Goal: Task Accomplishment & Management: Use online tool/utility

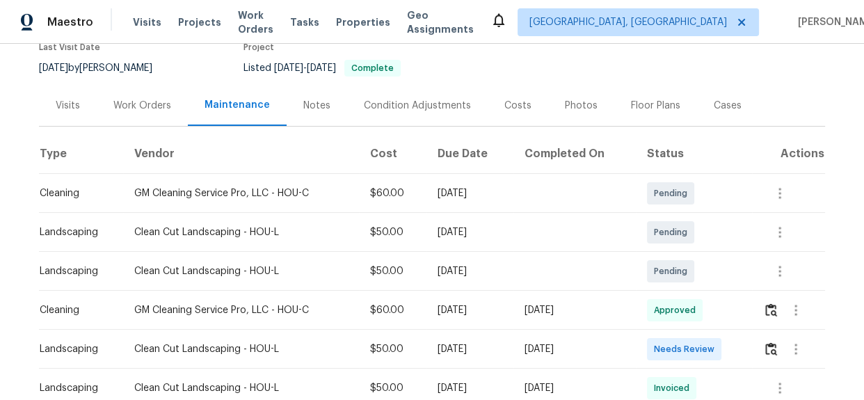
scroll to position [148, 0]
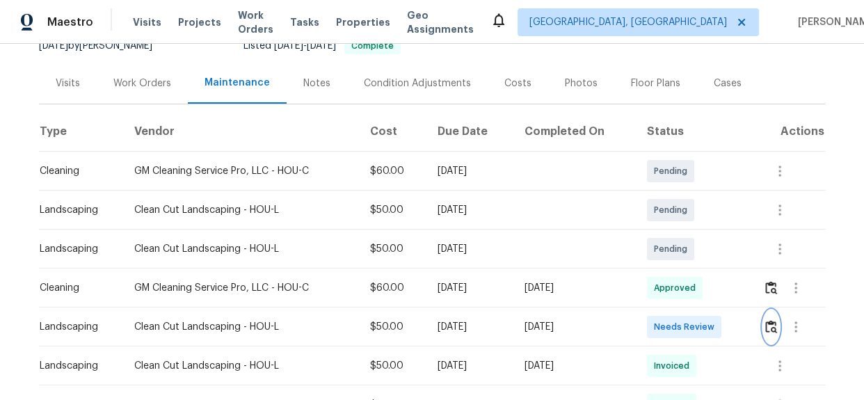
click at [768, 326] on img "button" at bounding box center [771, 326] width 12 height 13
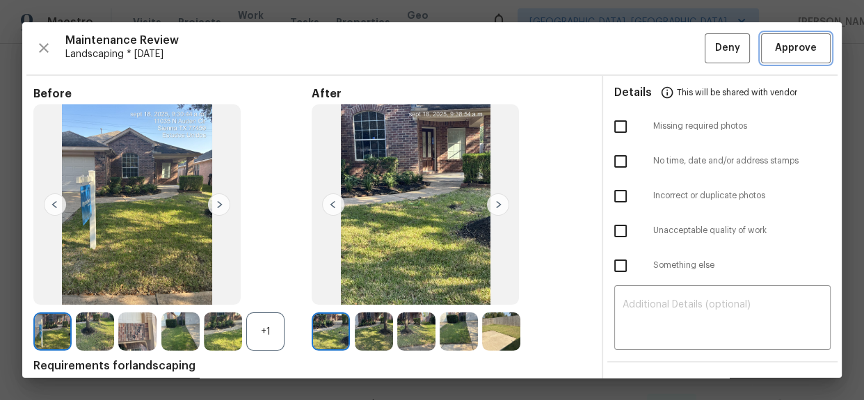
click at [775, 56] on span "Approve" at bounding box center [796, 48] width 42 height 17
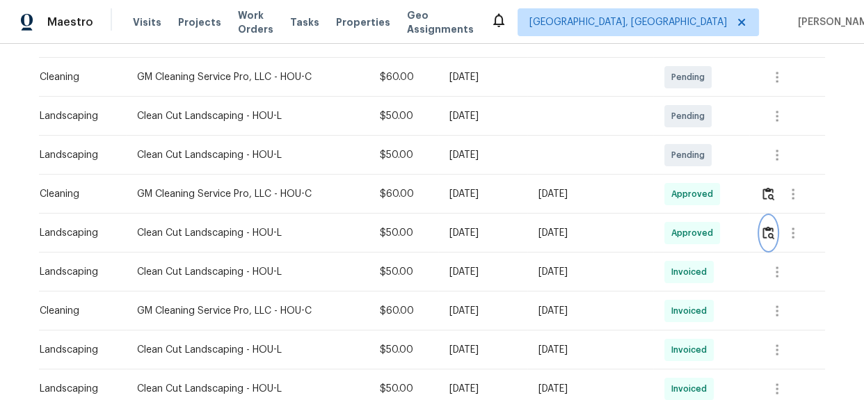
scroll to position [253, 0]
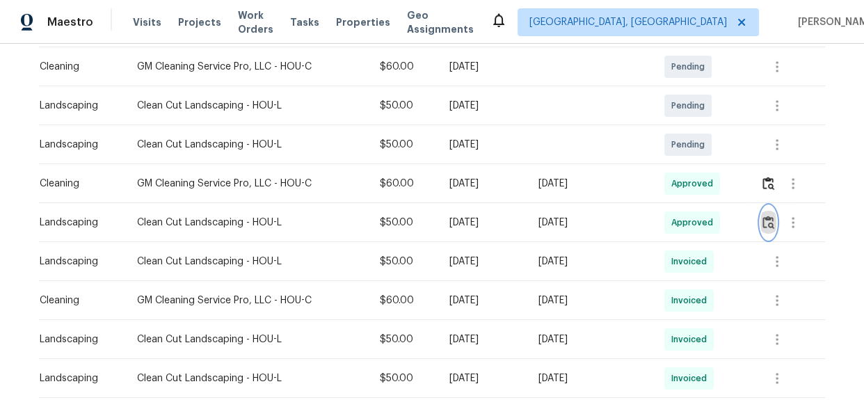
click at [769, 225] on img "button" at bounding box center [769, 222] width 12 height 13
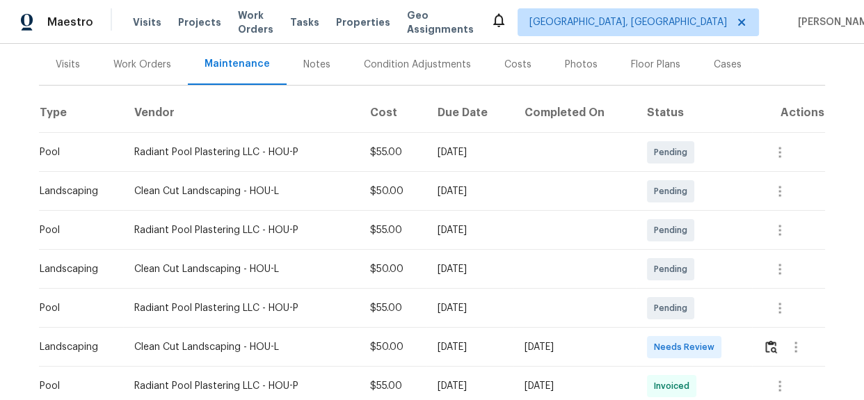
scroll to position [166, 0]
click at [765, 348] on img "button" at bounding box center [771, 348] width 12 height 13
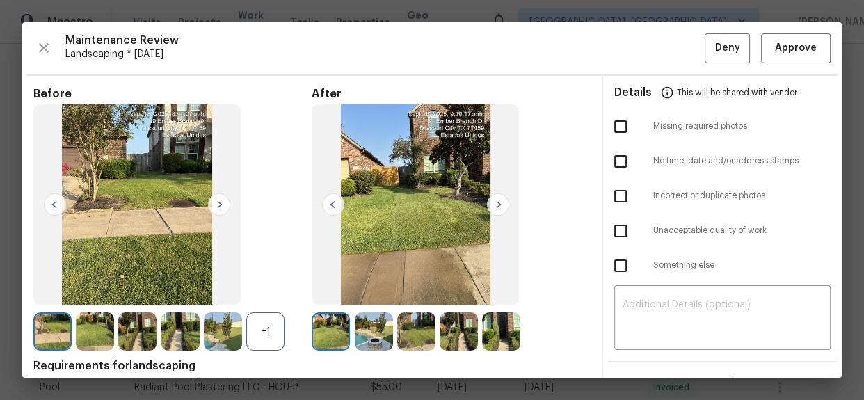
scroll to position [63, 0]
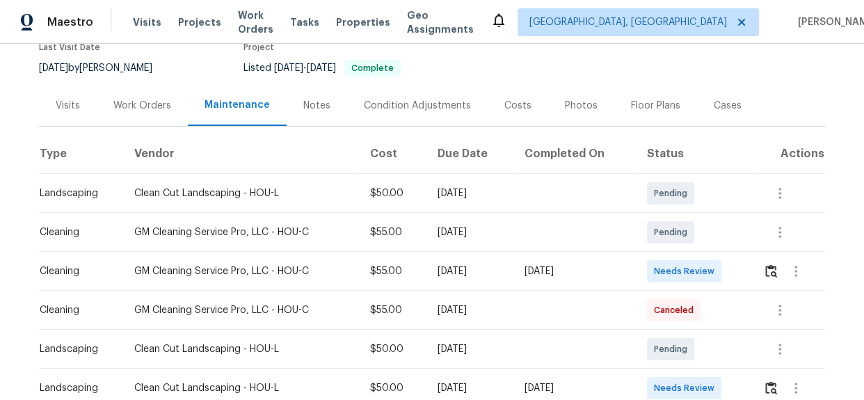
scroll to position [253, 0]
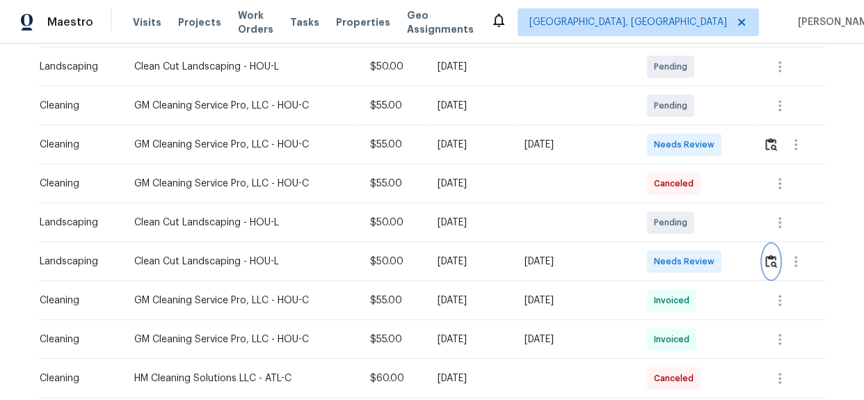
click at [767, 268] on button "button" at bounding box center [771, 261] width 16 height 33
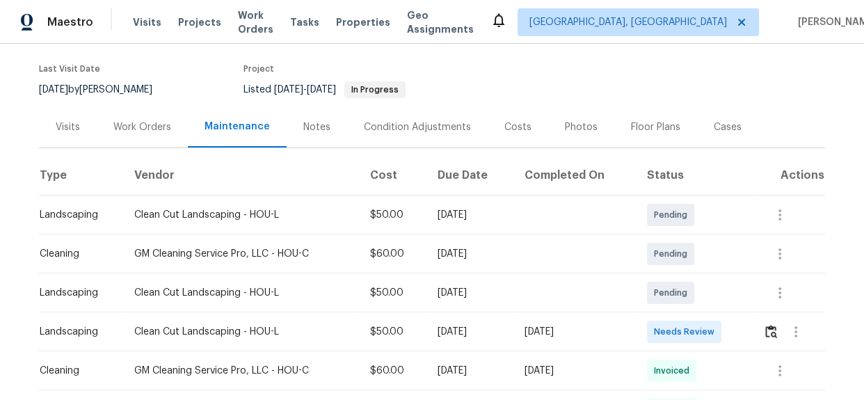
scroll to position [166, 0]
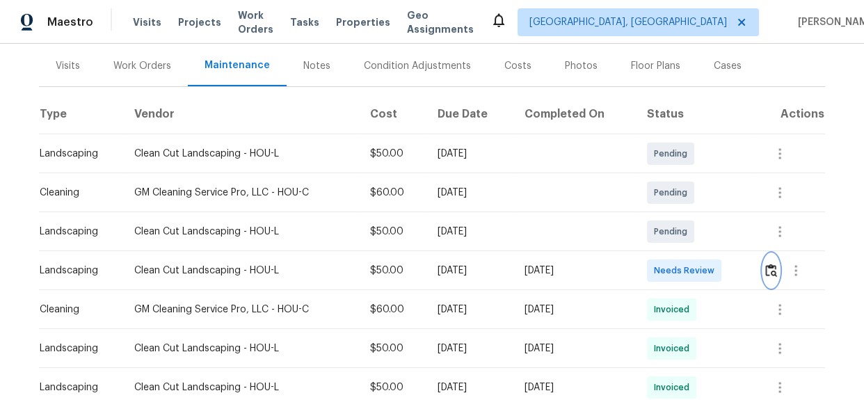
click at [772, 281] on button "button" at bounding box center [771, 270] width 16 height 33
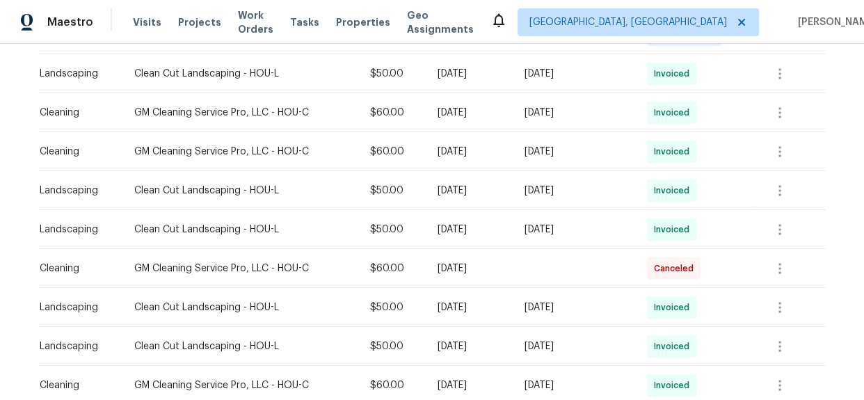
scroll to position [197, 0]
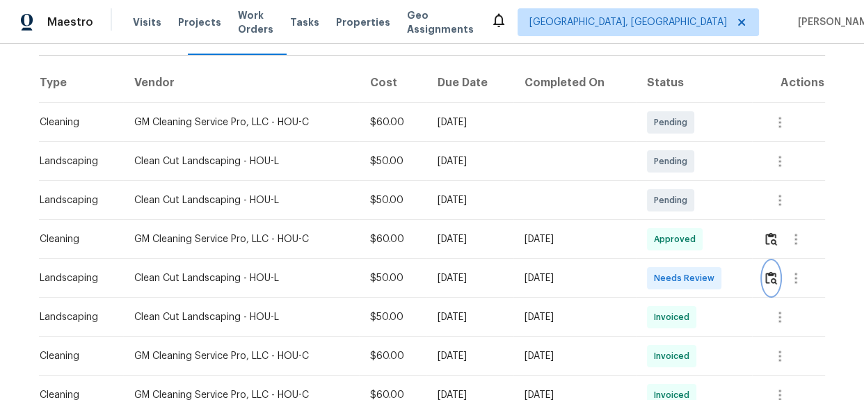
click at [768, 275] on img "button" at bounding box center [771, 277] width 12 height 13
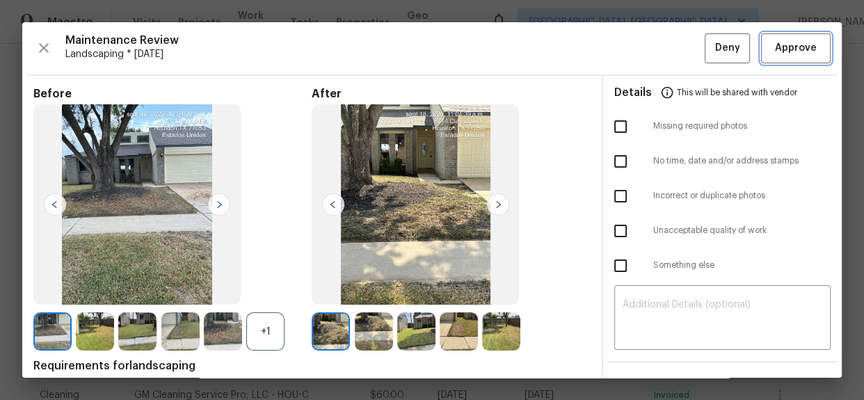
click at [783, 46] on span "Approve" at bounding box center [796, 48] width 42 height 17
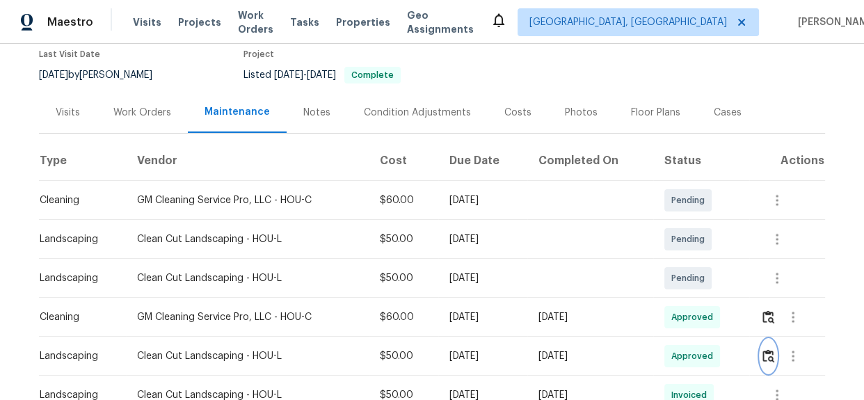
scroll to position [316, 0]
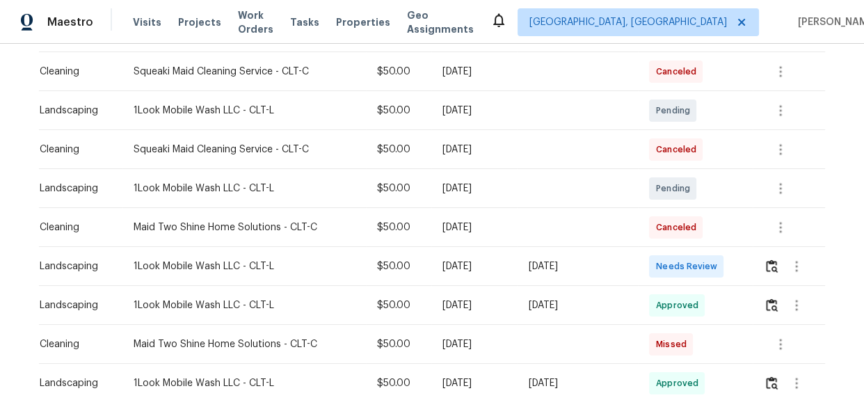
scroll to position [229, 0]
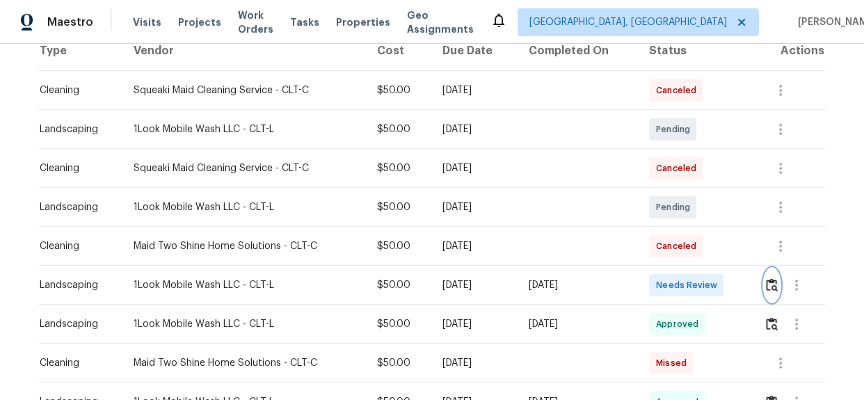
click at [771, 281] on img "button" at bounding box center [772, 284] width 12 height 13
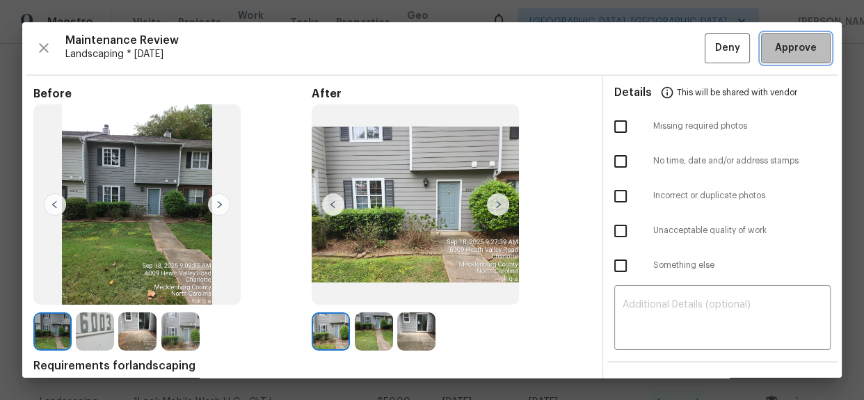
click at [775, 47] on span "Approve" at bounding box center [796, 48] width 42 height 17
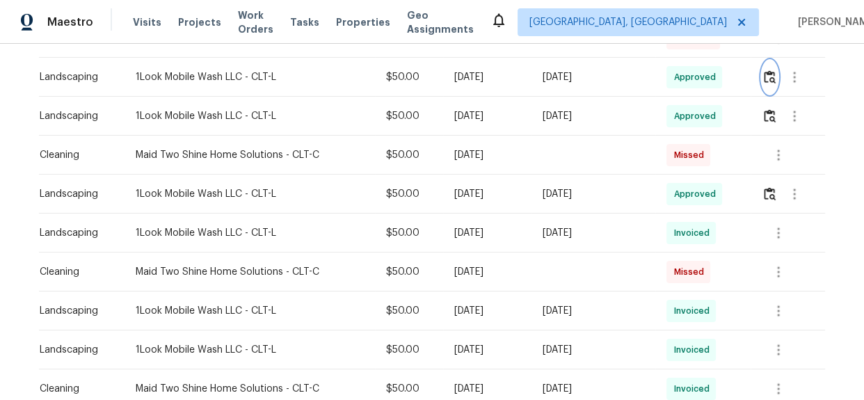
scroll to position [442, 0]
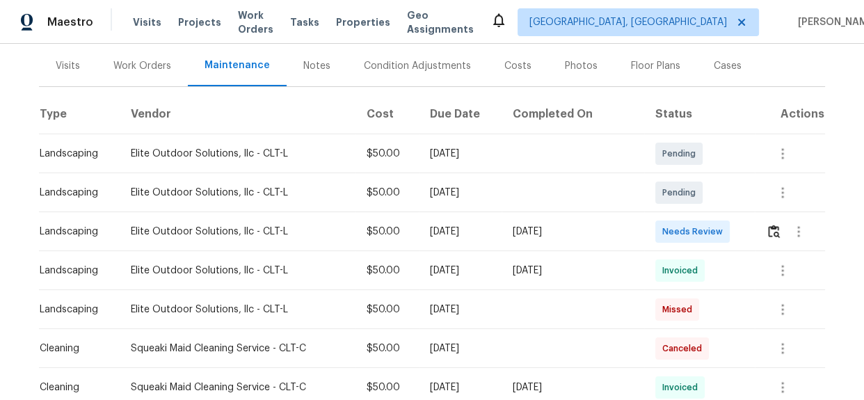
scroll to position [39, 0]
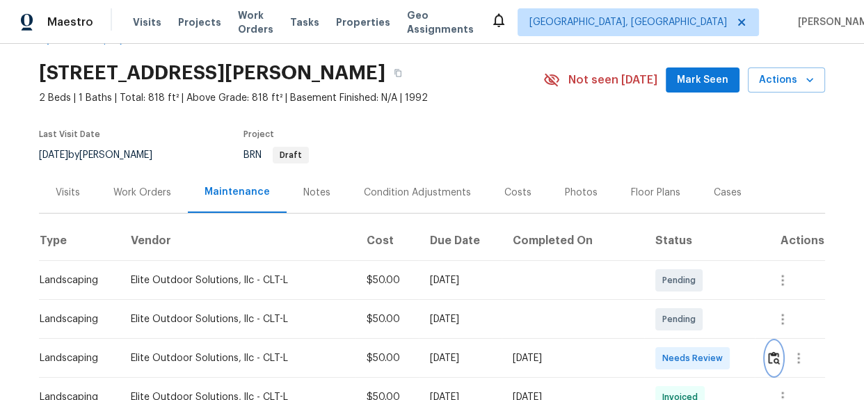
click at [768, 354] on img "button" at bounding box center [774, 357] width 12 height 13
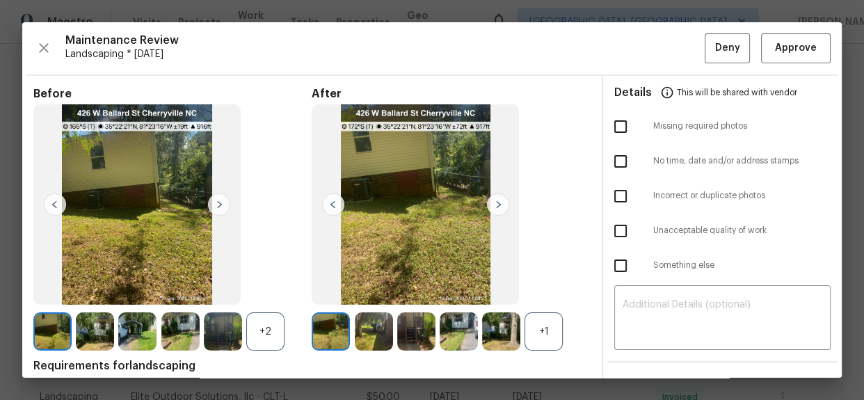
click at [526, 326] on div "+1" at bounding box center [544, 331] width 38 height 38
click at [399, 326] on img at bounding box center [416, 331] width 38 height 38
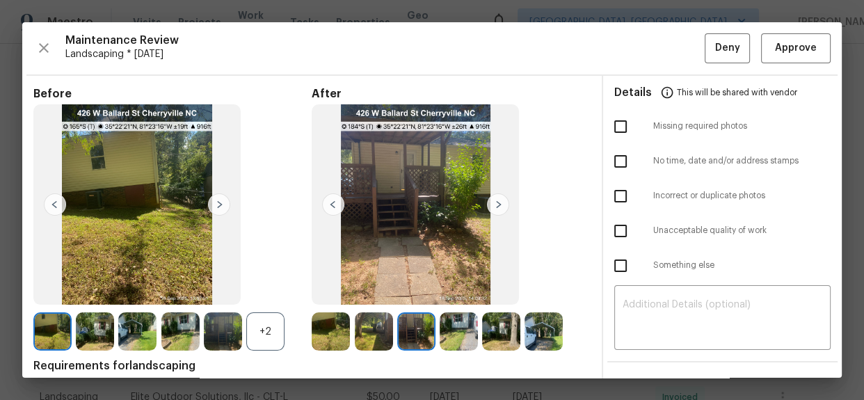
click at [399, 326] on img at bounding box center [416, 331] width 38 height 38
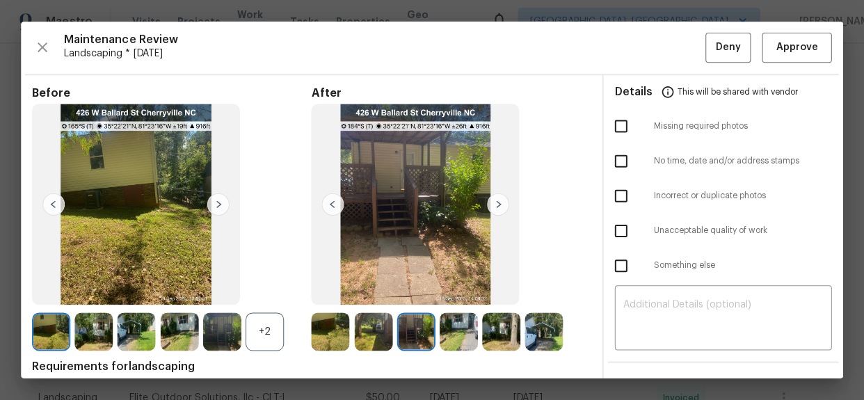
scroll to position [0, 0]
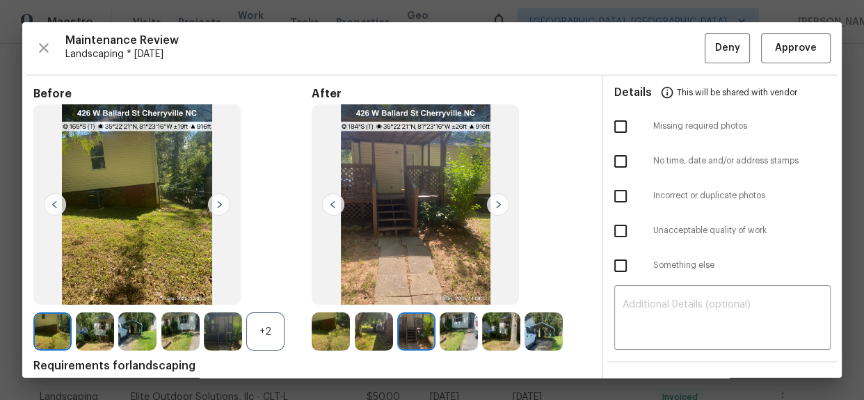
click at [174, 337] on img at bounding box center [180, 331] width 38 height 38
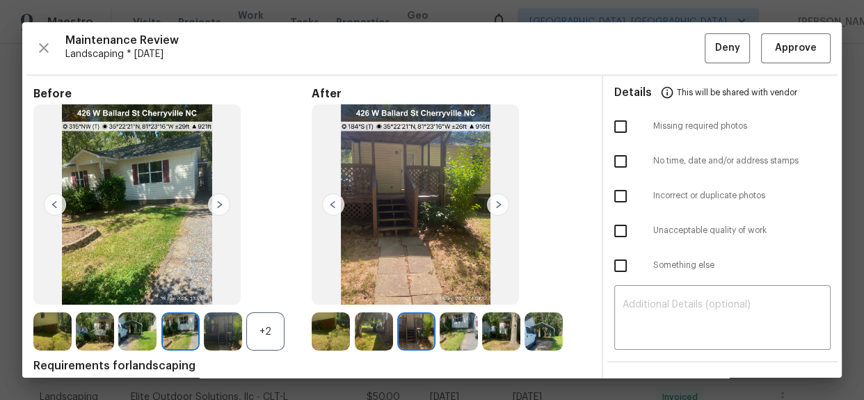
click at [58, 336] on img at bounding box center [52, 331] width 38 height 38
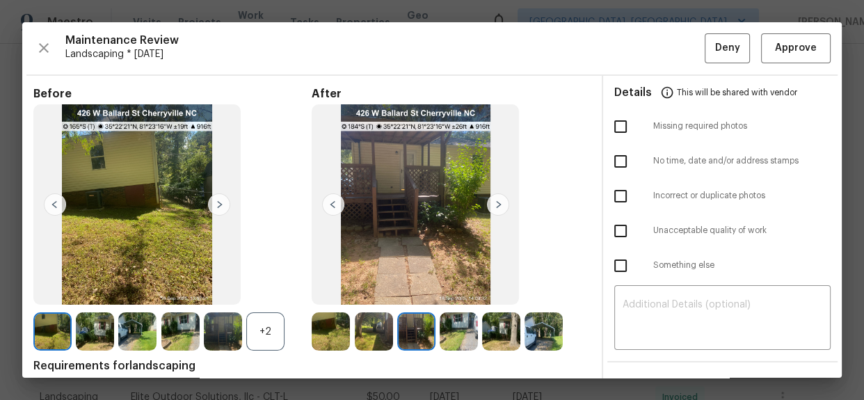
click at [58, 336] on img at bounding box center [52, 331] width 38 height 38
click at [317, 332] on img at bounding box center [331, 331] width 38 height 38
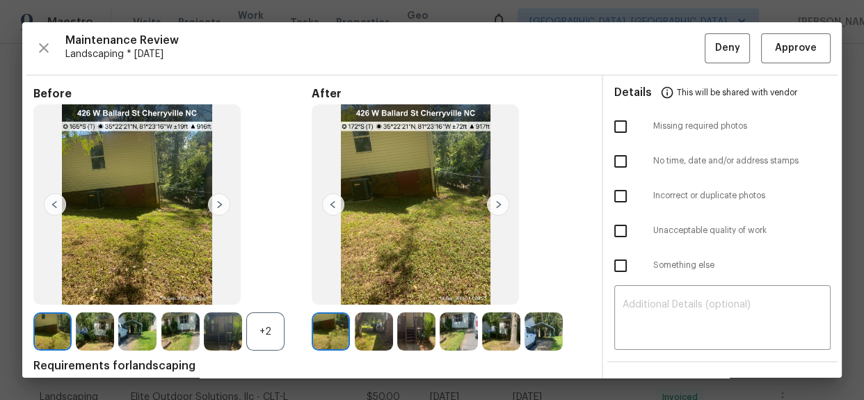
click at [317, 332] on img at bounding box center [331, 331] width 38 height 38
click at [173, 326] on img at bounding box center [180, 331] width 38 height 38
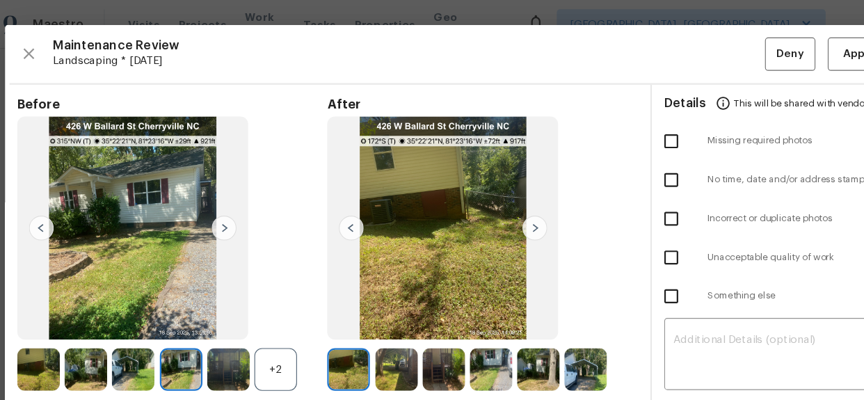
click at [56, 338] on img at bounding box center [52, 331] width 38 height 38
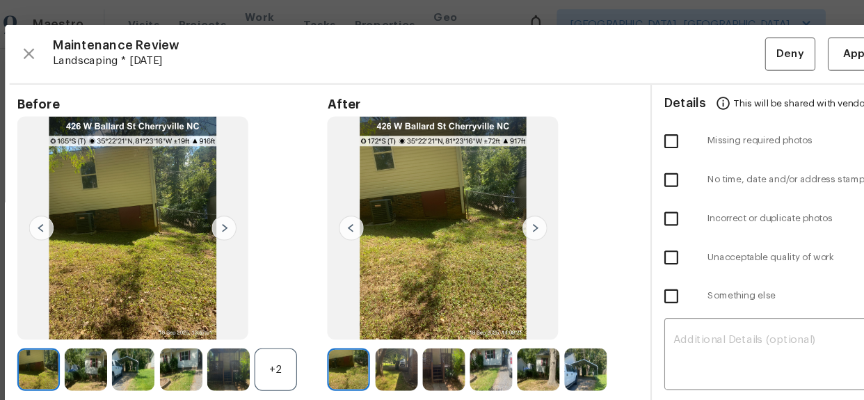
click at [56, 338] on img at bounding box center [52, 331] width 38 height 38
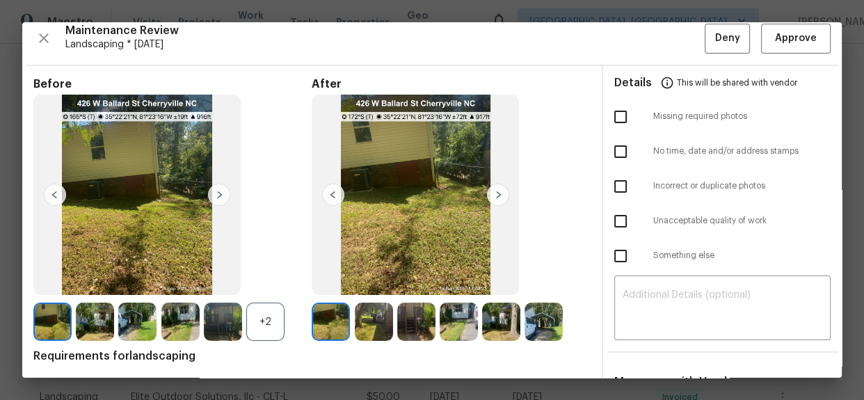
scroll to position [7, 0]
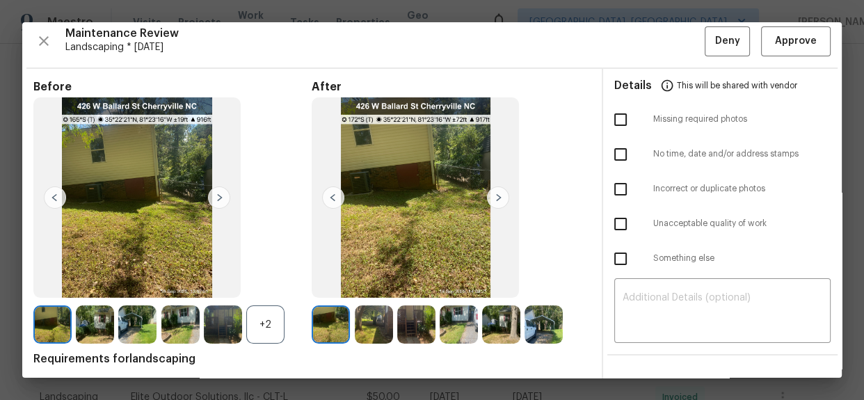
click at [419, 164] on img at bounding box center [415, 197] width 207 height 200
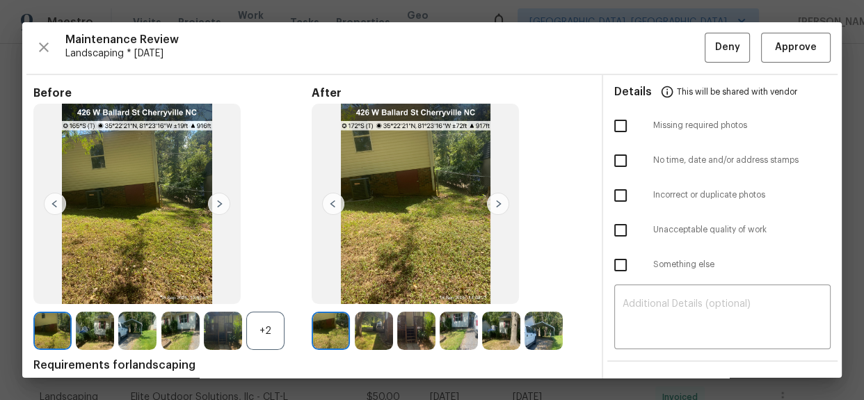
scroll to position [0, 0]
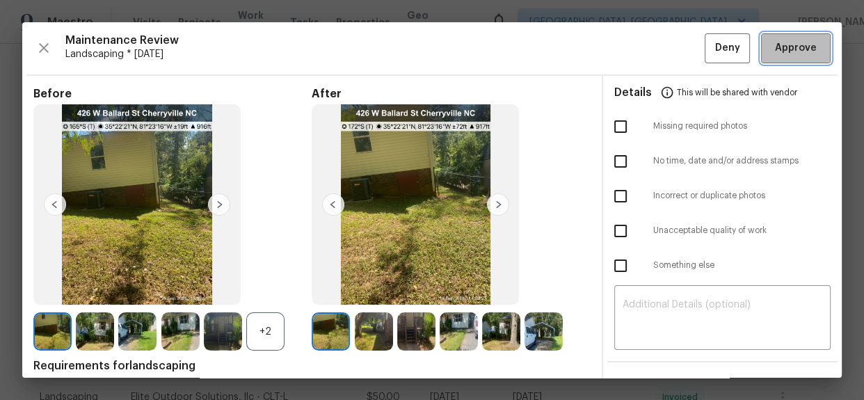
click at [775, 45] on span "Approve" at bounding box center [796, 48] width 42 height 17
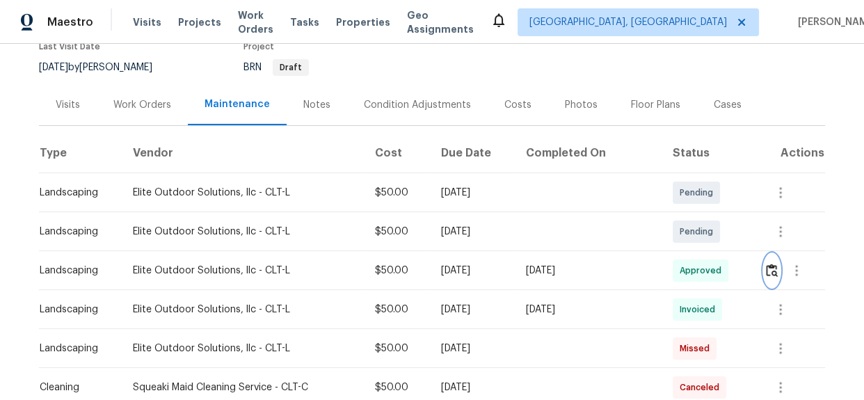
scroll to position [316, 0]
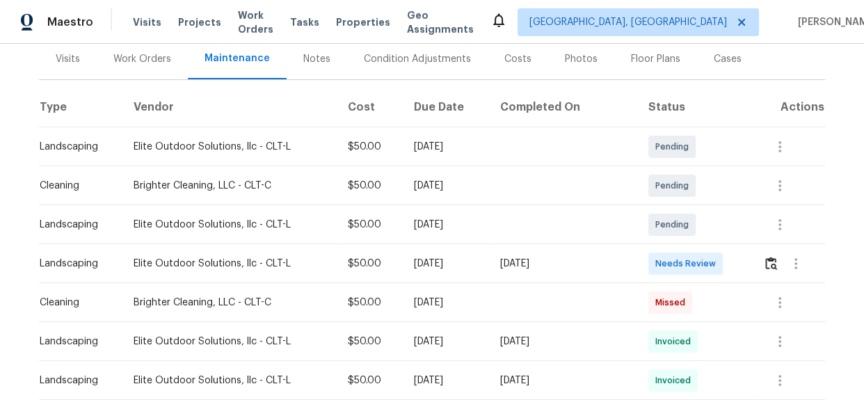
scroll to position [126, 0]
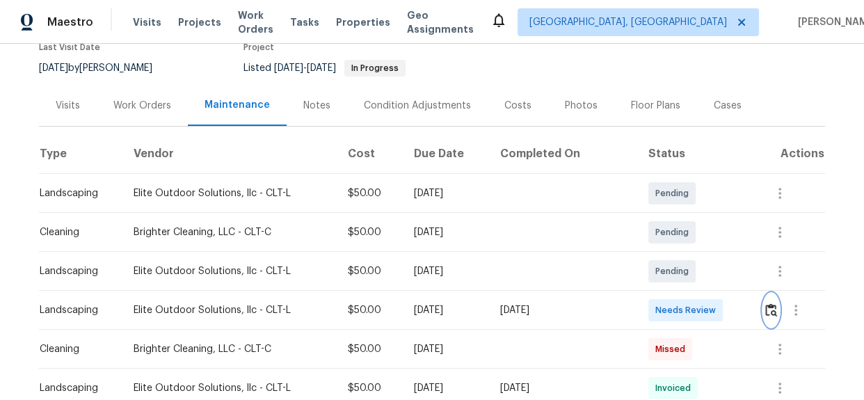
click at [772, 308] on img "button" at bounding box center [771, 309] width 12 height 13
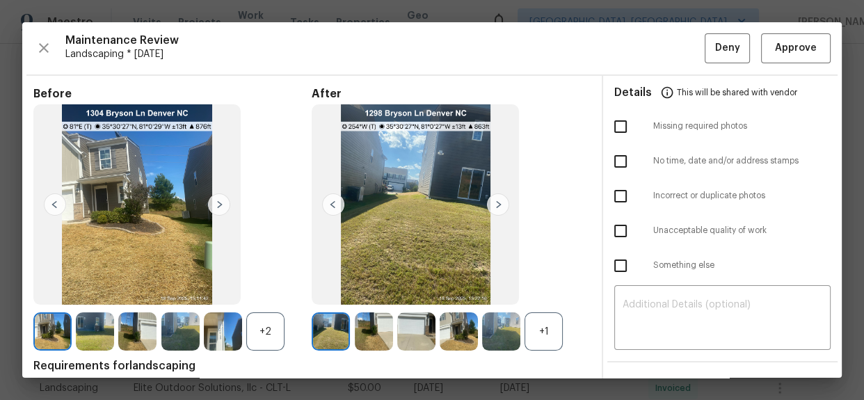
click at [59, 330] on img at bounding box center [52, 331] width 38 height 38
click at [97, 326] on img at bounding box center [95, 331] width 38 height 38
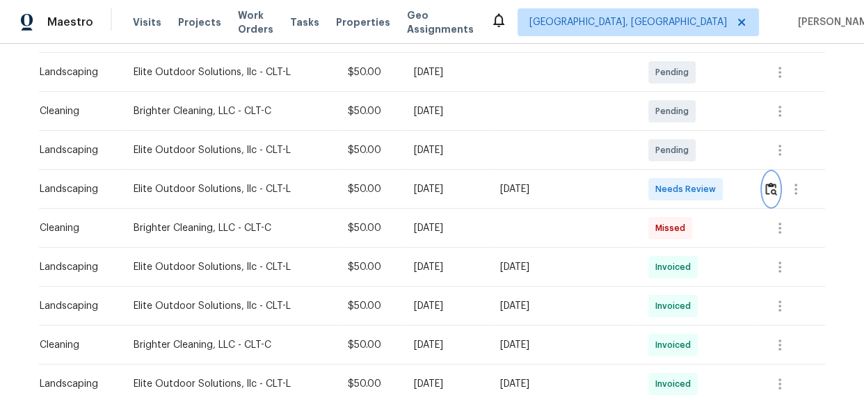
scroll to position [379, 0]
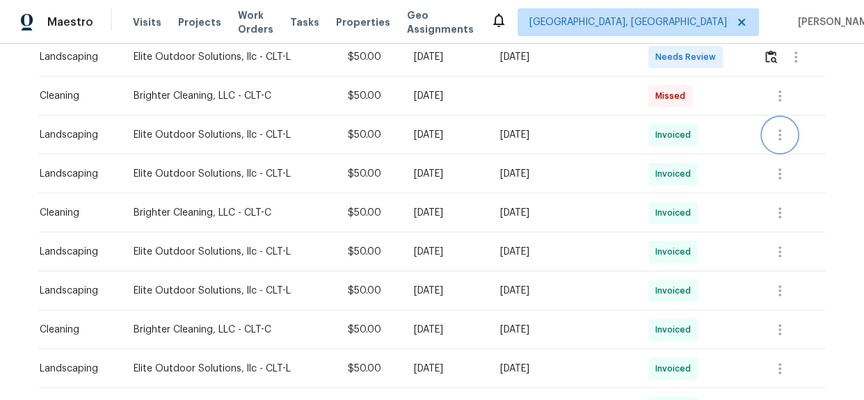
click at [777, 141] on icon "button" at bounding box center [780, 135] width 17 height 17
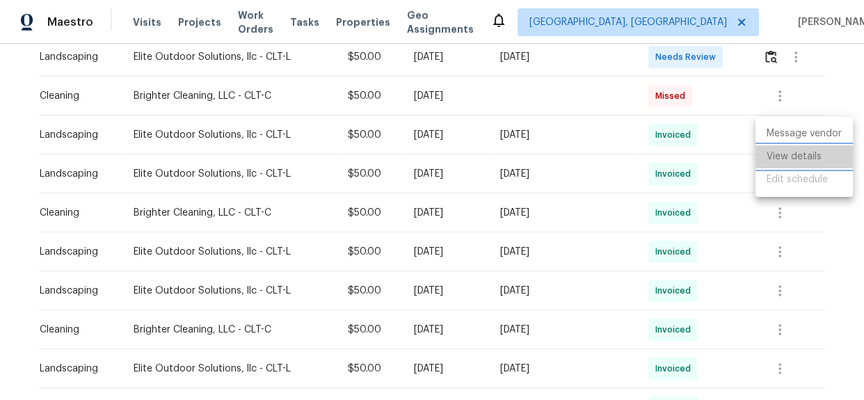
click at [782, 167] on li "View details" at bounding box center [804, 156] width 97 height 23
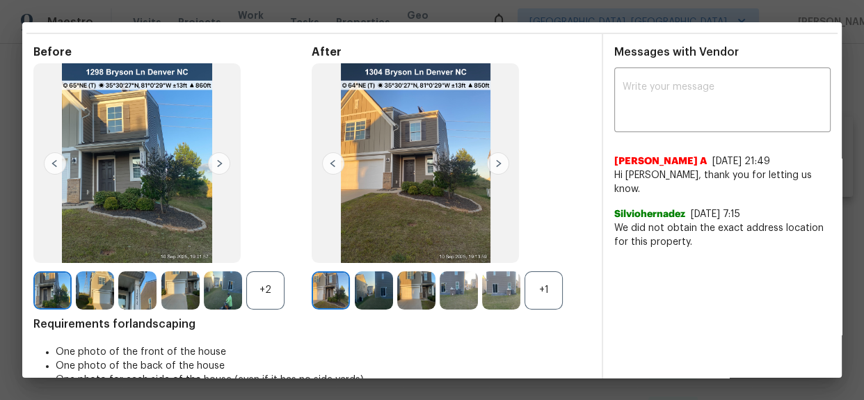
scroll to position [63, 0]
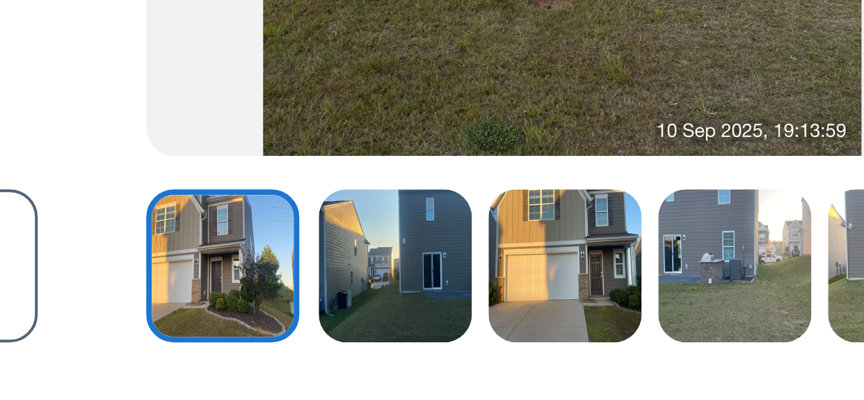
click at [458, 278] on img at bounding box center [459, 269] width 38 height 38
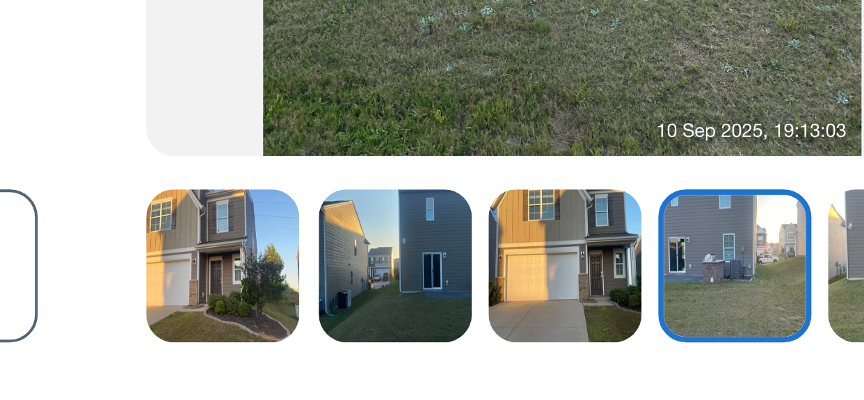
click at [331, 281] on img at bounding box center [331, 269] width 38 height 38
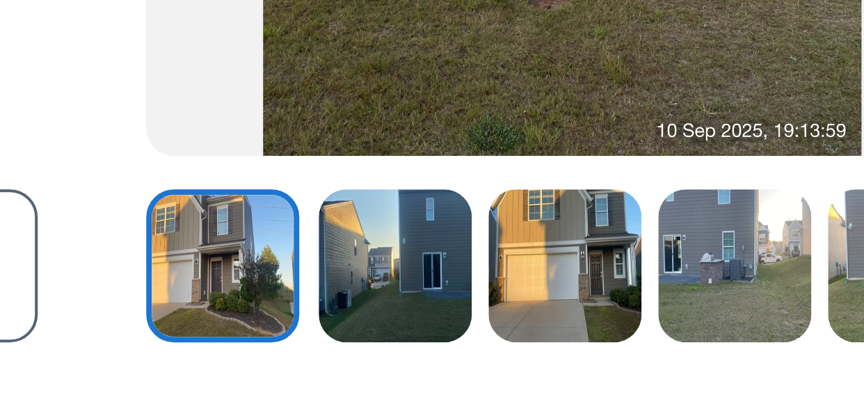
click at [331, 281] on img at bounding box center [331, 269] width 38 height 38
click at [374, 273] on img at bounding box center [374, 269] width 38 height 38
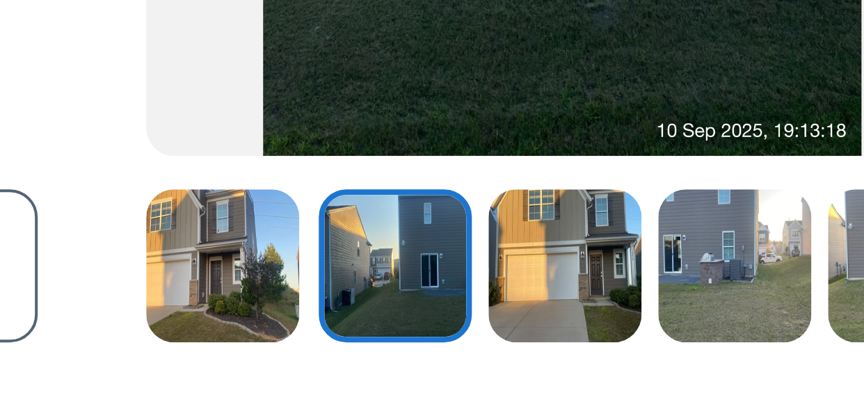
click at [374, 273] on img at bounding box center [374, 269] width 38 height 38
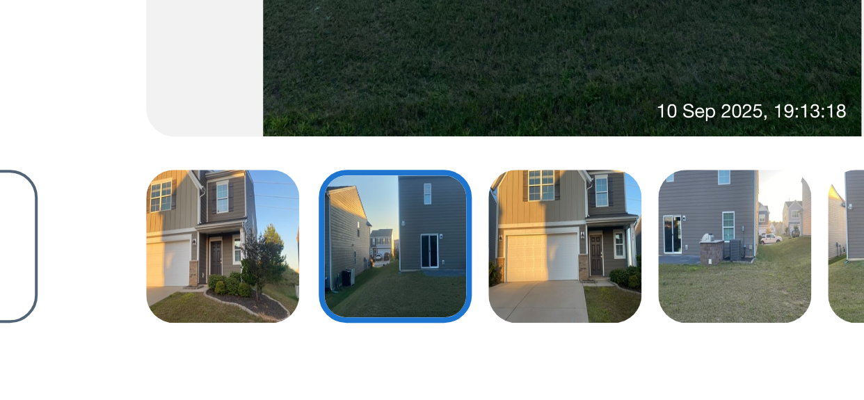
click at [461, 266] on img at bounding box center [459, 264] width 38 height 38
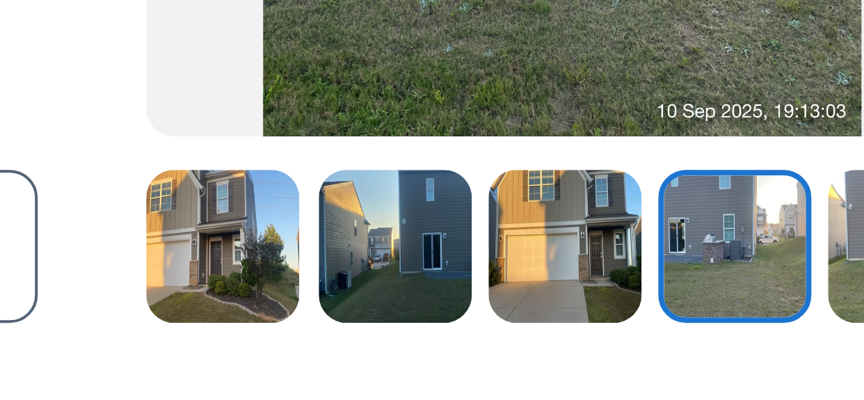
click at [461, 266] on img at bounding box center [459, 264] width 38 height 38
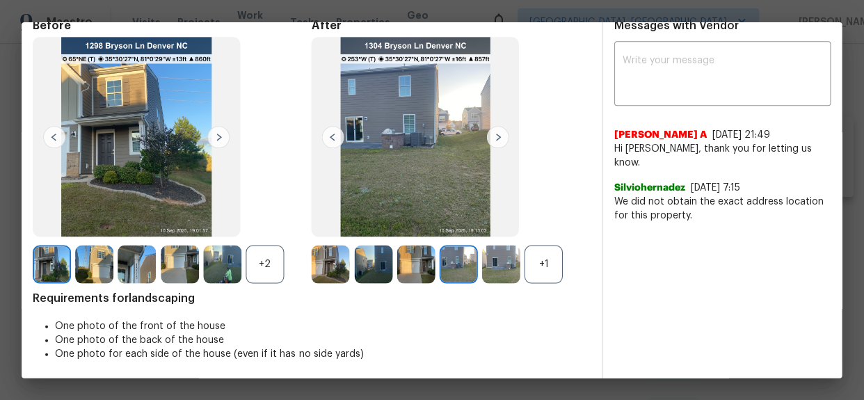
scroll to position [0, 0]
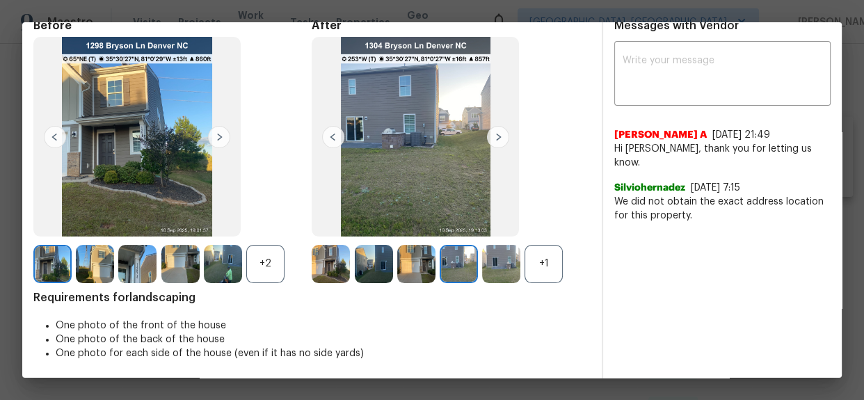
click at [502, 269] on img at bounding box center [501, 264] width 38 height 38
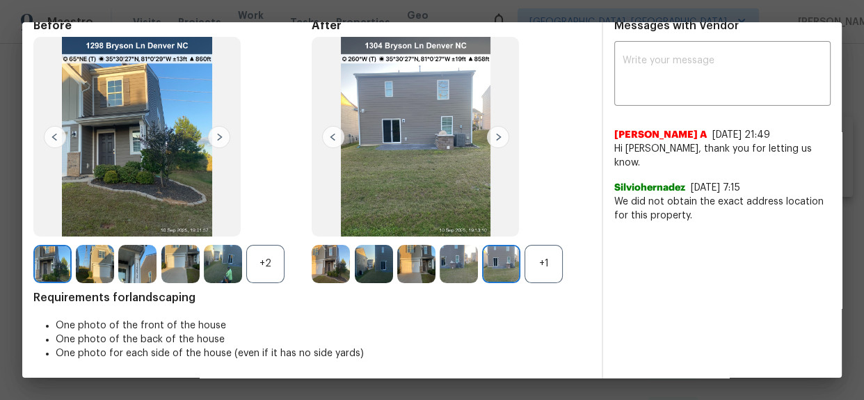
click at [502, 269] on img at bounding box center [501, 264] width 38 height 38
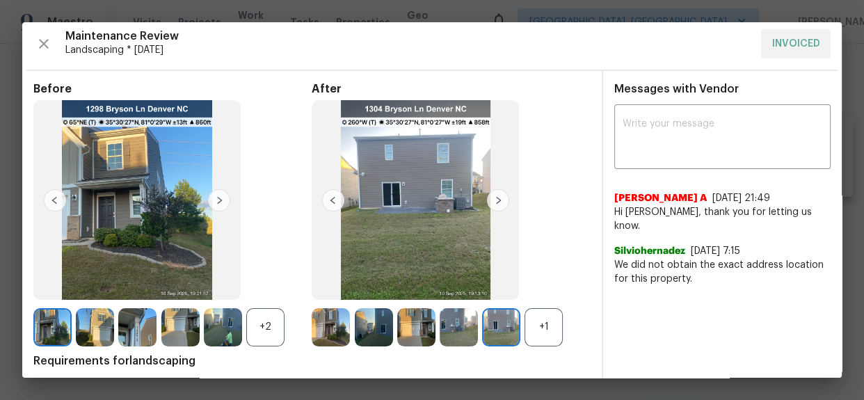
click at [505, 326] on img at bounding box center [501, 327] width 38 height 38
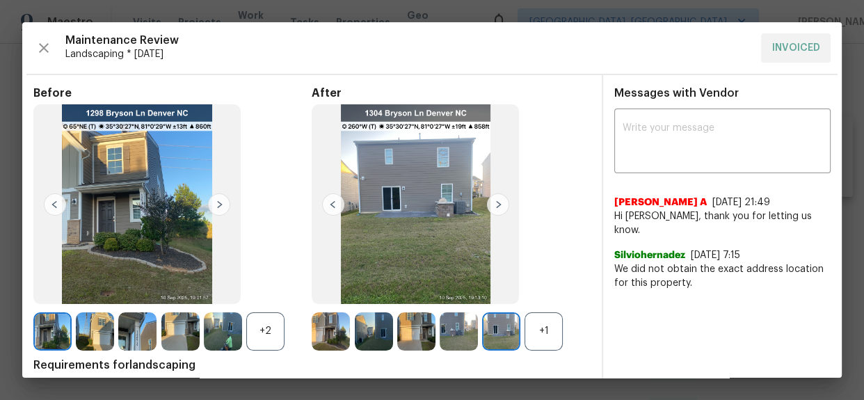
click at [501, 332] on img at bounding box center [501, 331] width 38 height 38
click at [501, 331] on img at bounding box center [501, 331] width 38 height 38
click at [501, 330] on img at bounding box center [501, 331] width 38 height 38
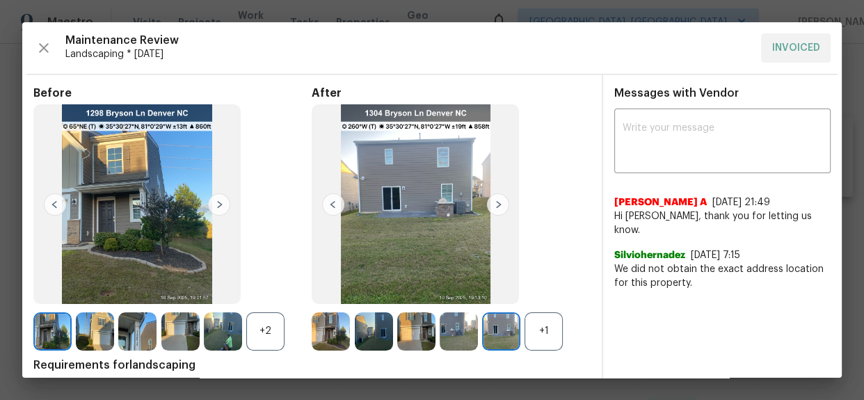
click at [501, 330] on img at bounding box center [501, 331] width 38 height 38
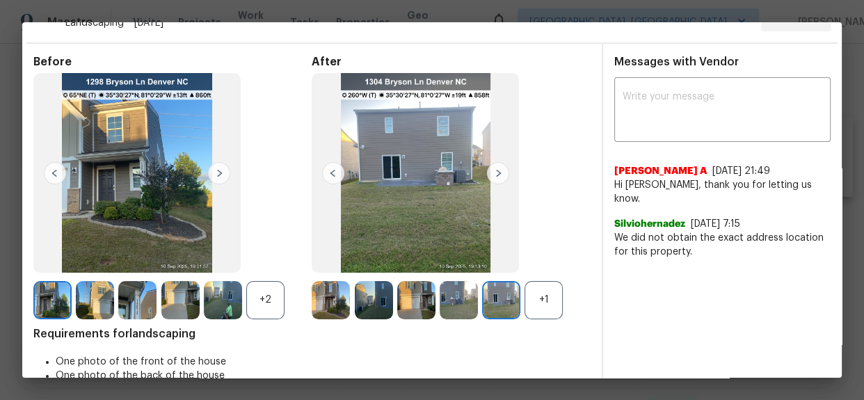
click at [497, 300] on img at bounding box center [501, 300] width 38 height 38
click at [506, 305] on img at bounding box center [501, 300] width 38 height 38
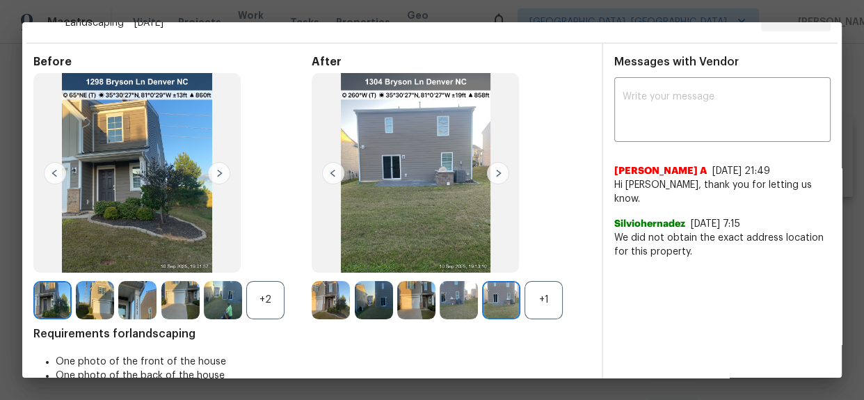
click at [506, 305] on img at bounding box center [501, 300] width 38 height 38
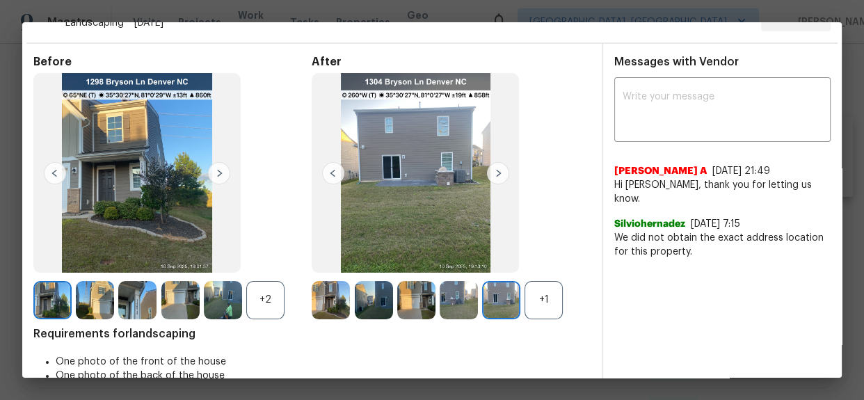
click at [506, 305] on img at bounding box center [501, 300] width 38 height 38
click at [499, 285] on img at bounding box center [501, 300] width 38 height 38
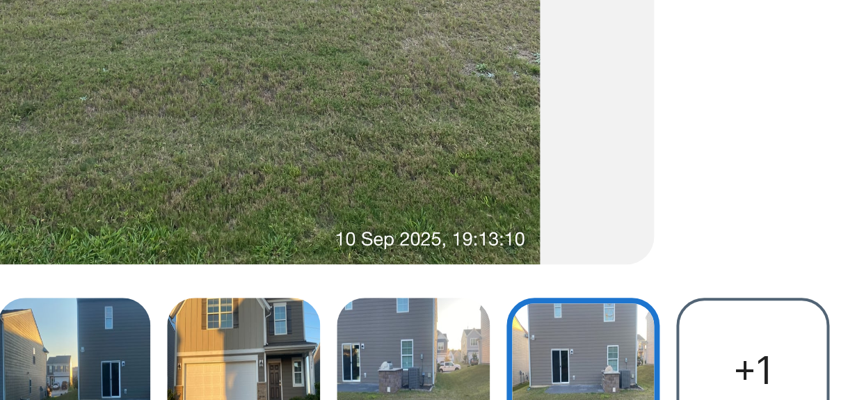
scroll to position [63, 0]
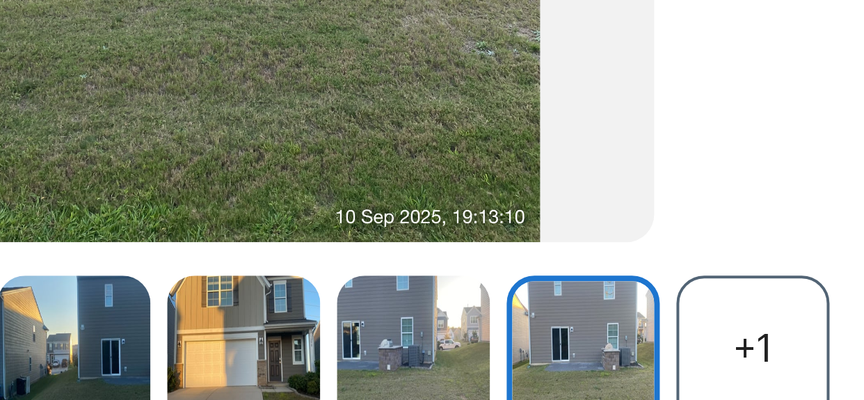
click at [500, 266] on img at bounding box center [501, 269] width 38 height 38
click at [501, 266] on img at bounding box center [501, 269] width 38 height 38
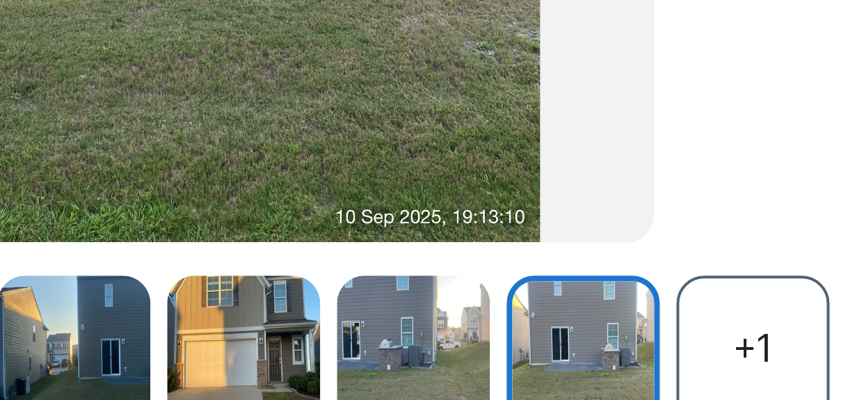
click at [501, 266] on img at bounding box center [501, 269] width 38 height 38
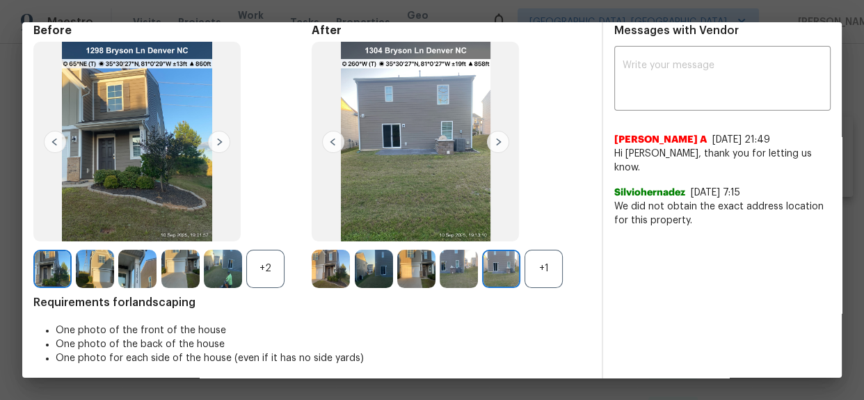
click at [489, 268] on img at bounding box center [501, 269] width 38 height 38
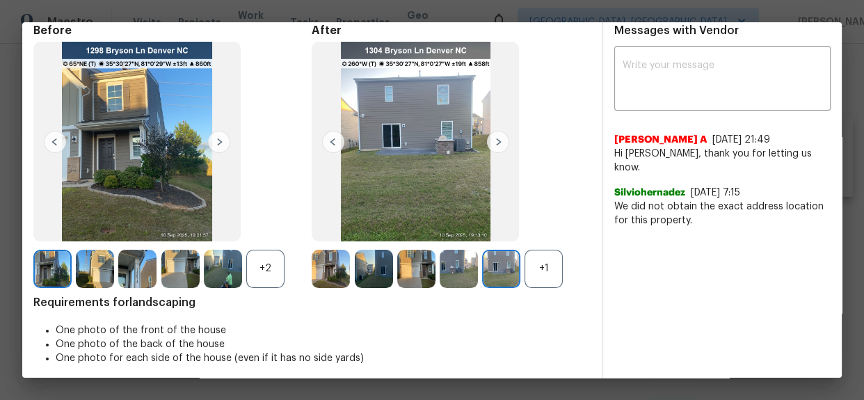
click at [489, 268] on img at bounding box center [501, 269] width 38 height 38
drag, startPoint x: 494, startPoint y: 258, endPoint x: 404, endPoint y: 146, distance: 144.0
click at [404, 146] on img at bounding box center [415, 142] width 207 height 200
click at [489, 264] on img at bounding box center [501, 269] width 38 height 38
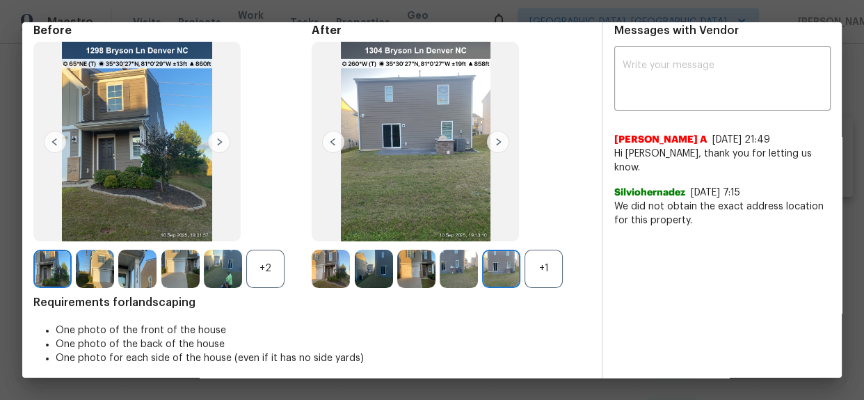
scroll to position [0, 0]
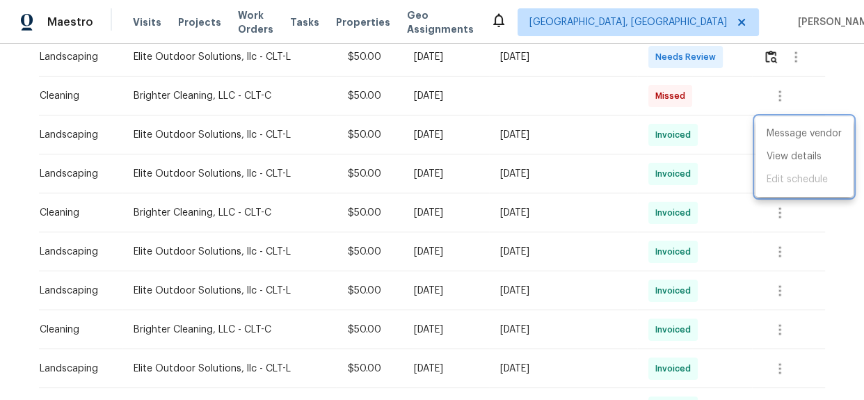
click at [831, 63] on div at bounding box center [432, 200] width 864 height 400
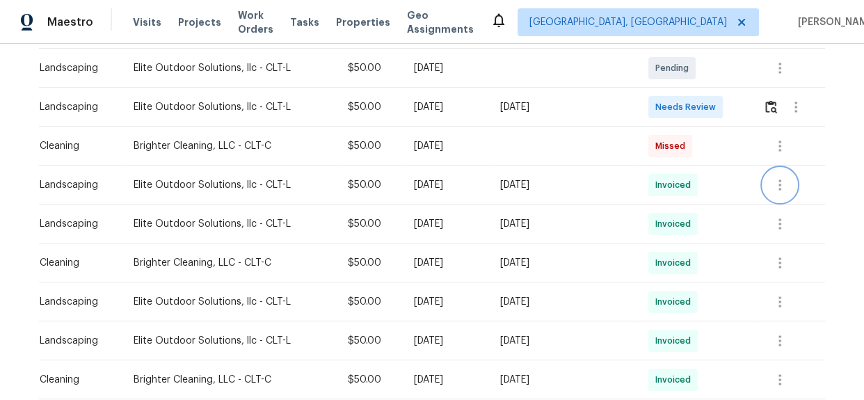
scroll to position [253, 0]
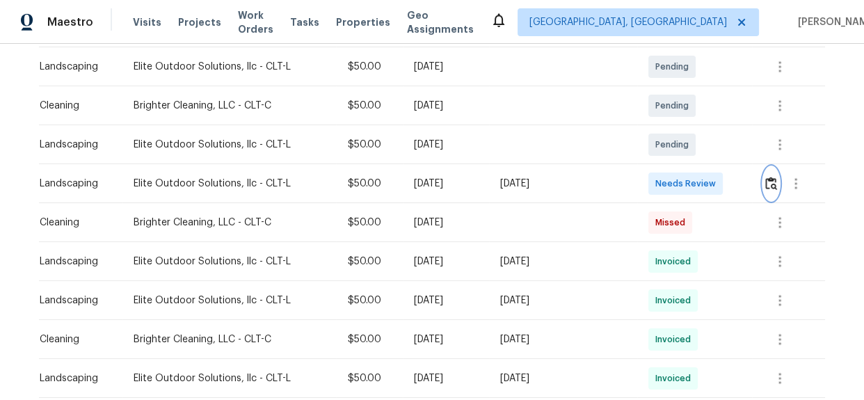
click at [771, 186] on img "button" at bounding box center [771, 183] width 12 height 13
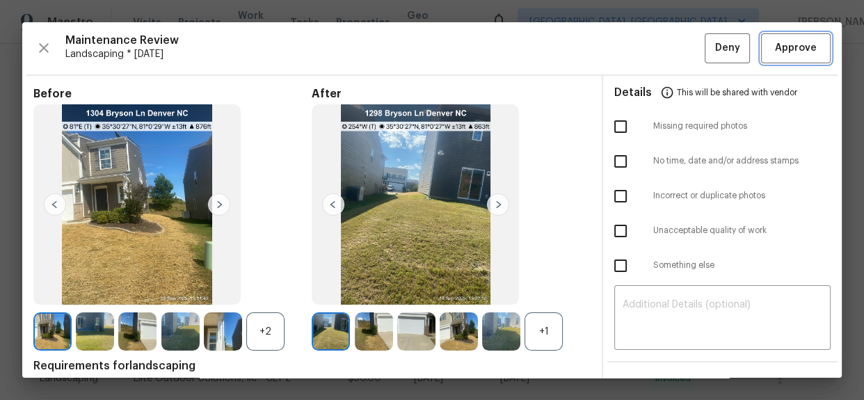
click at [775, 54] on span "Approve" at bounding box center [796, 48] width 42 height 17
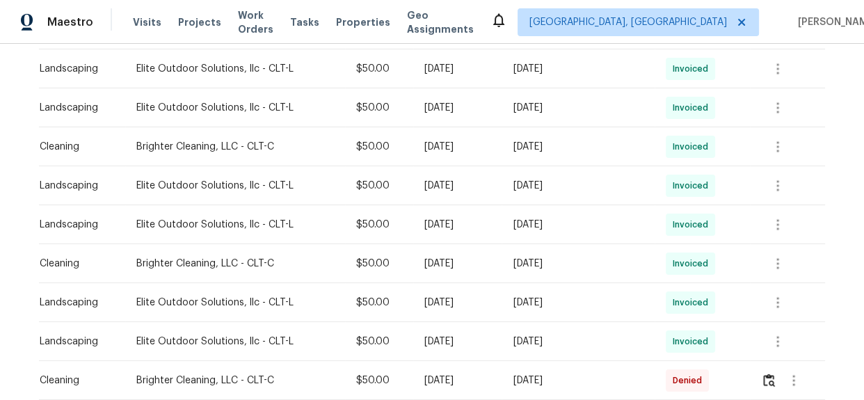
scroll to position [632, 0]
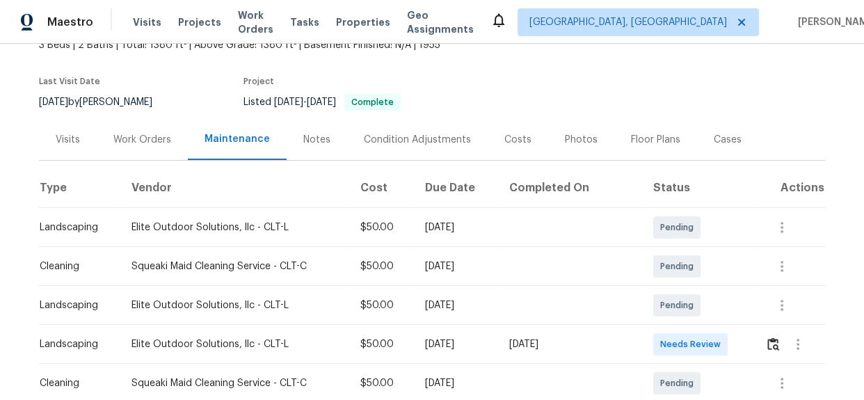
scroll to position [166, 0]
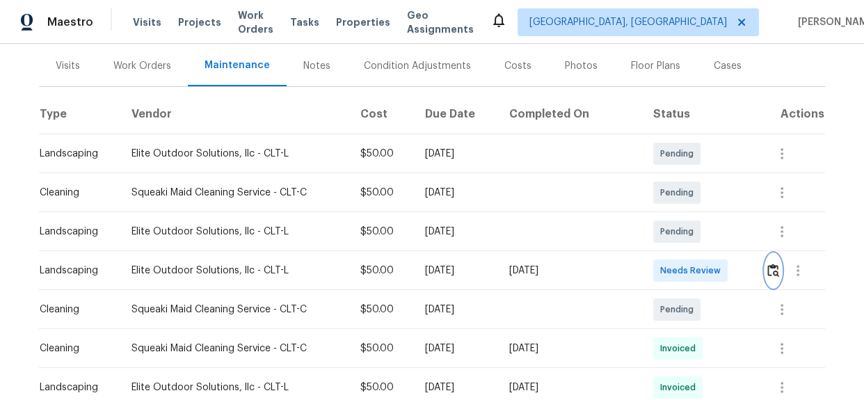
click at [767, 276] on img "button" at bounding box center [773, 270] width 12 height 13
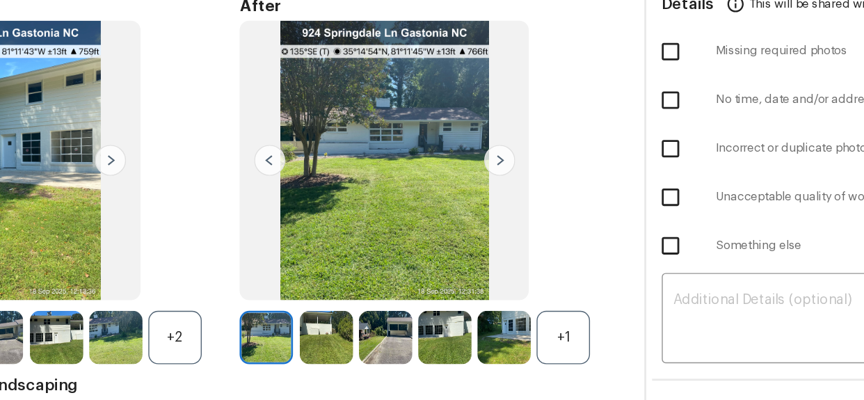
scroll to position [0, 0]
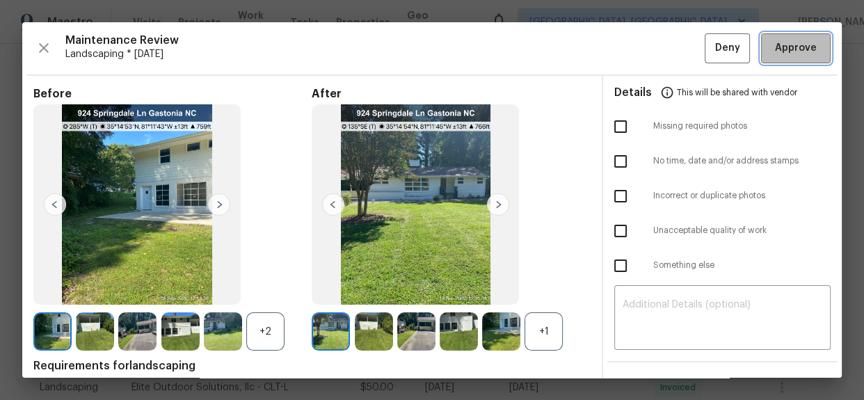
click at [793, 45] on span "Approve" at bounding box center [796, 48] width 42 height 17
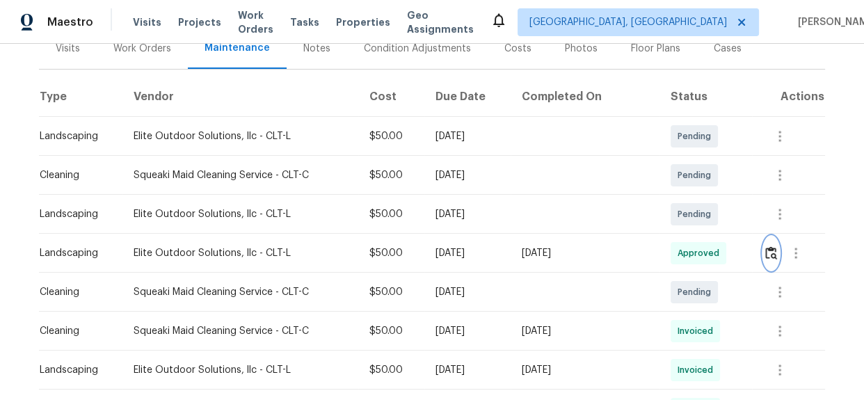
scroll to position [379, 0]
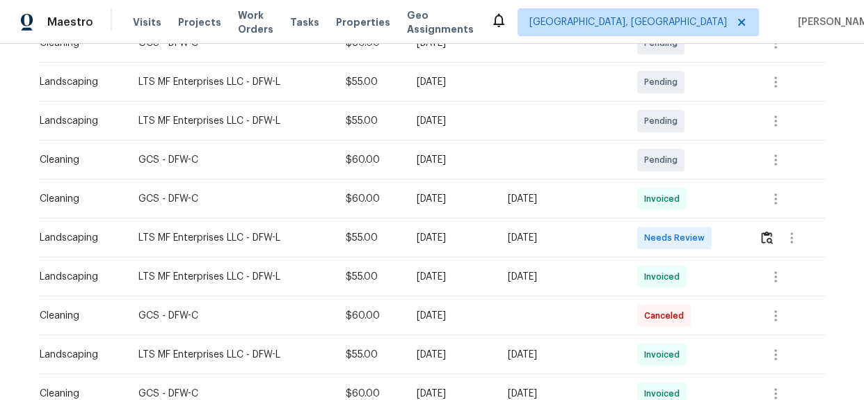
scroll to position [316, 0]
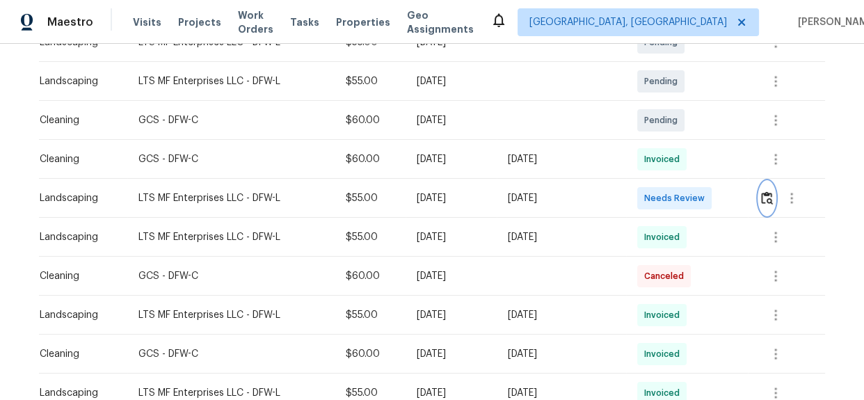
click at [767, 193] on img "button" at bounding box center [767, 197] width 12 height 13
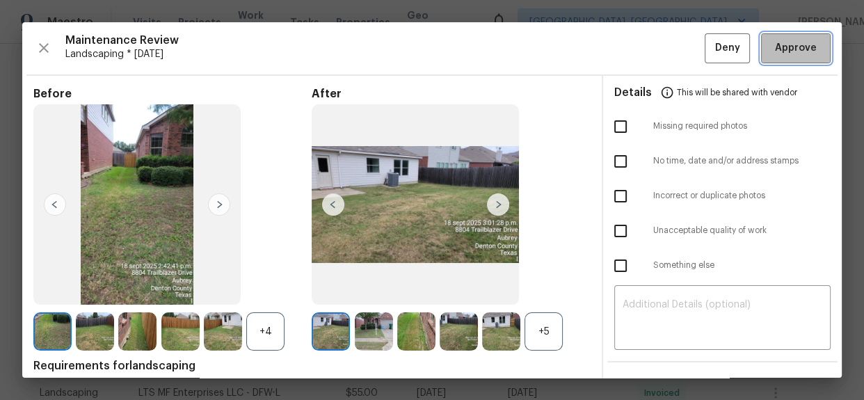
click at [807, 50] on span "Approve" at bounding box center [795, 48] width 47 height 17
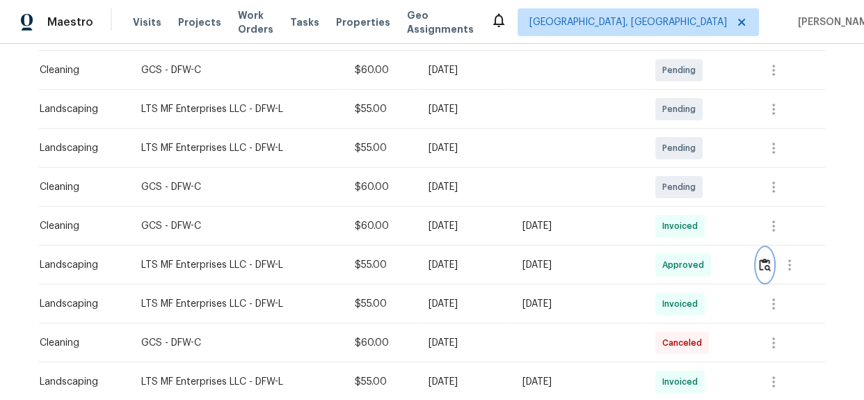
scroll to position [253, 0]
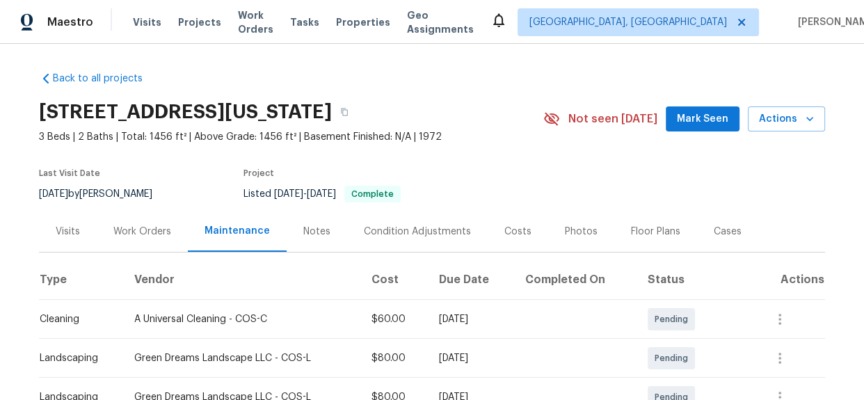
scroll to position [316, 0]
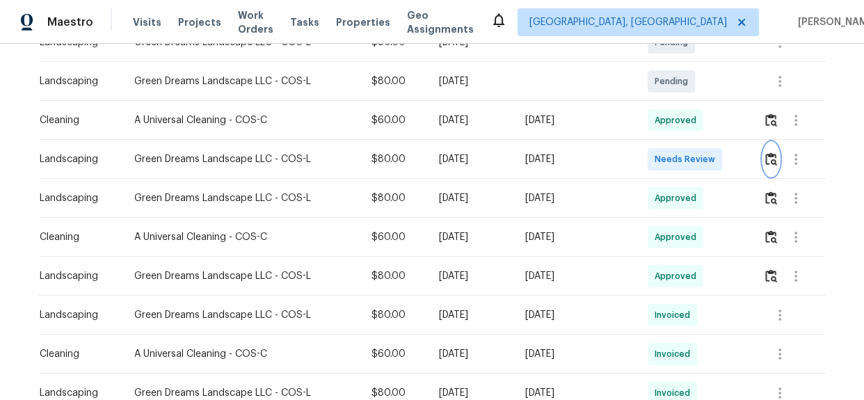
click at [767, 166] on img "button" at bounding box center [771, 158] width 12 height 13
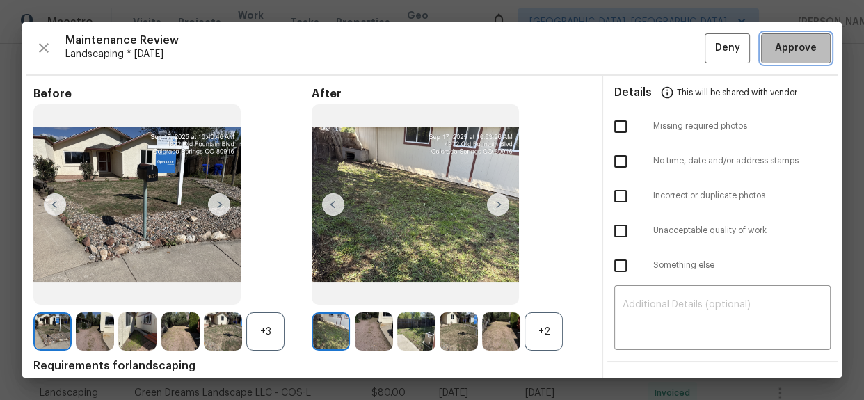
click at [785, 46] on span "Approve" at bounding box center [796, 48] width 42 height 17
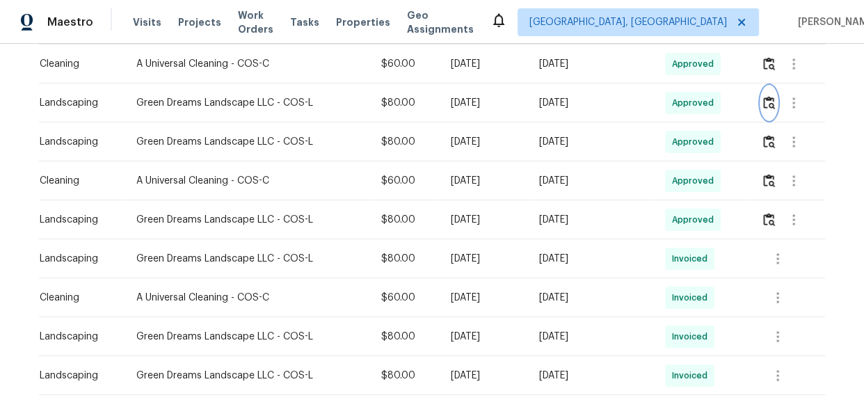
scroll to position [379, 0]
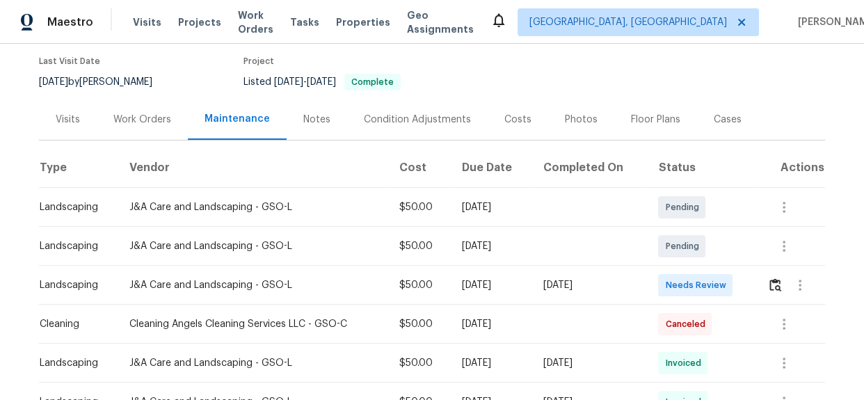
scroll to position [90, 0]
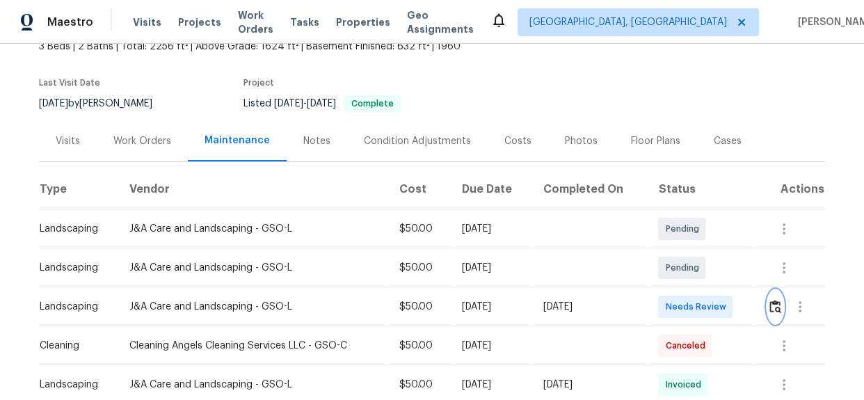
click at [777, 312] on img "button" at bounding box center [775, 306] width 12 height 13
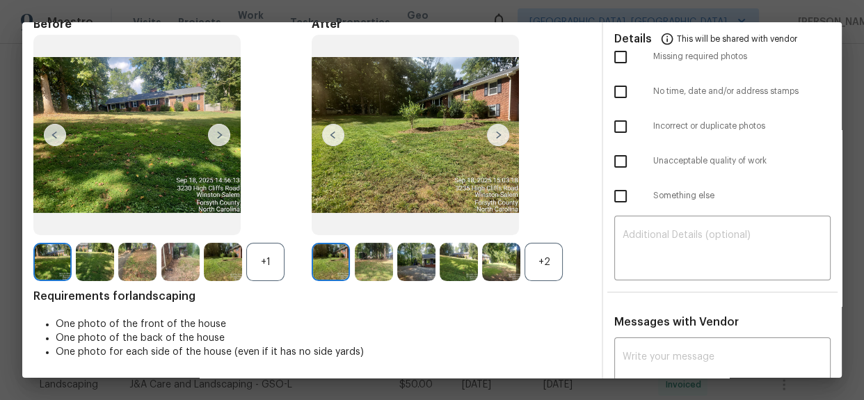
scroll to position [0, 0]
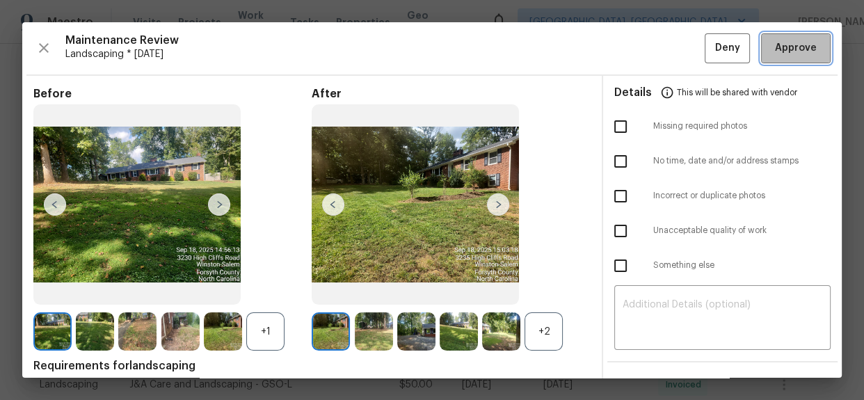
click at [779, 55] on span "Approve" at bounding box center [796, 48] width 42 height 17
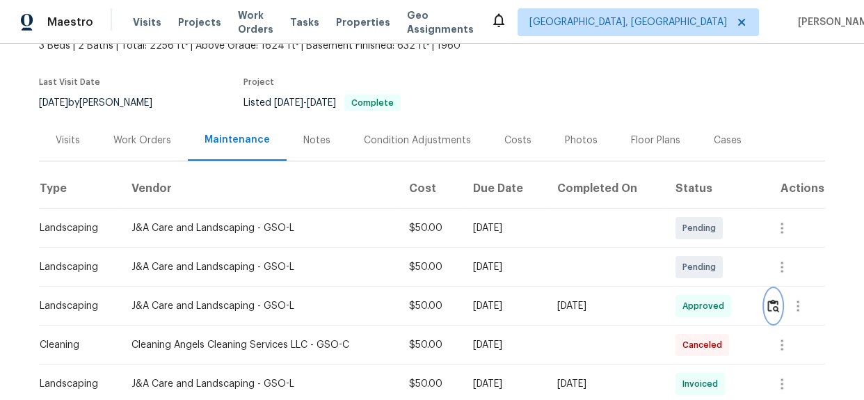
scroll to position [189, 0]
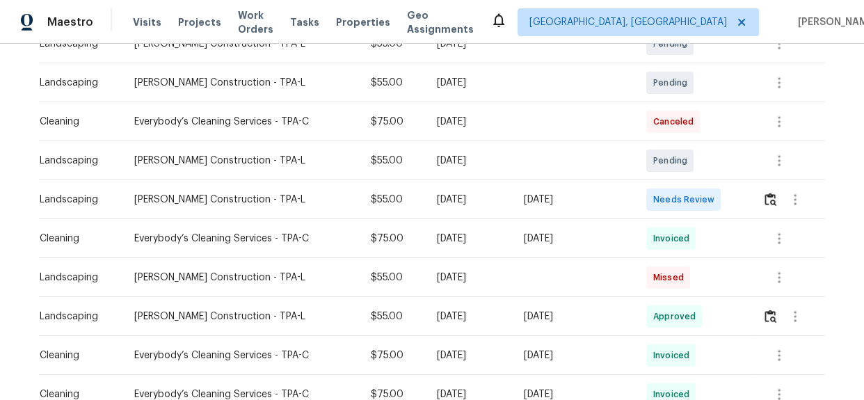
scroll to position [275, 0]
click at [766, 202] on img "button" at bounding box center [771, 199] width 12 height 13
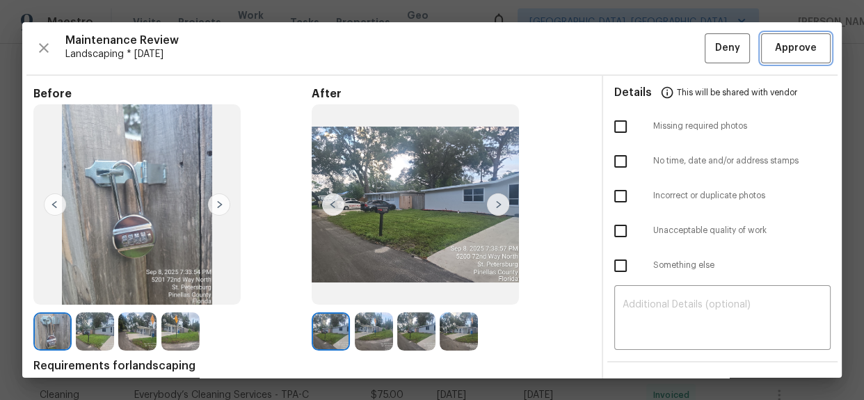
click at [788, 40] on span "Approve" at bounding box center [796, 48] width 42 height 17
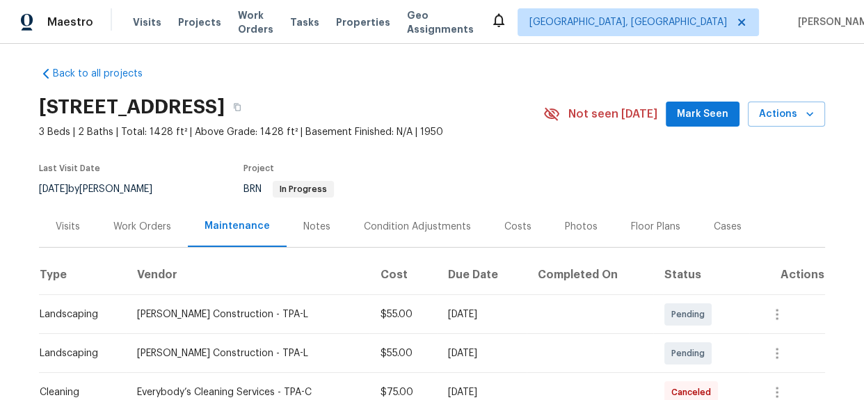
scroll to position [0, 0]
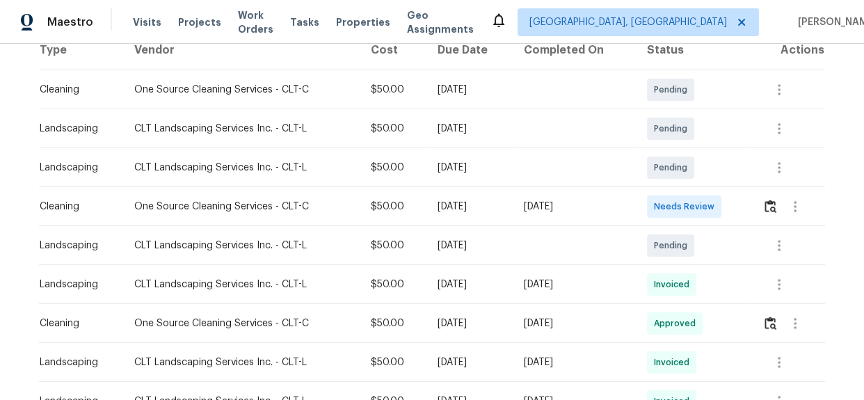
scroll to position [229, 0]
click at [772, 214] on button "button" at bounding box center [771, 207] width 16 height 33
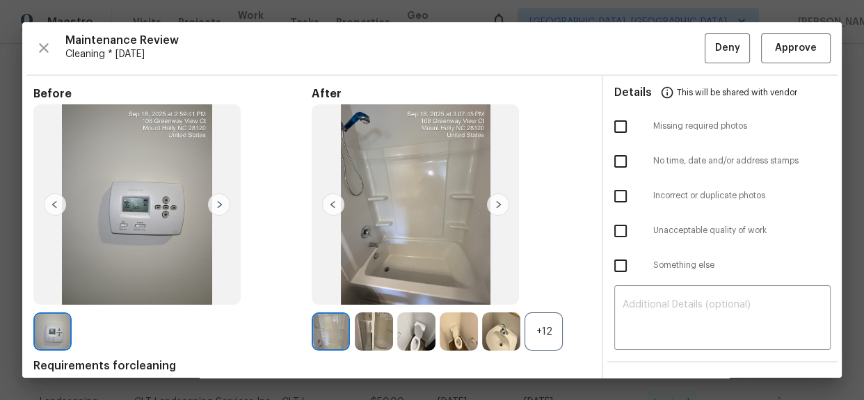
click at [550, 329] on div "+12" at bounding box center [544, 331] width 38 height 38
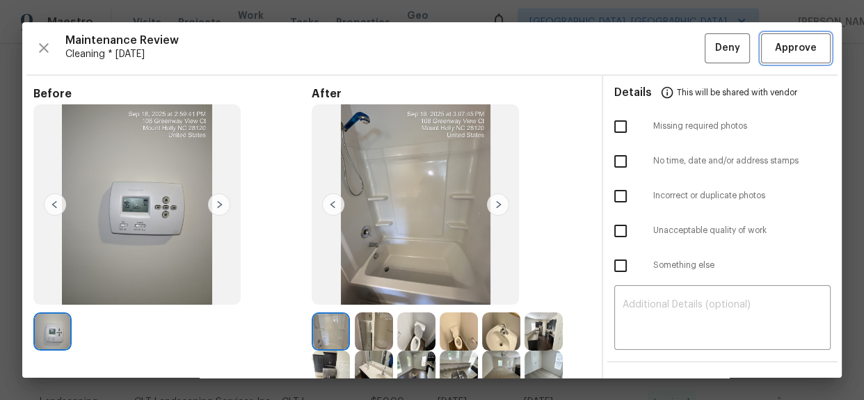
click at [775, 47] on span "Approve" at bounding box center [796, 48] width 42 height 17
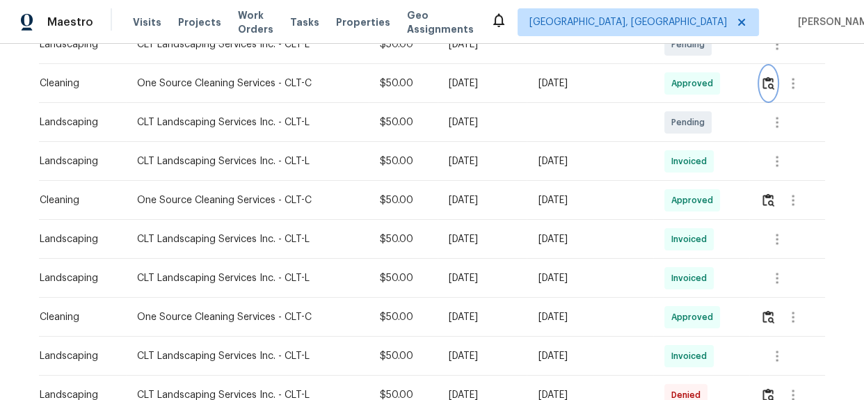
scroll to position [569, 0]
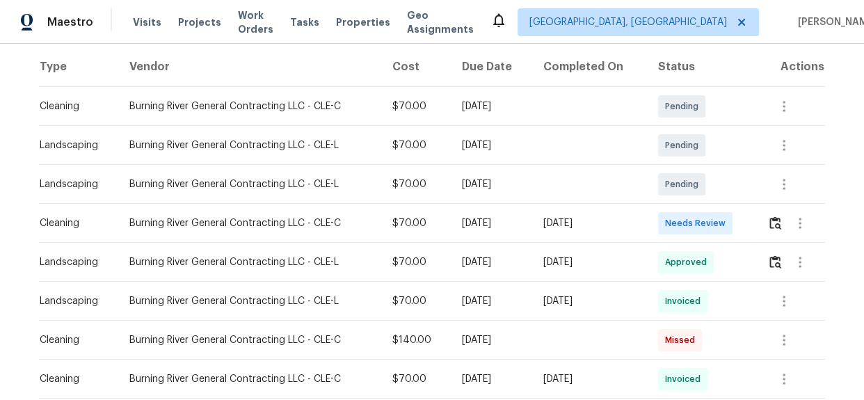
scroll to position [114, 0]
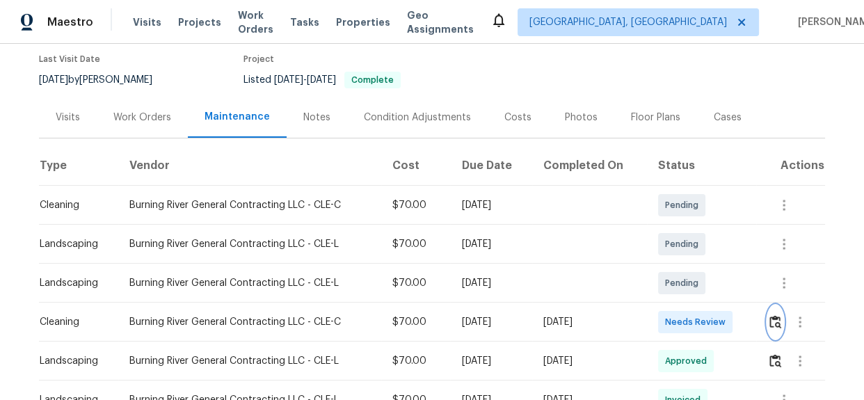
click at [772, 319] on img "button" at bounding box center [775, 321] width 12 height 13
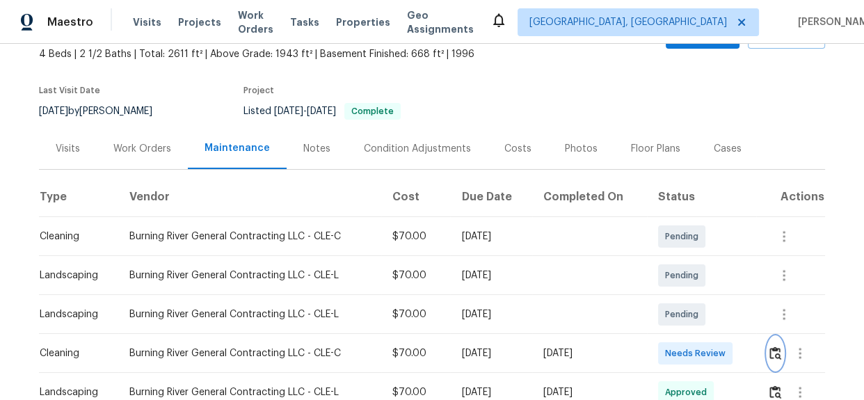
scroll to position [253, 0]
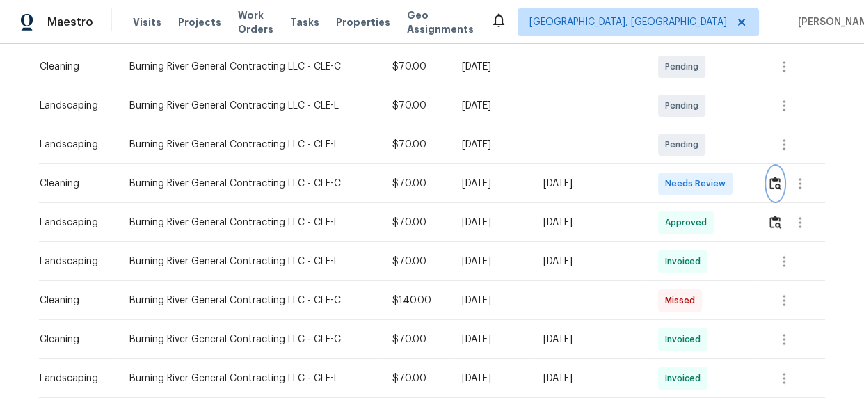
click at [773, 186] on img "button" at bounding box center [775, 183] width 12 height 13
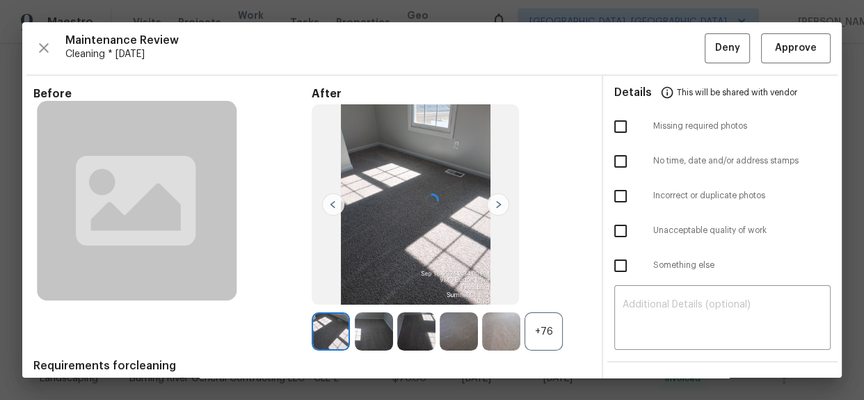
scroll to position [114, 0]
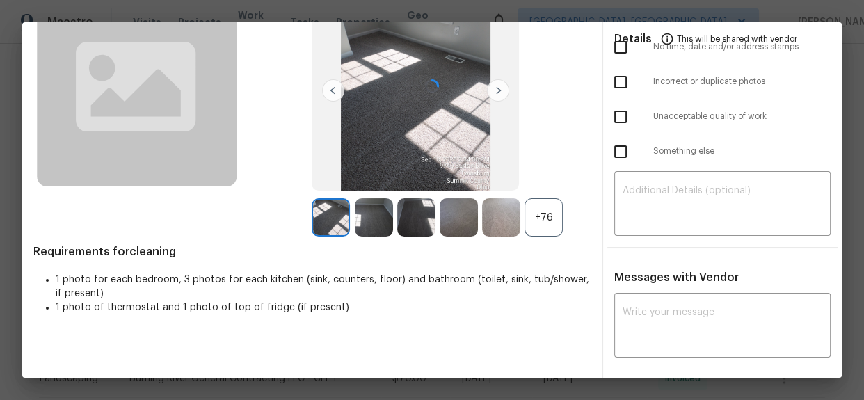
click at [538, 218] on div at bounding box center [432, 86] width 820 height 356
click at [540, 211] on div at bounding box center [432, 86] width 820 height 356
click at [543, 225] on div at bounding box center [432, 86] width 820 height 356
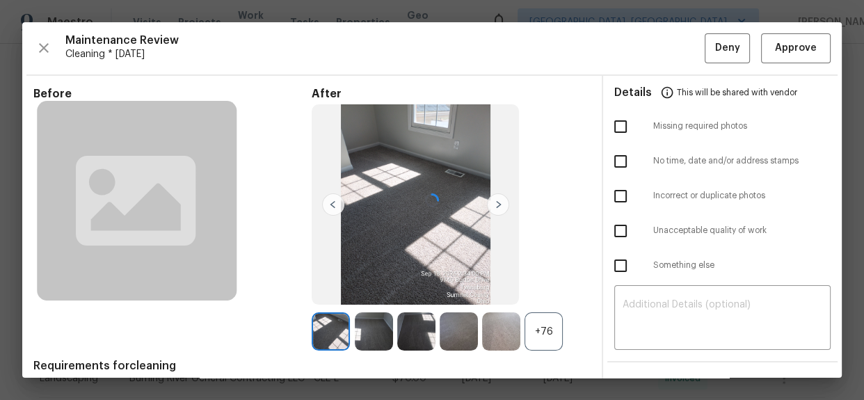
scroll to position [0, 0]
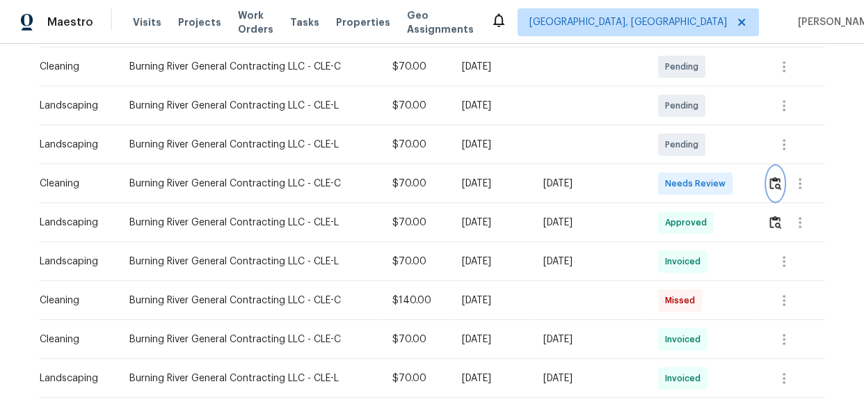
click at [774, 189] on button "button" at bounding box center [775, 183] width 16 height 33
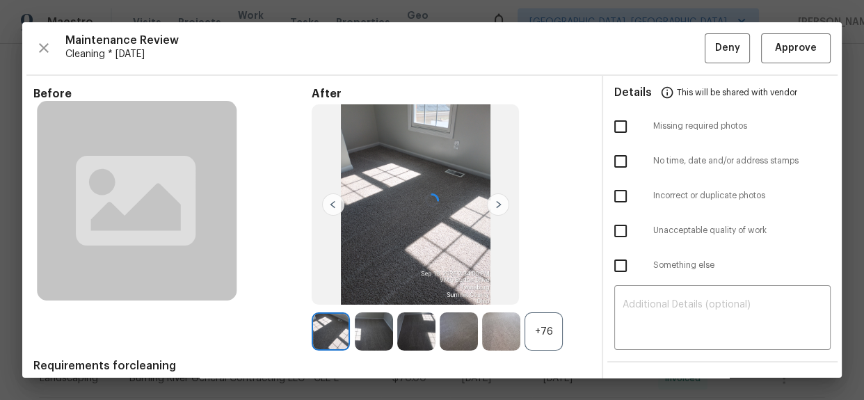
click at [541, 337] on div at bounding box center [432, 200] width 820 height 356
click at [539, 330] on div at bounding box center [432, 200] width 820 height 356
click at [541, 329] on div at bounding box center [432, 200] width 820 height 356
click at [541, 326] on div at bounding box center [432, 200] width 820 height 356
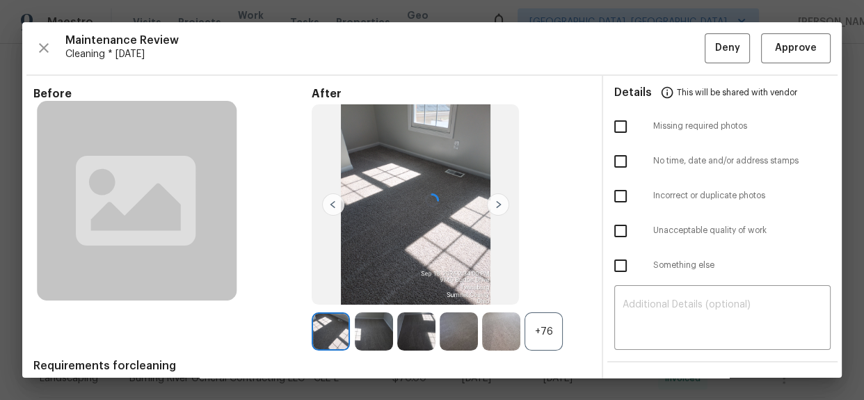
click at [541, 326] on div at bounding box center [432, 200] width 820 height 356
click at [536, 331] on div at bounding box center [432, 200] width 820 height 356
click at [537, 328] on div at bounding box center [432, 200] width 820 height 356
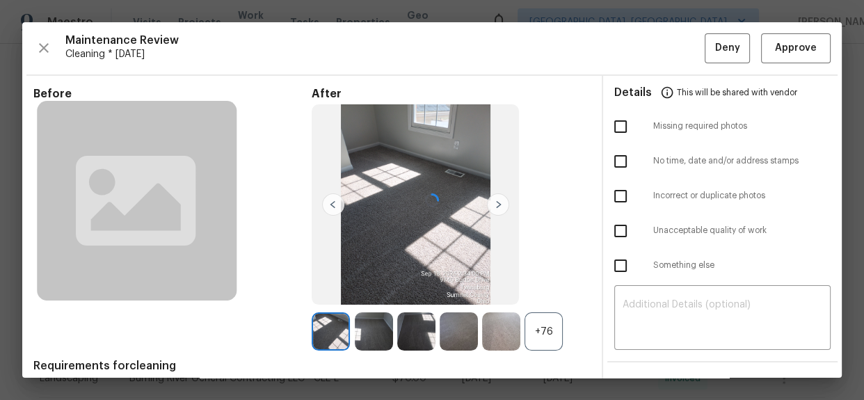
click at [537, 328] on div at bounding box center [432, 200] width 820 height 356
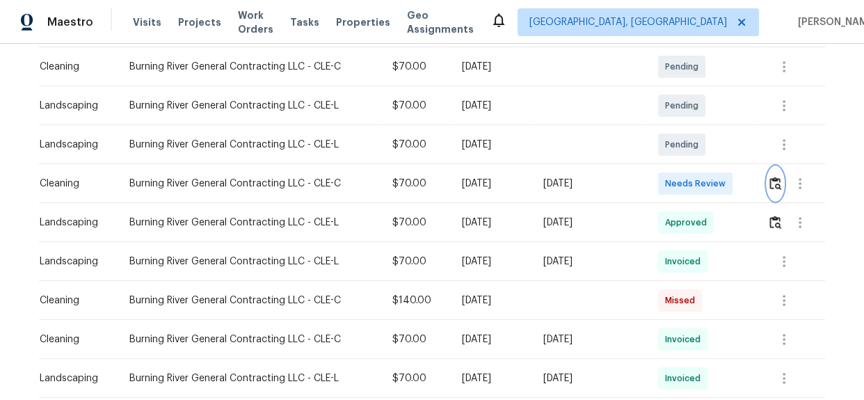
click at [769, 186] on img "button" at bounding box center [775, 183] width 12 height 13
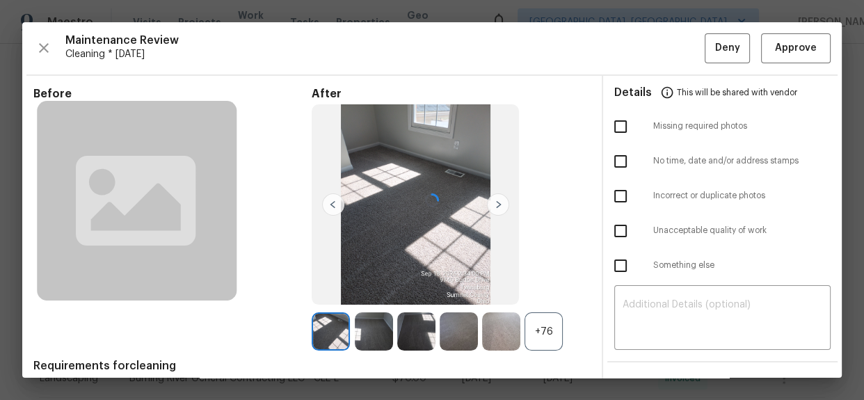
click at [554, 327] on div at bounding box center [432, 200] width 820 height 356
click at [543, 332] on div at bounding box center [432, 200] width 820 height 356
click at [536, 330] on div at bounding box center [432, 200] width 820 height 356
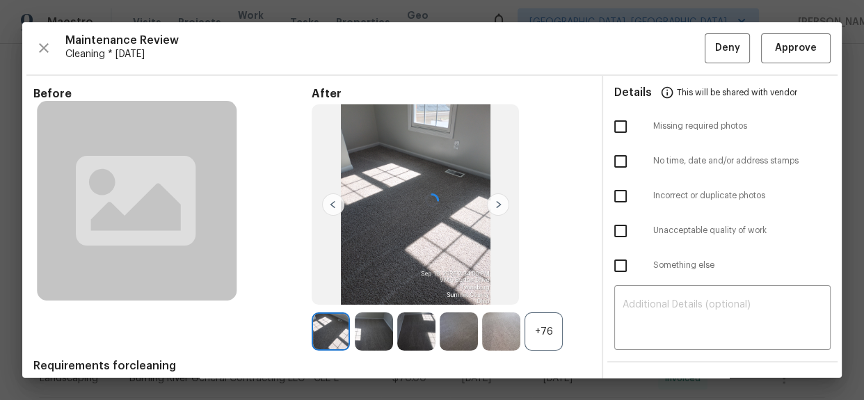
click at [536, 330] on div at bounding box center [432, 200] width 820 height 356
click at [535, 328] on div at bounding box center [432, 200] width 820 height 356
click at [773, 48] on div at bounding box center [432, 200] width 820 height 356
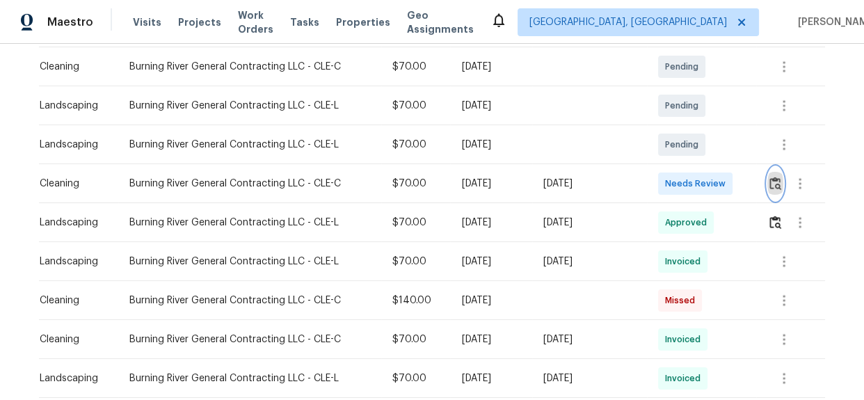
click at [769, 182] on img "button" at bounding box center [775, 183] width 12 height 13
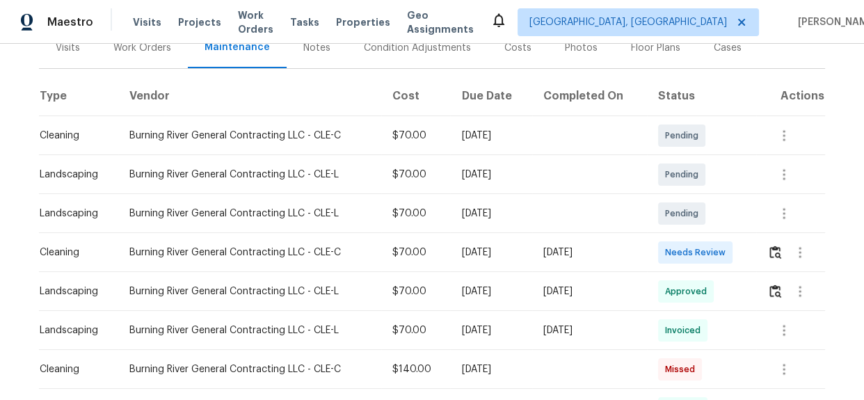
scroll to position [189, 0]
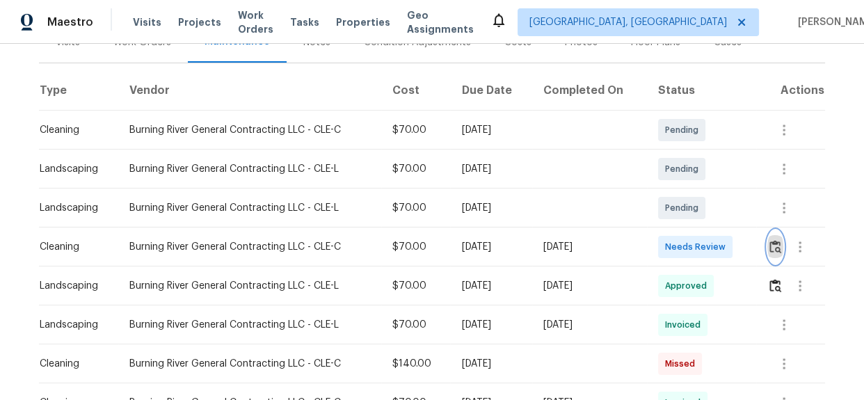
click at [780, 250] on button "button" at bounding box center [775, 246] width 16 height 33
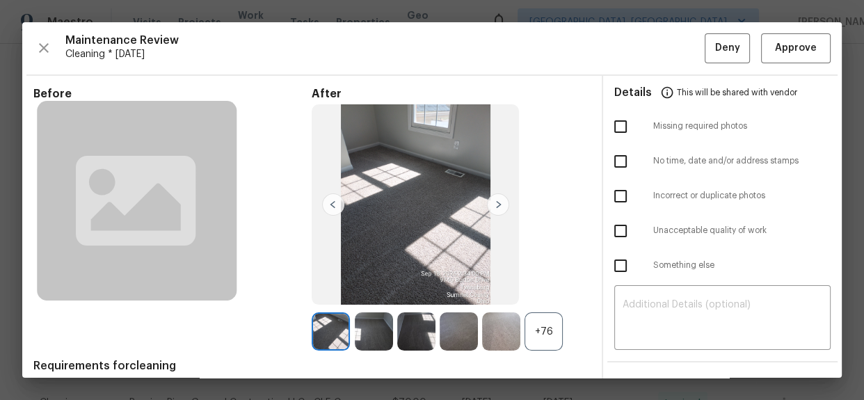
click at [547, 335] on div "+76" at bounding box center [544, 331] width 38 height 38
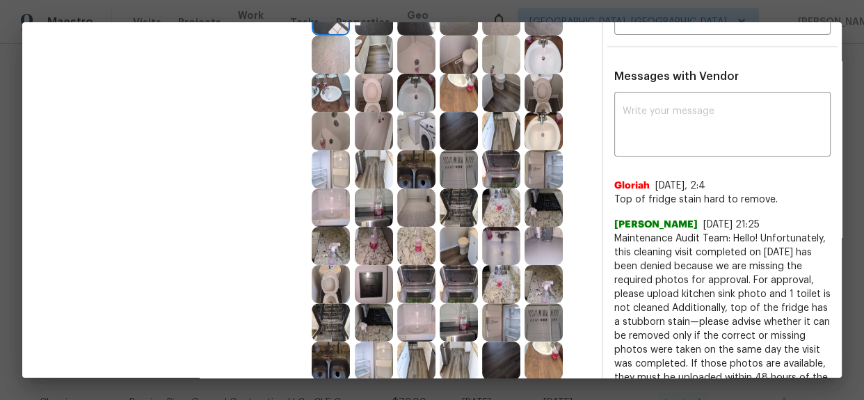
scroll to position [316, 0]
click at [365, 278] on img at bounding box center [374, 283] width 38 height 38
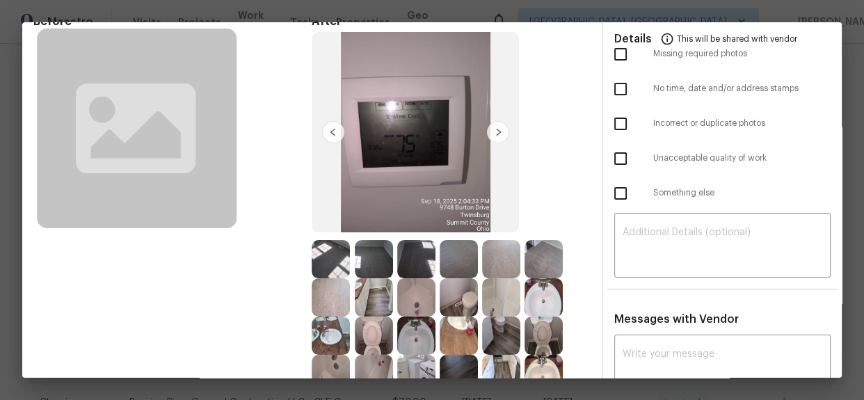
scroll to position [0, 0]
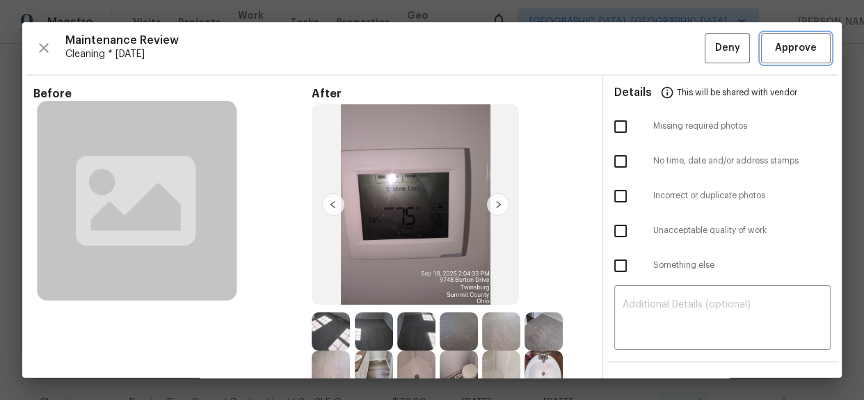
click at [788, 55] on span "Approve" at bounding box center [796, 48] width 42 height 17
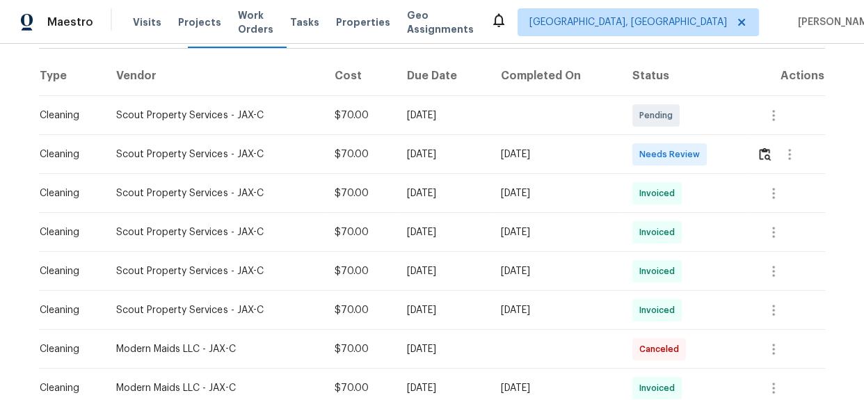
scroll to position [189, 0]
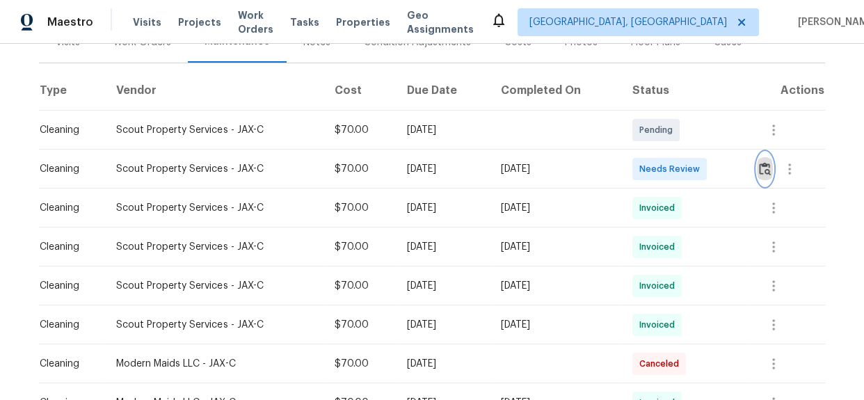
click at [766, 175] on img "button" at bounding box center [765, 168] width 12 height 13
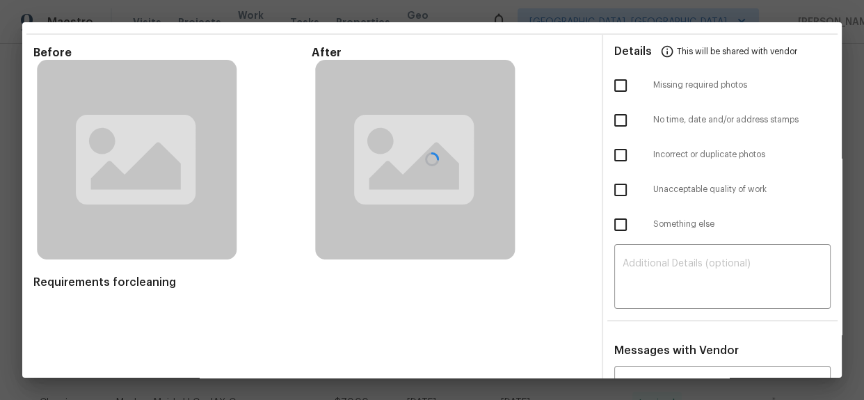
scroll to position [63, 0]
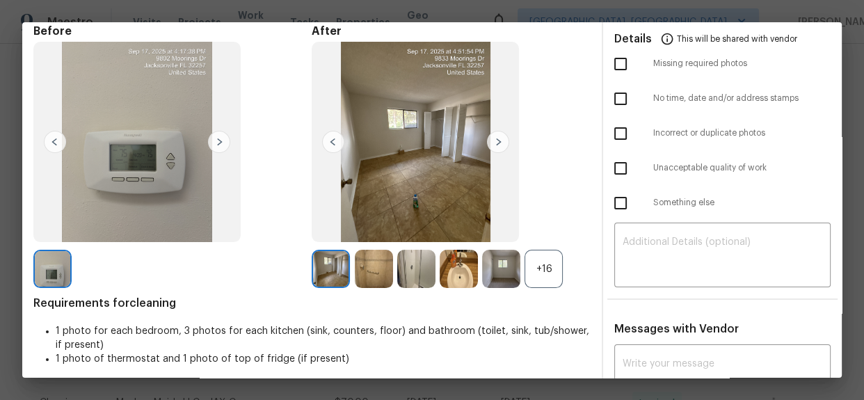
click at [532, 273] on div "+16" at bounding box center [544, 269] width 38 height 38
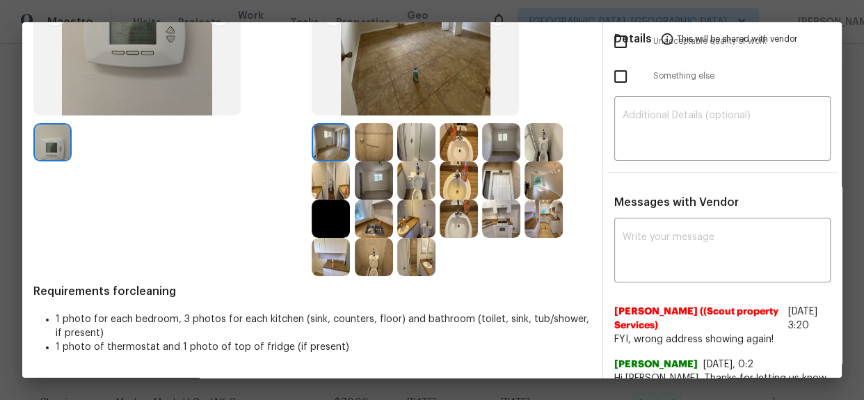
scroll to position [0, 0]
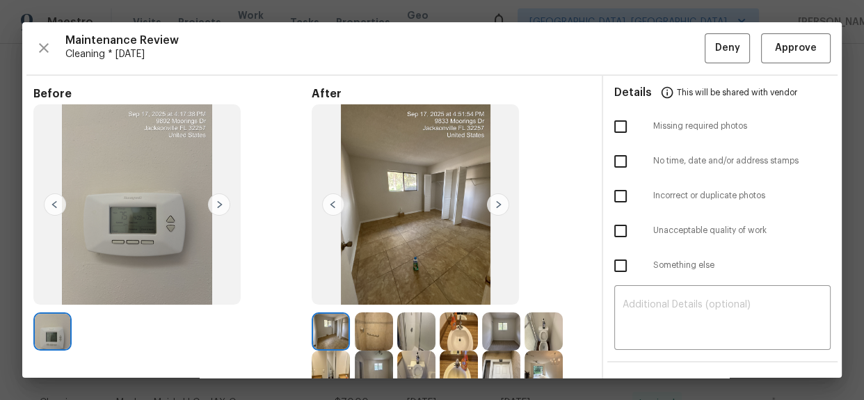
click at [611, 124] on input "checkbox" at bounding box center [620, 126] width 29 height 29
checkbox input "true"
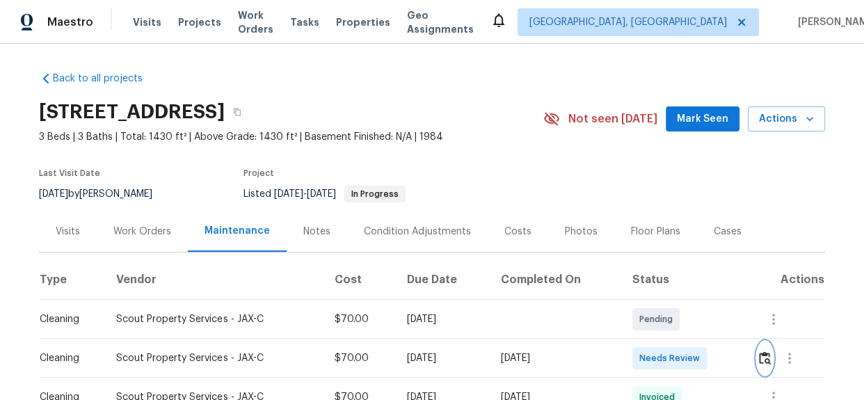
click at [760, 365] on img "button" at bounding box center [765, 357] width 12 height 13
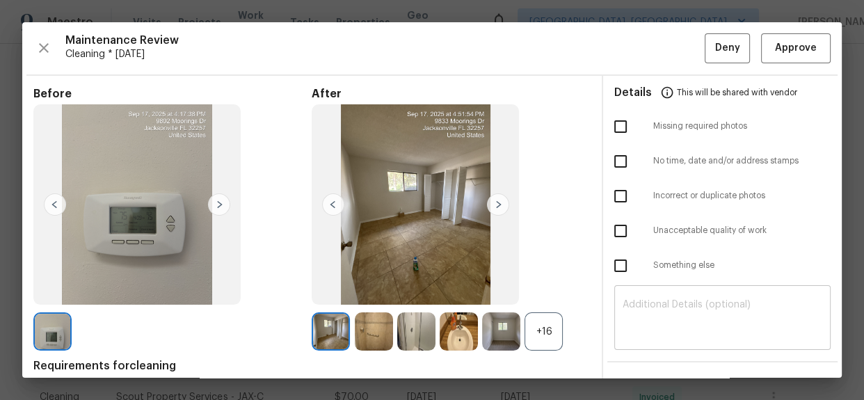
click at [660, 308] on textarea at bounding box center [723, 319] width 200 height 39
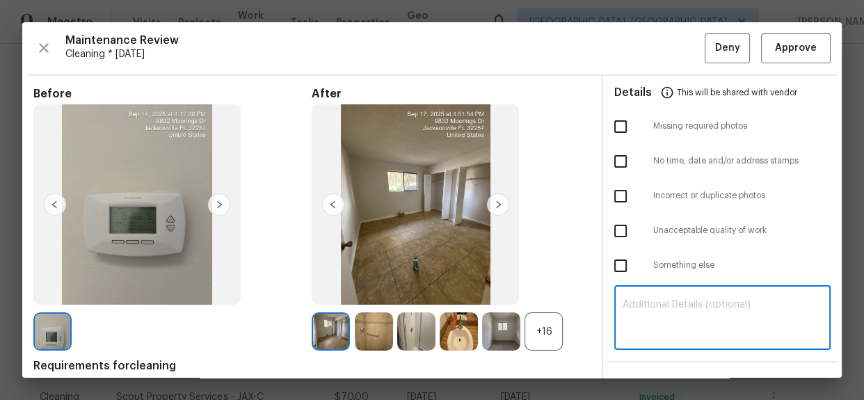
click at [550, 330] on div "+16" at bounding box center [544, 331] width 38 height 38
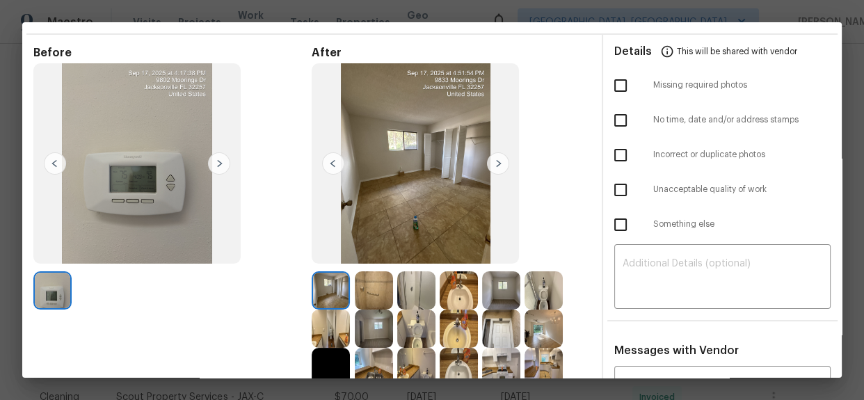
scroll to position [63, 0]
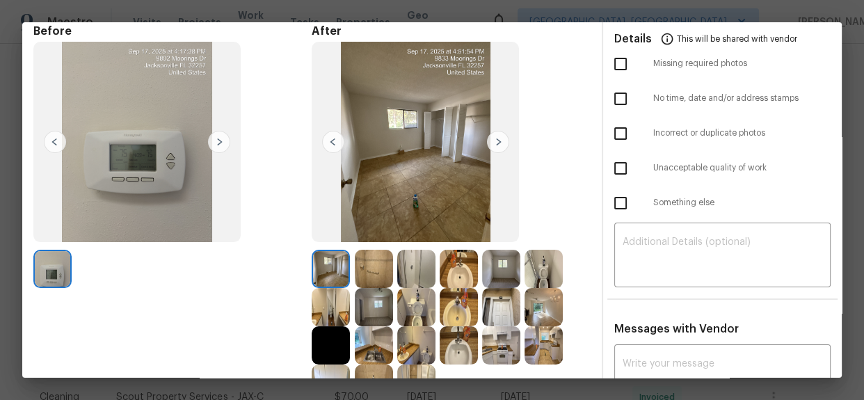
click at [487, 306] on img at bounding box center [501, 307] width 38 height 38
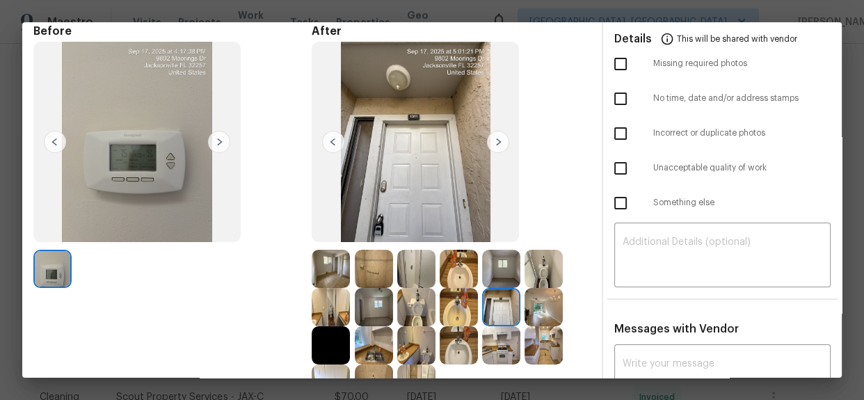
click at [487, 306] on img at bounding box center [501, 307] width 38 height 38
click at [493, 306] on img at bounding box center [501, 307] width 38 height 38
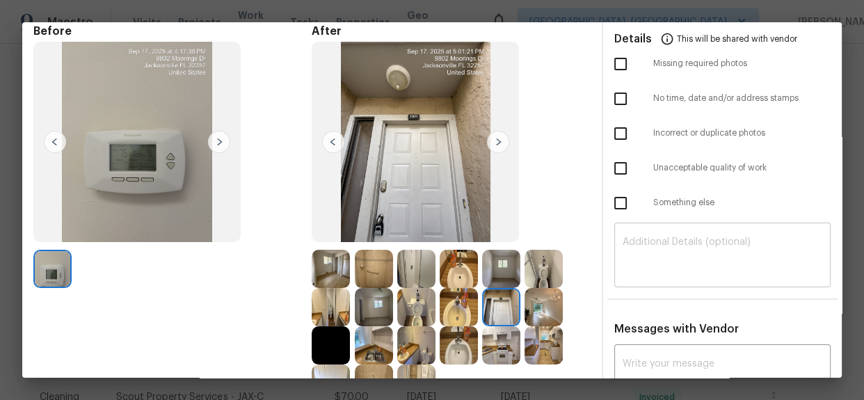
click at [637, 260] on textarea at bounding box center [723, 256] width 200 height 39
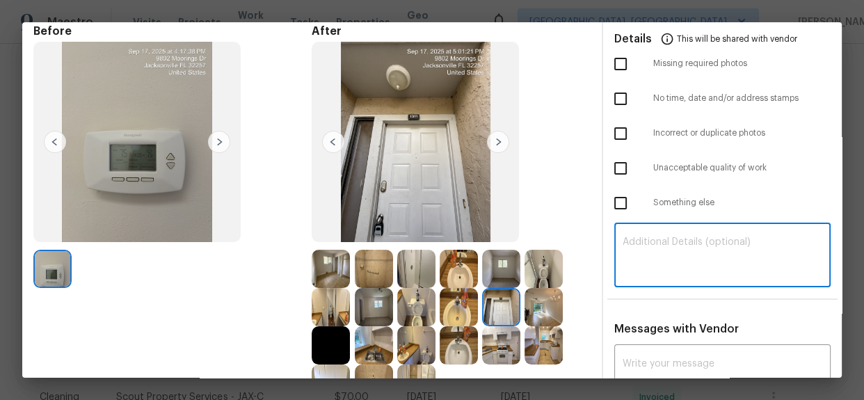
paste textarea "Maintenance Audit Team: Hello! Unfortunately, this cleaning visit completed on …"
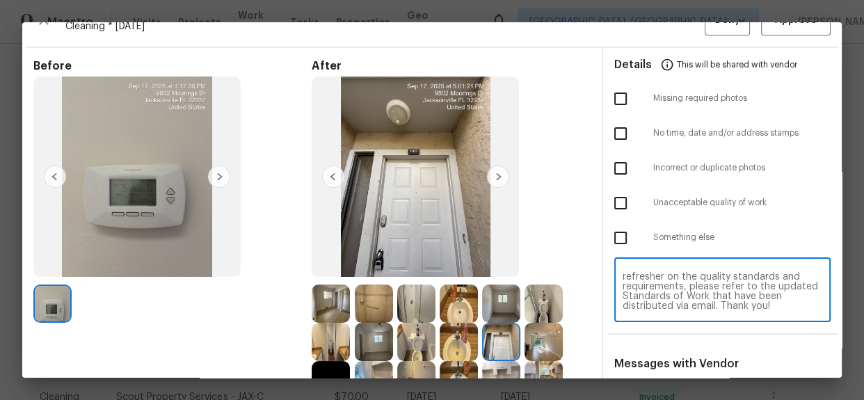
scroll to position [0, 0]
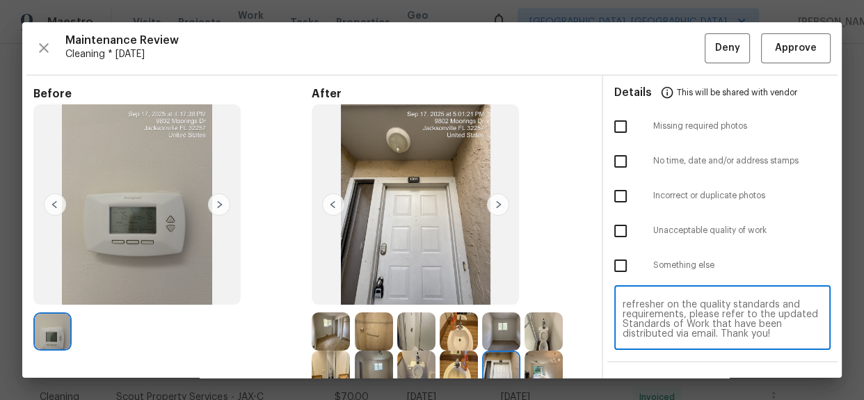
type textarea "Maintenance Audit Team: Hello! Unfortunately, this cleaning visit completed on …"
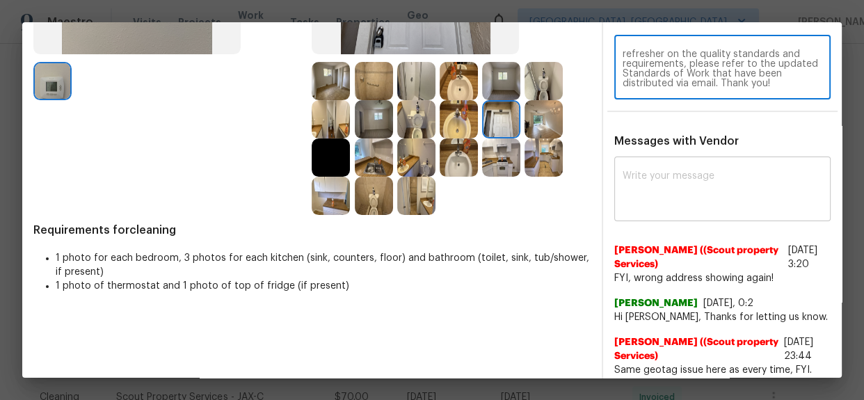
scroll to position [253, 0]
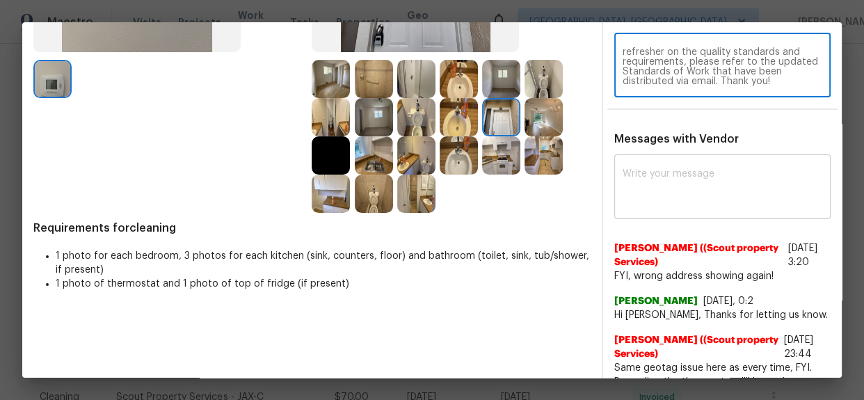
click at [641, 181] on textarea at bounding box center [723, 188] width 200 height 39
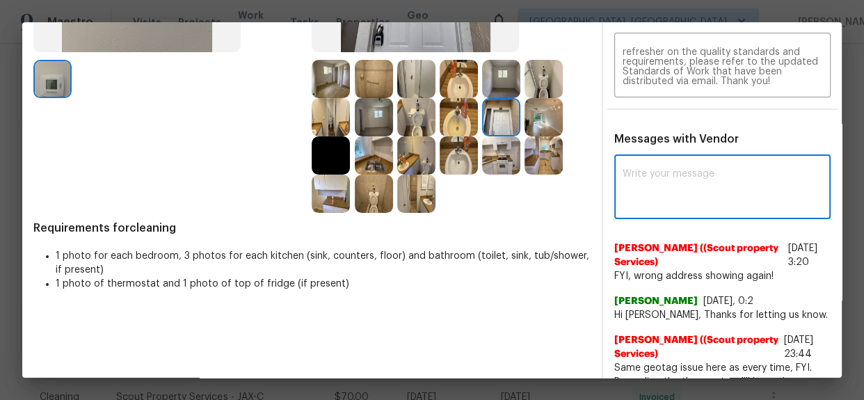
paste textarea "Maintenance Audit Team: Hello! Unfortunately, this cleaning visit completed on …"
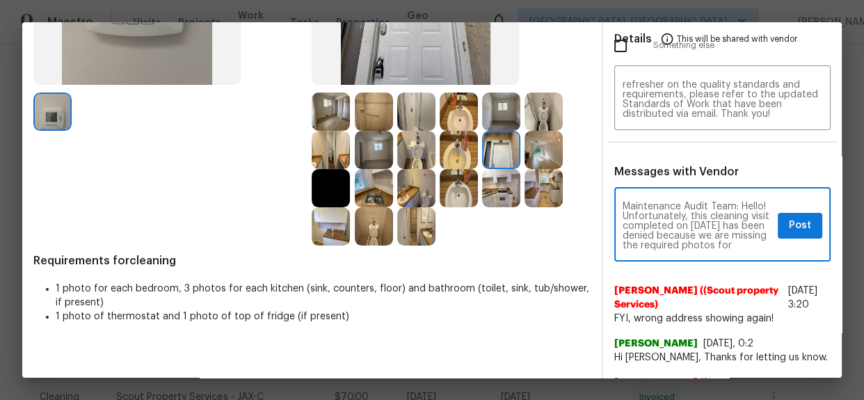
scroll to position [126, 0]
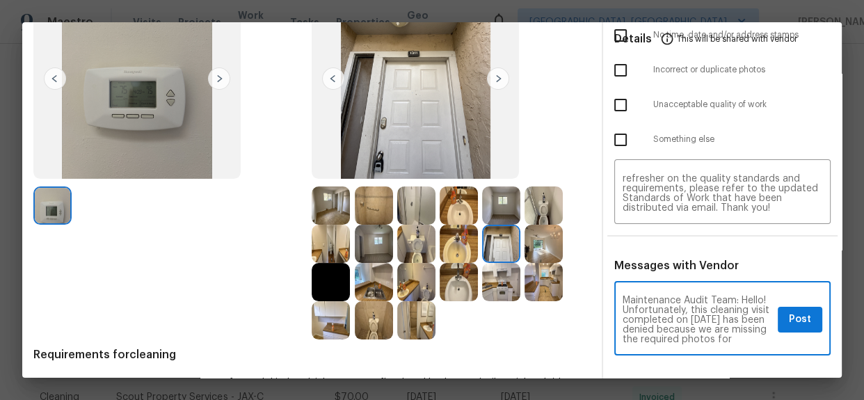
type textarea "Maintenance Audit Team: Hello! Unfortunately, this cleaning visit completed on …"
click at [789, 319] on span "Post" at bounding box center [800, 319] width 22 height 17
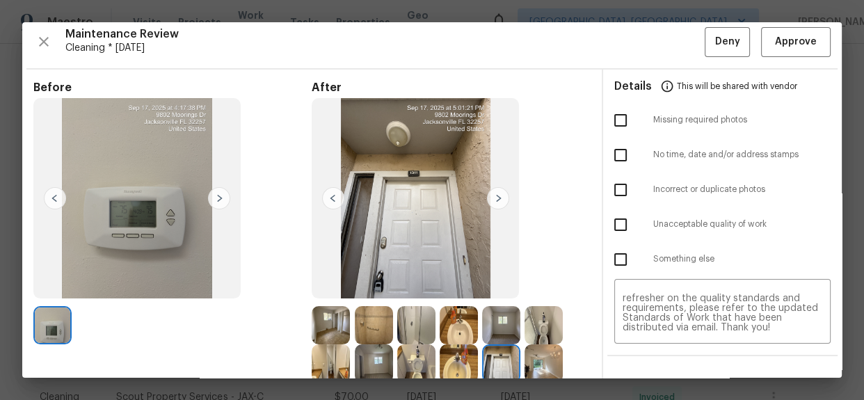
scroll to position [0, 0]
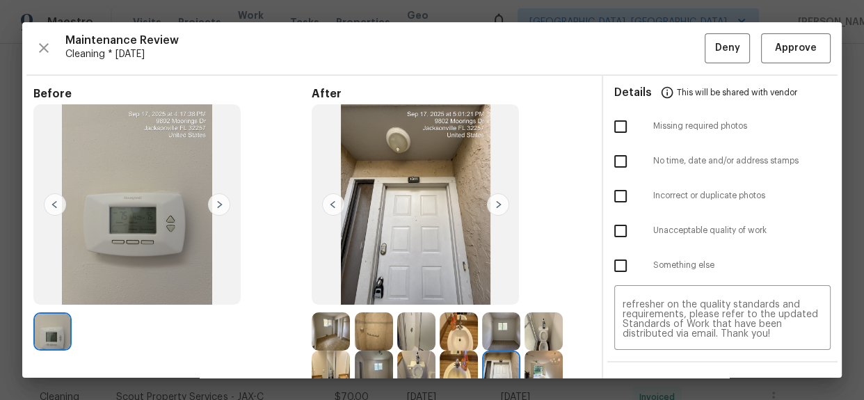
click at [616, 126] on input "checkbox" at bounding box center [620, 126] width 29 height 29
checkbox input "true"
click at [705, 57] on button "Deny" at bounding box center [727, 48] width 45 height 30
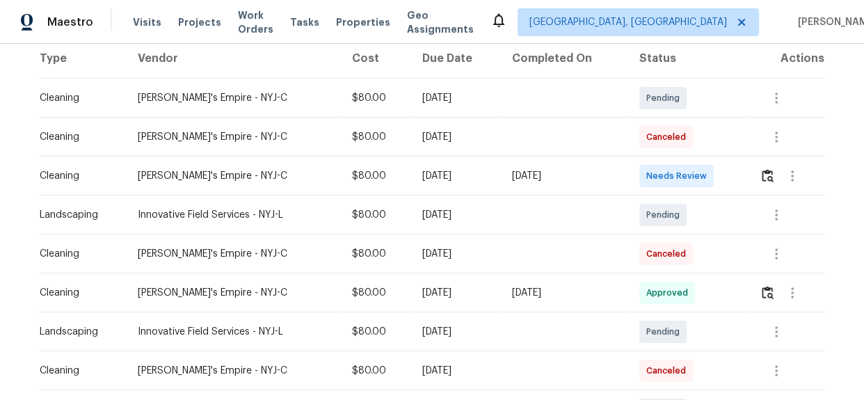
scroll to position [61, 0]
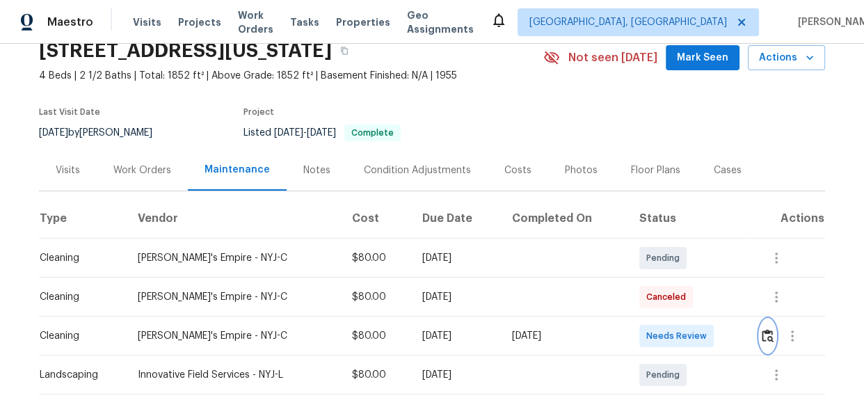
click at [768, 342] on button "button" at bounding box center [768, 335] width 16 height 33
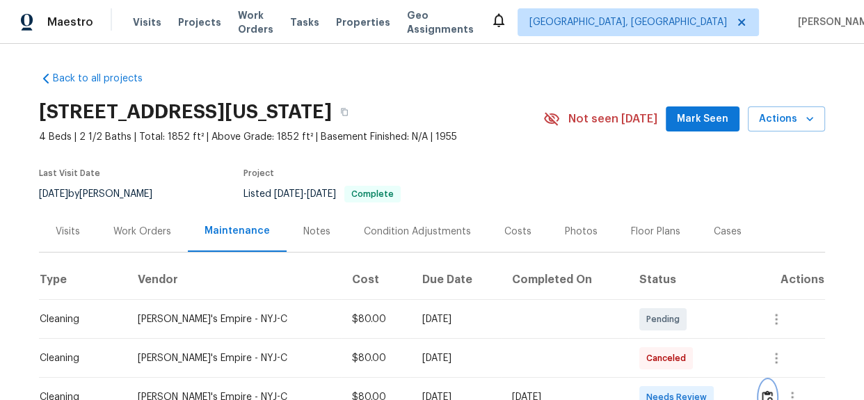
scroll to position [126, 0]
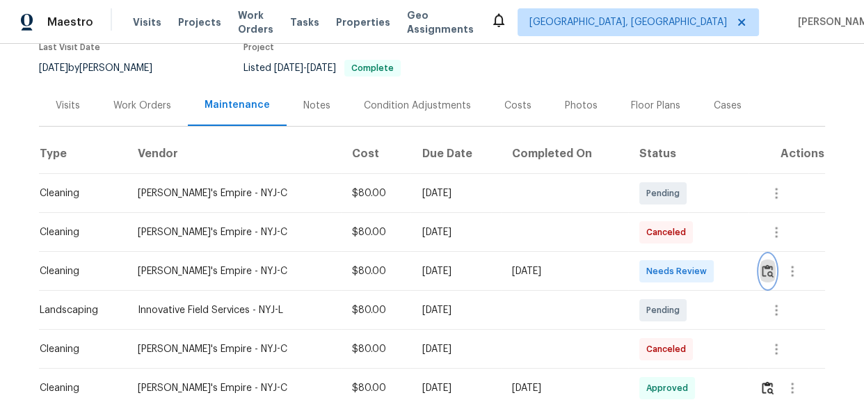
click at [766, 272] on img "button" at bounding box center [768, 270] width 12 height 13
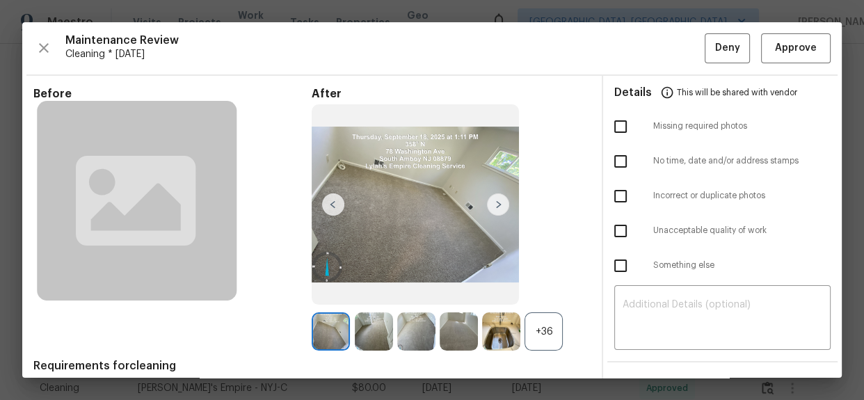
click at [536, 326] on div "+36" at bounding box center [544, 331] width 38 height 38
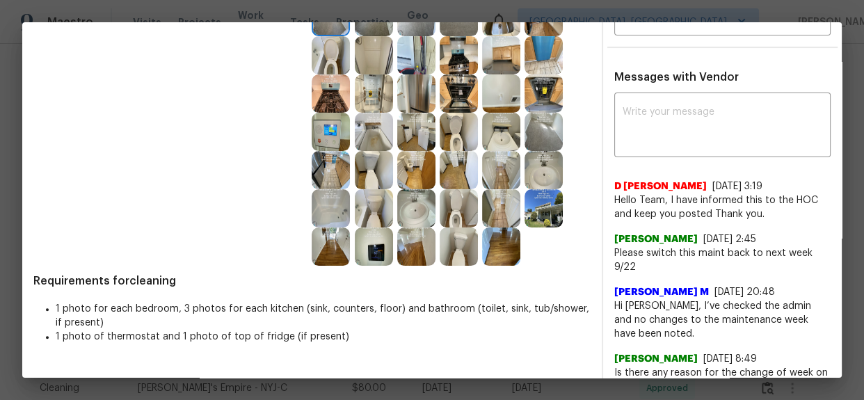
scroll to position [316, 0]
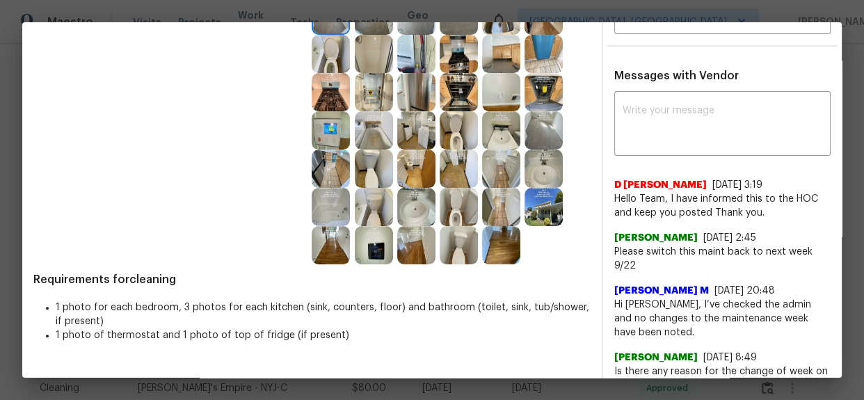
click at [366, 250] on img at bounding box center [374, 245] width 38 height 38
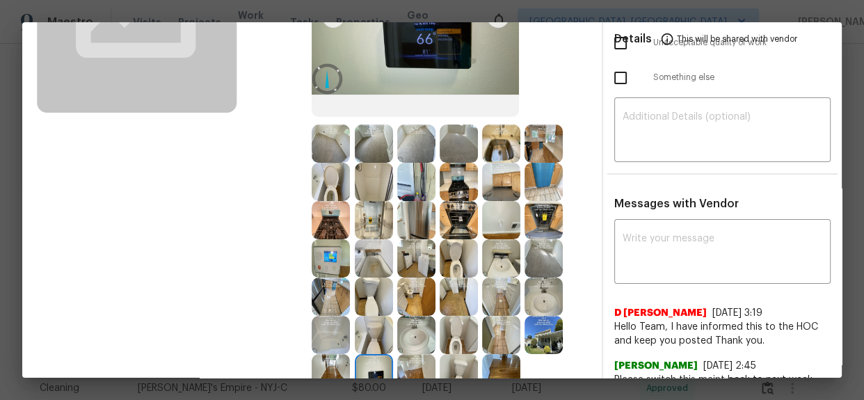
scroll to position [189, 0]
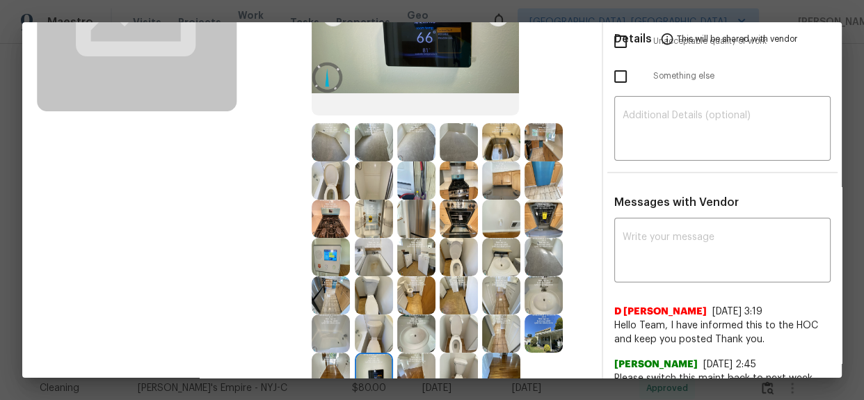
click at [373, 360] on img at bounding box center [374, 372] width 38 height 38
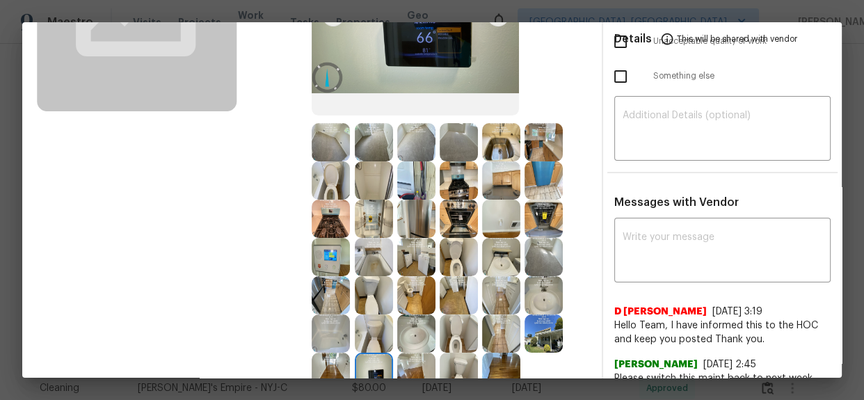
click at [373, 360] on img at bounding box center [374, 372] width 38 height 38
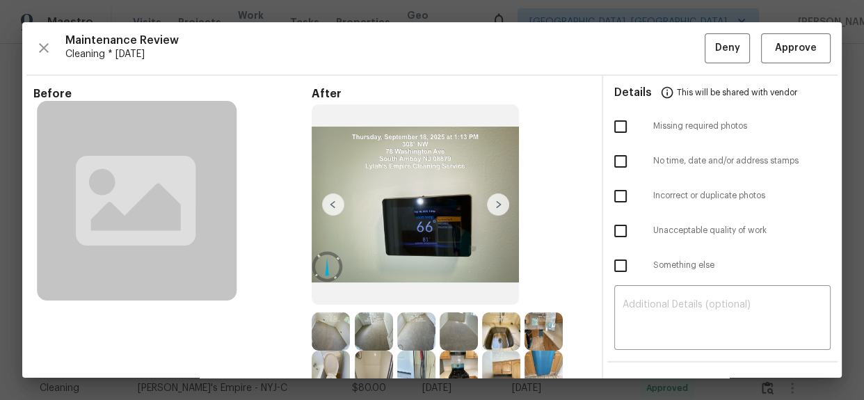
scroll to position [0, 0]
click at [785, 48] on span "Approve" at bounding box center [796, 48] width 42 height 17
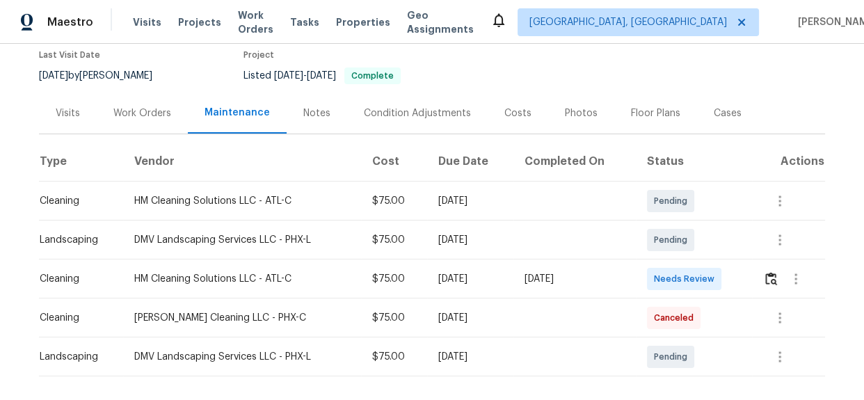
scroll to position [187, 0]
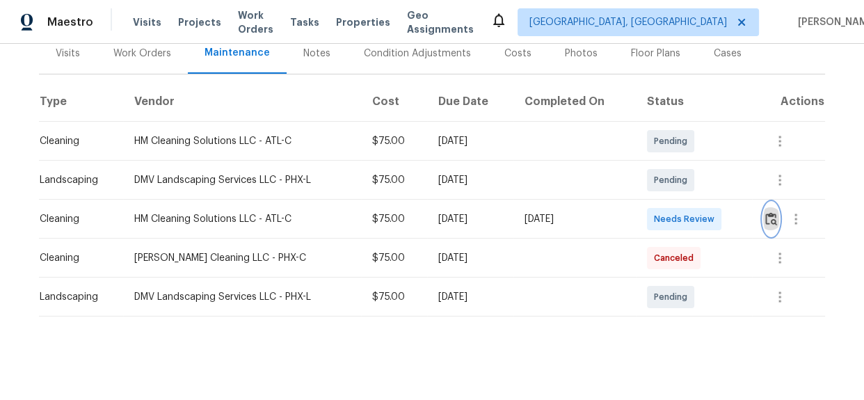
click at [768, 212] on img "button" at bounding box center [771, 218] width 12 height 13
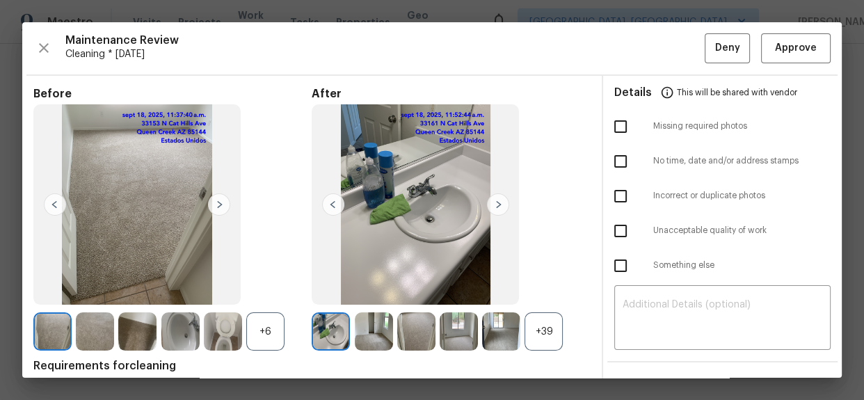
click at [260, 328] on div "+6" at bounding box center [265, 331] width 38 height 38
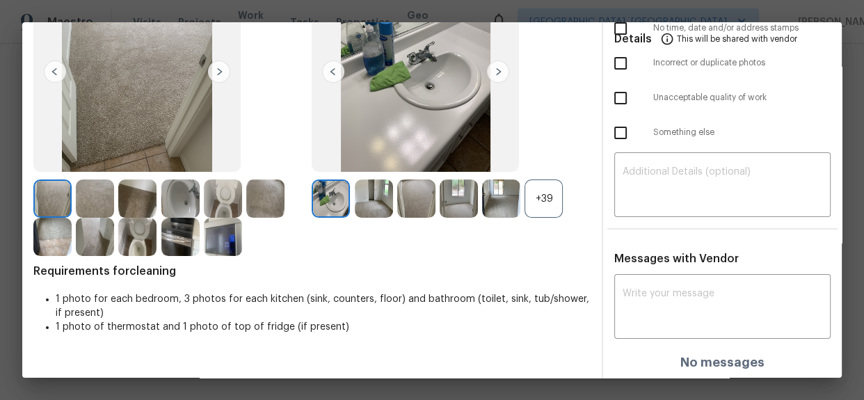
scroll to position [70, 0]
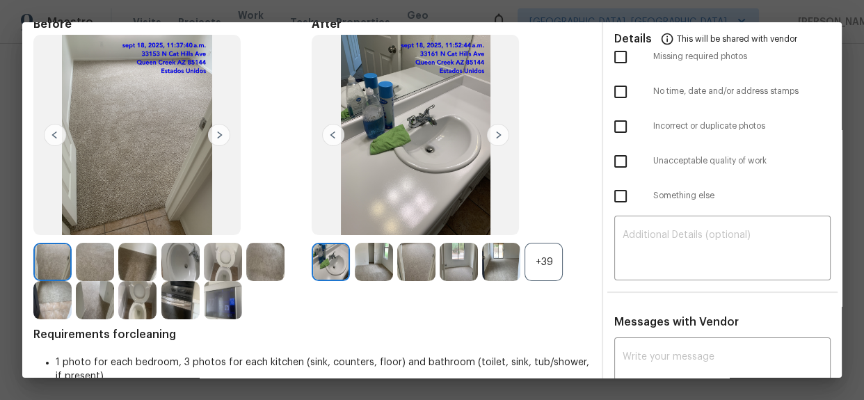
click at [227, 300] on img at bounding box center [223, 300] width 38 height 38
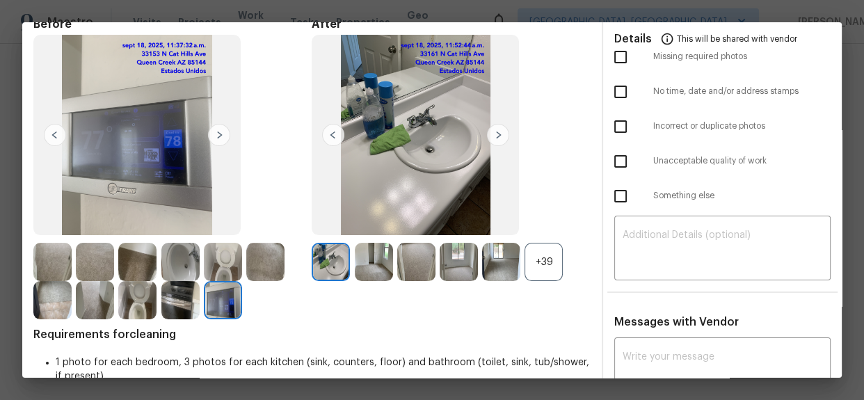
click at [227, 300] on img at bounding box center [223, 300] width 38 height 38
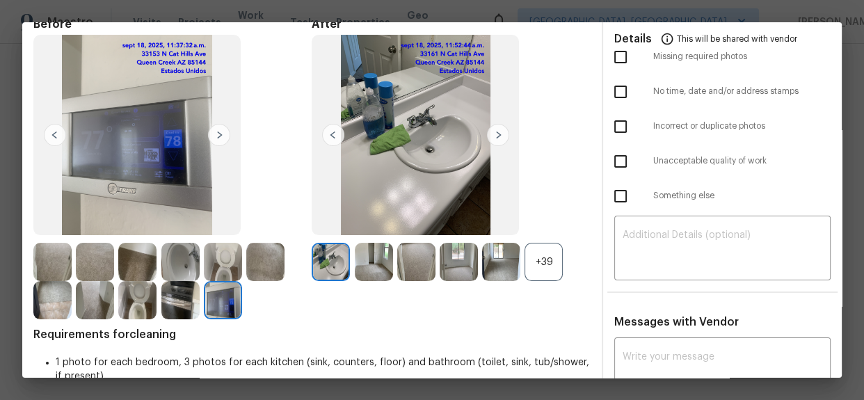
click at [226, 299] on img at bounding box center [223, 300] width 38 height 38
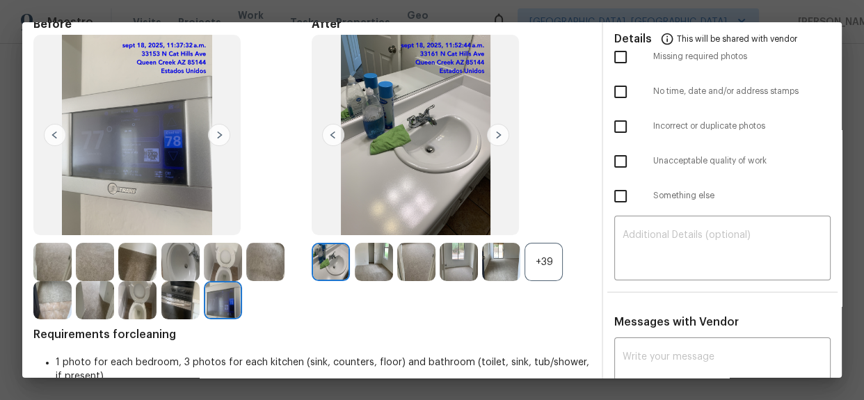
click at [226, 299] on img at bounding box center [223, 300] width 38 height 38
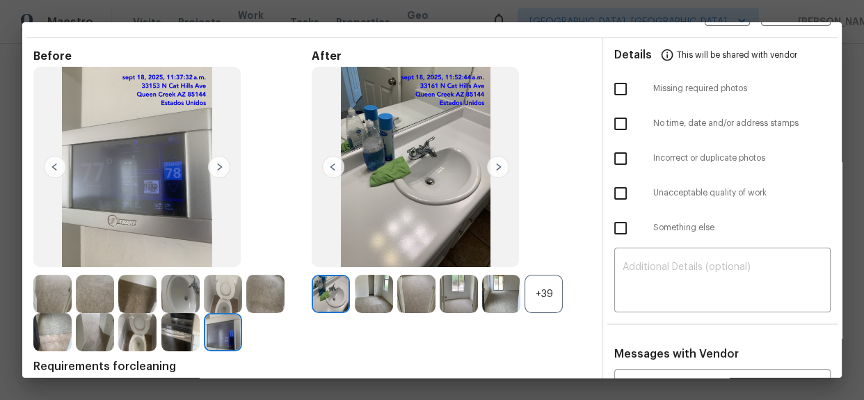
scroll to position [7, 0]
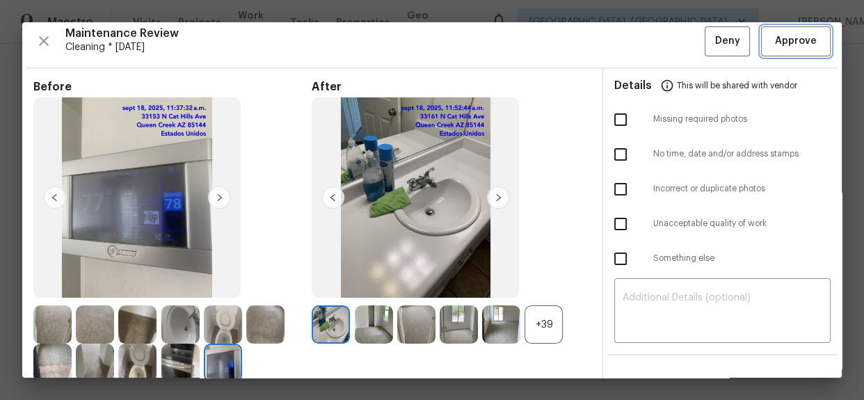
click at [792, 49] on span "Approve" at bounding box center [796, 41] width 42 height 17
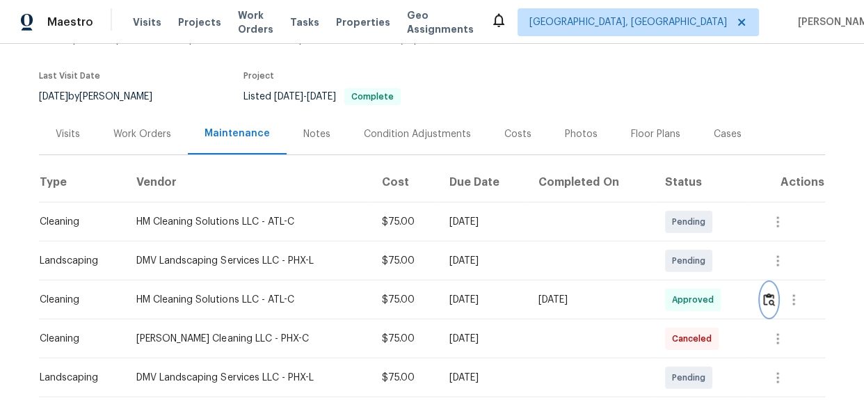
scroll to position [187, 0]
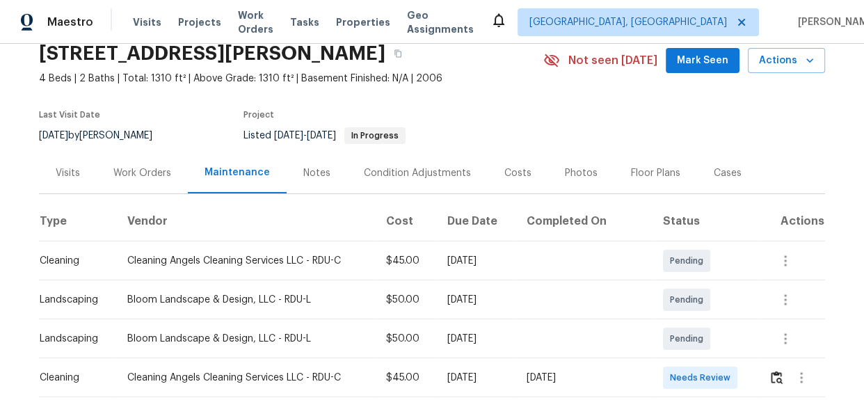
scroll to position [126, 0]
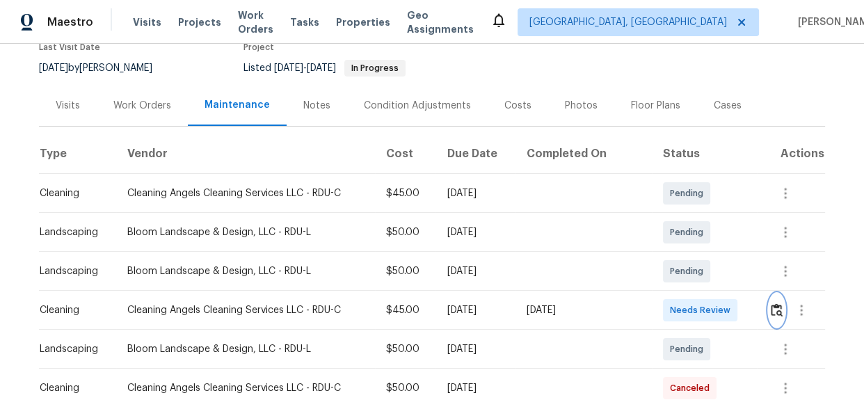
click at [771, 311] on img "button" at bounding box center [777, 309] width 12 height 13
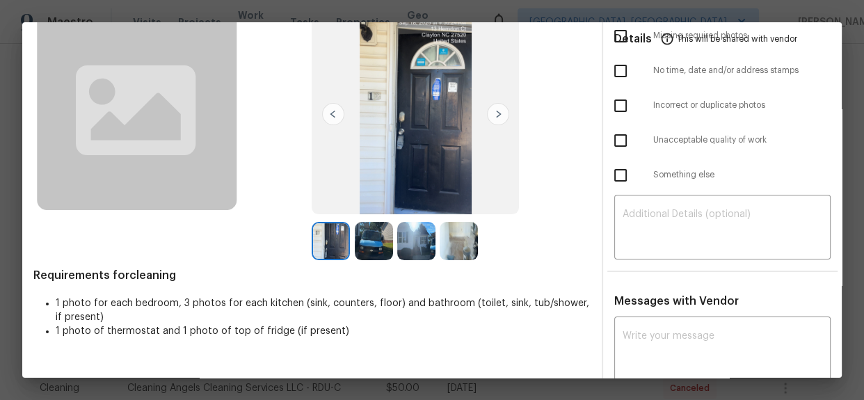
scroll to position [51, 0]
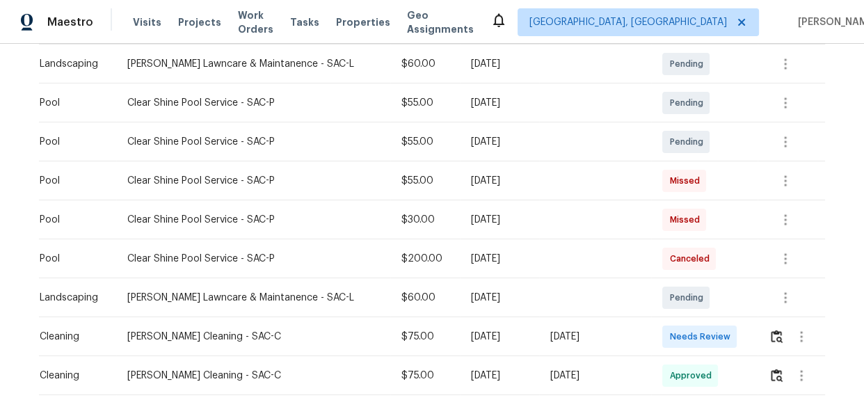
scroll to position [355, 0]
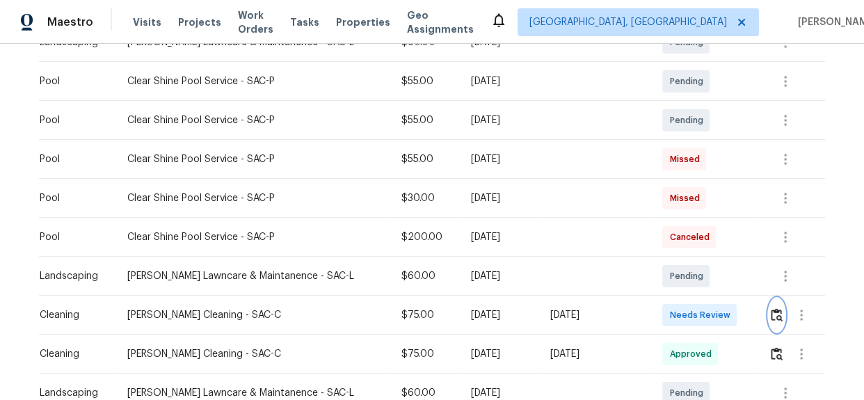
click at [775, 309] on img "button" at bounding box center [777, 314] width 12 height 13
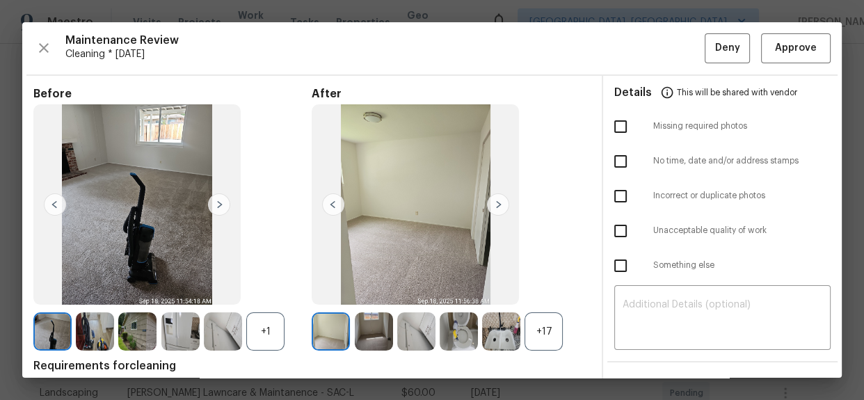
click at [529, 333] on div "+17" at bounding box center [544, 331] width 38 height 38
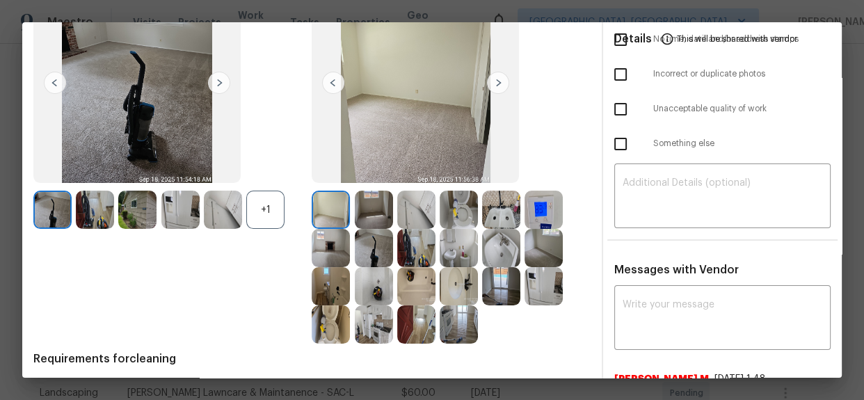
scroll to position [126, 0]
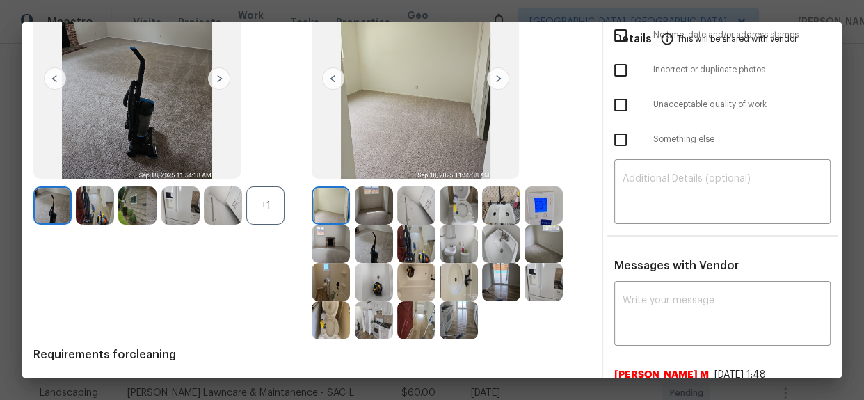
click at [538, 216] on img at bounding box center [544, 205] width 38 height 38
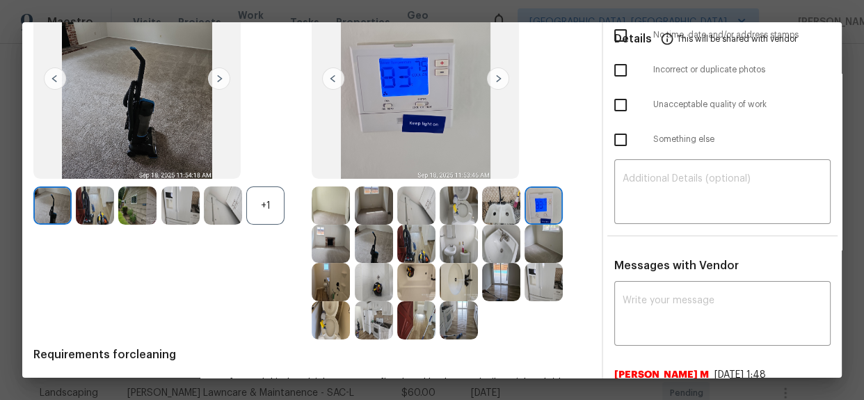
click at [538, 216] on img at bounding box center [544, 205] width 38 height 38
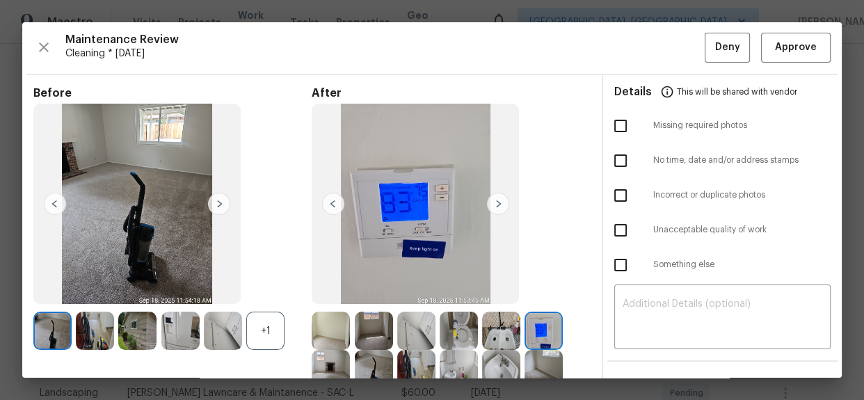
scroll to position [0, 0]
click at [775, 55] on span "Approve" at bounding box center [796, 48] width 42 height 17
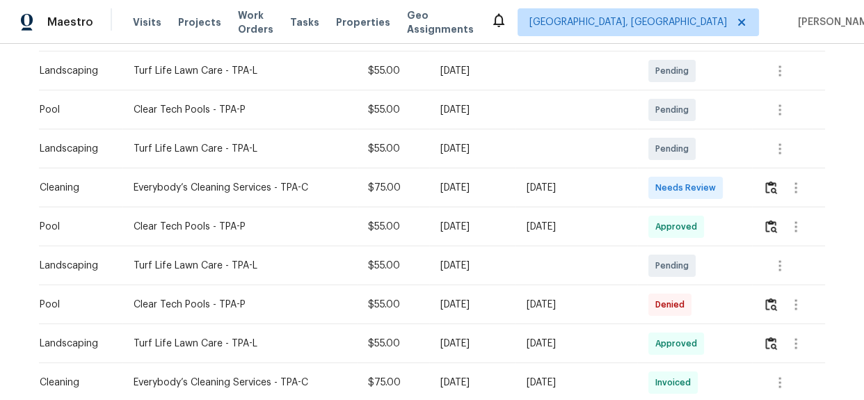
scroll to position [229, 0]
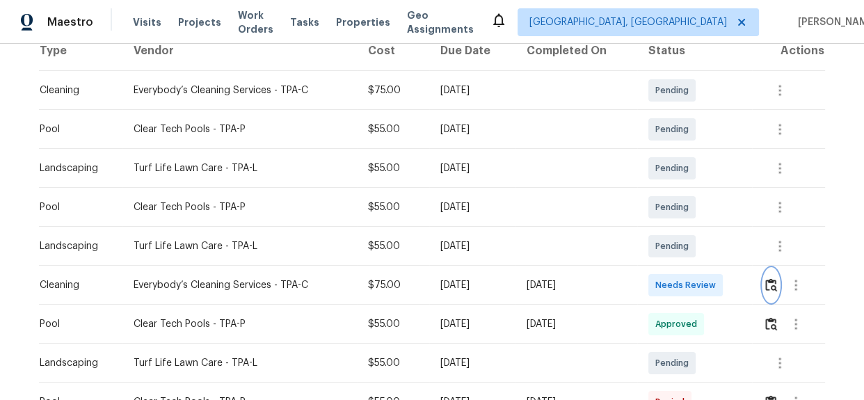
click at [766, 282] on img "button" at bounding box center [771, 284] width 12 height 13
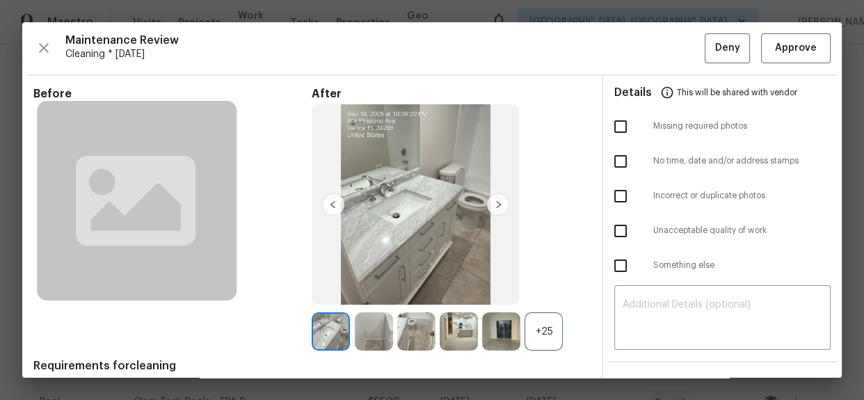
click at [543, 325] on div "+25" at bounding box center [544, 331] width 38 height 38
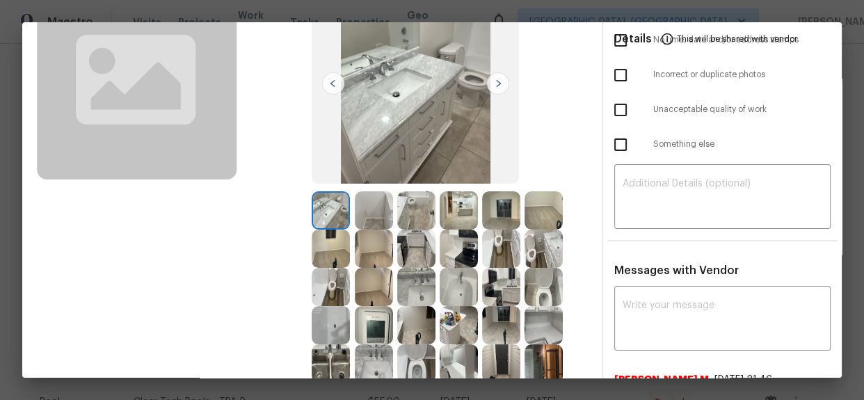
scroll to position [126, 0]
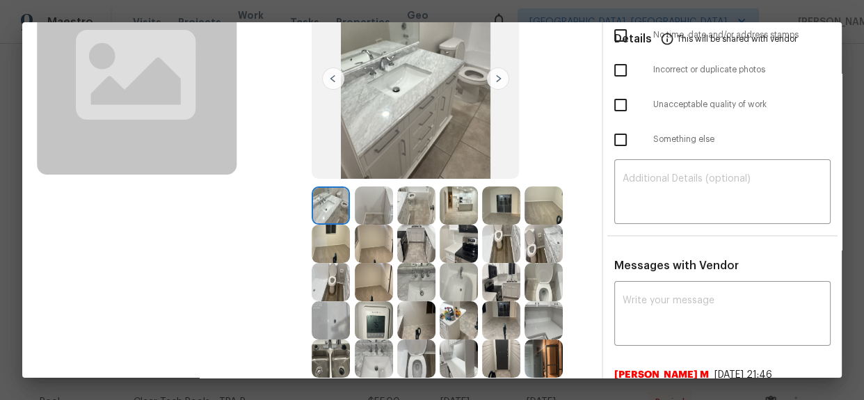
click at [374, 319] on img at bounding box center [374, 320] width 38 height 38
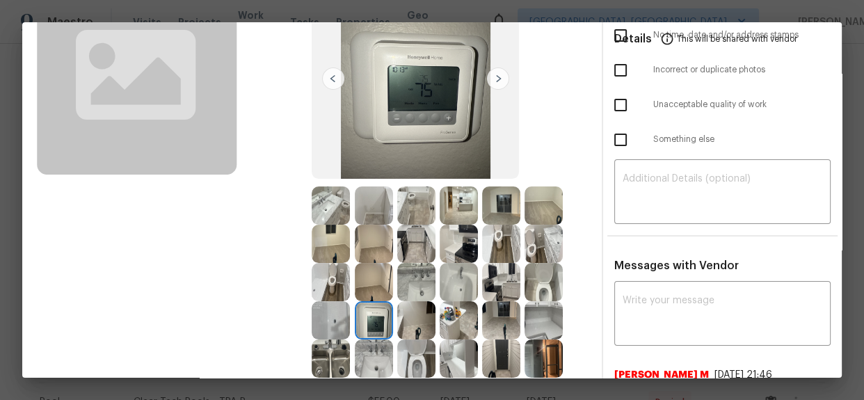
click at [374, 319] on img at bounding box center [374, 320] width 38 height 38
click at [376, 326] on img at bounding box center [374, 320] width 38 height 38
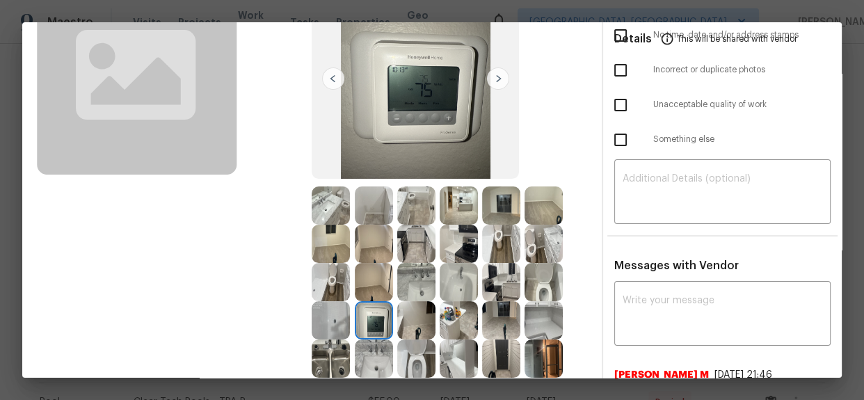
click at [376, 326] on img at bounding box center [374, 320] width 38 height 38
click at [363, 313] on img at bounding box center [374, 320] width 38 height 38
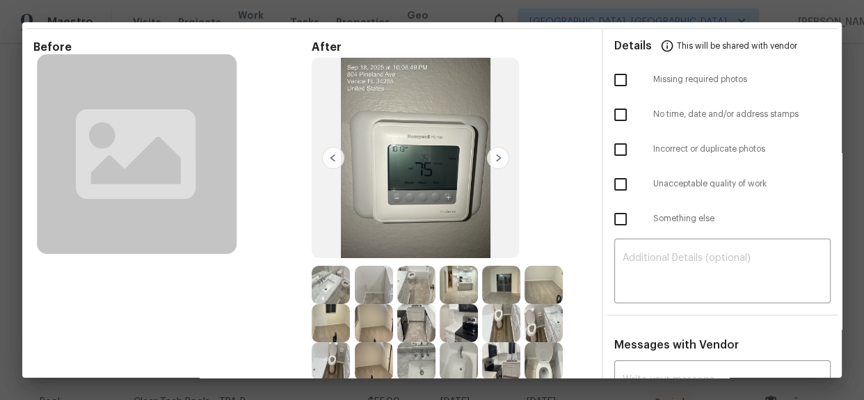
scroll to position [0, 0]
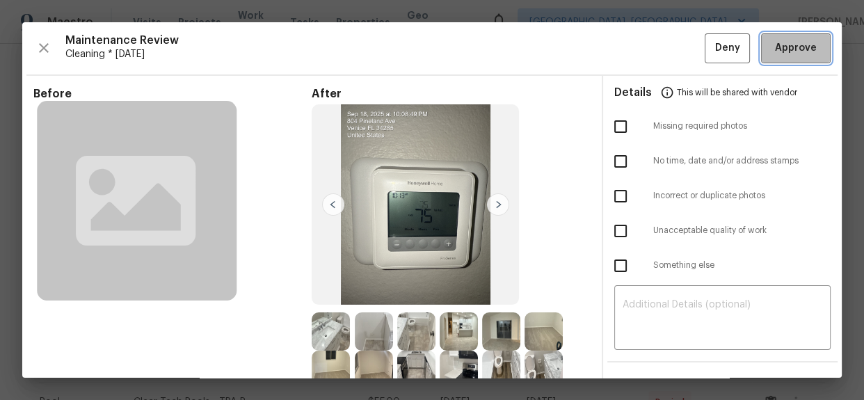
click at [779, 49] on span "Approve" at bounding box center [796, 48] width 42 height 17
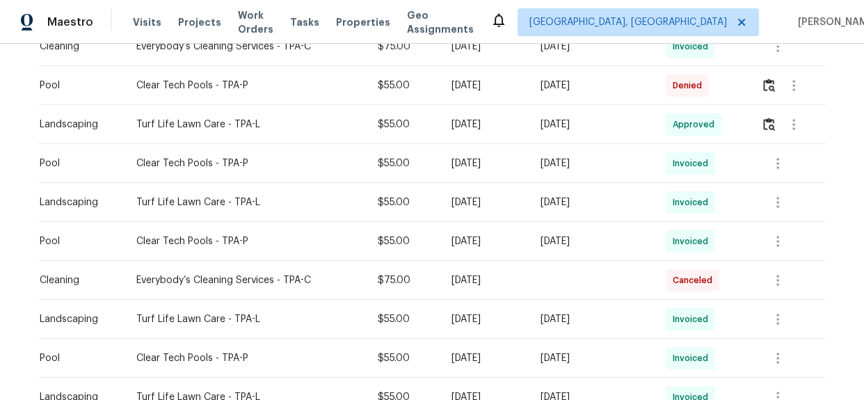
scroll to position [735, 0]
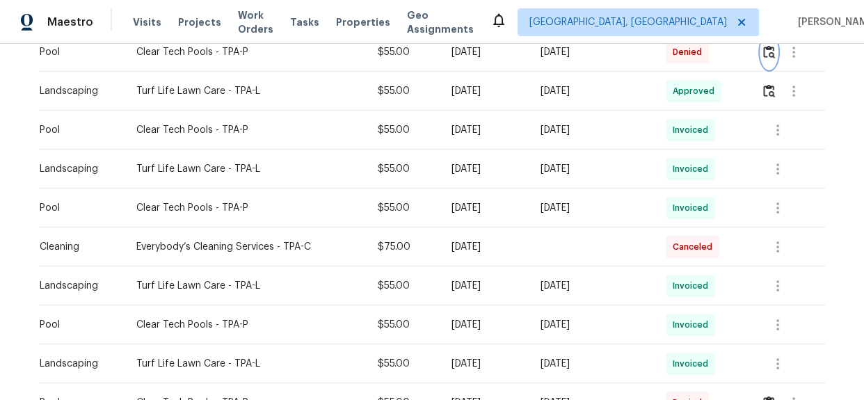
click at [765, 54] on img "button" at bounding box center [769, 51] width 12 height 13
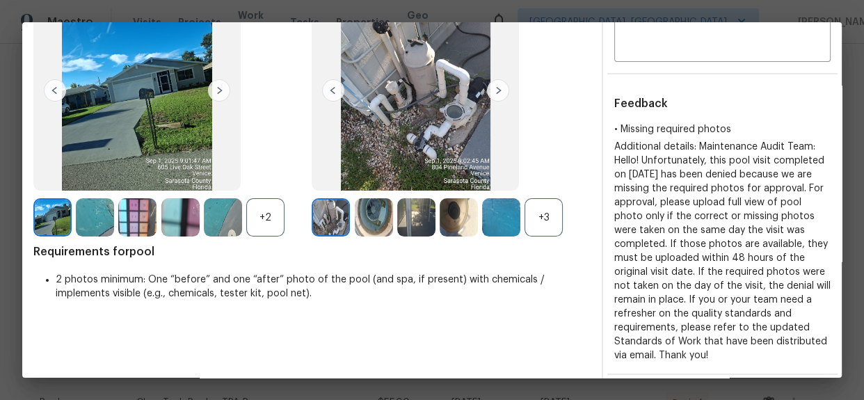
scroll to position [0, 0]
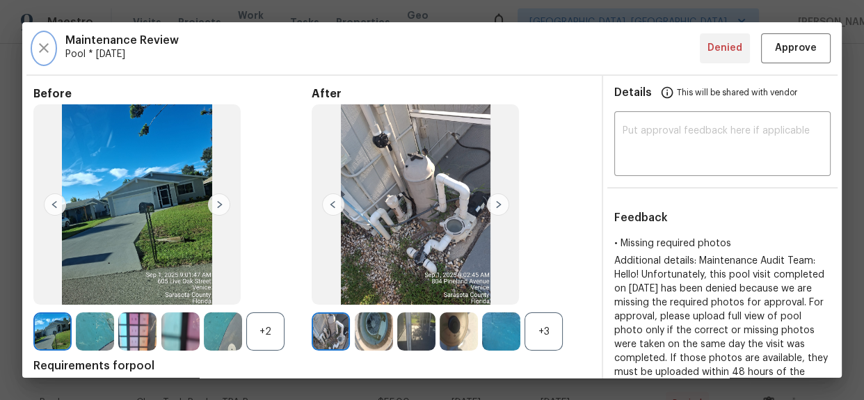
click at [47, 43] on icon "button" at bounding box center [43, 48] width 17 height 17
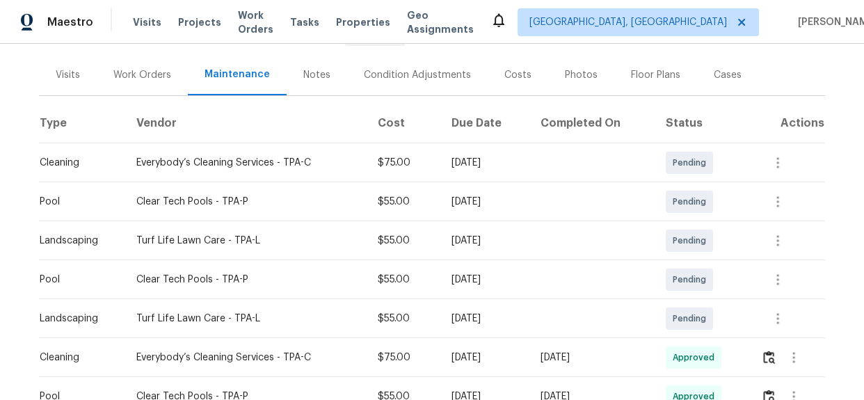
scroll to position [283, 0]
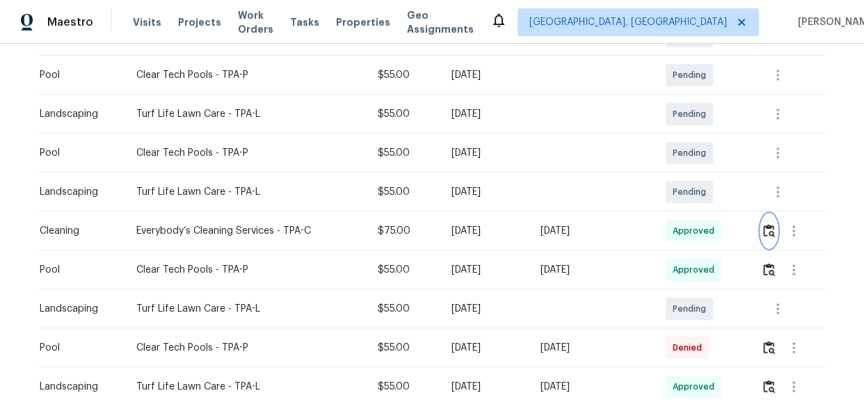
click at [768, 228] on img "button" at bounding box center [769, 230] width 12 height 13
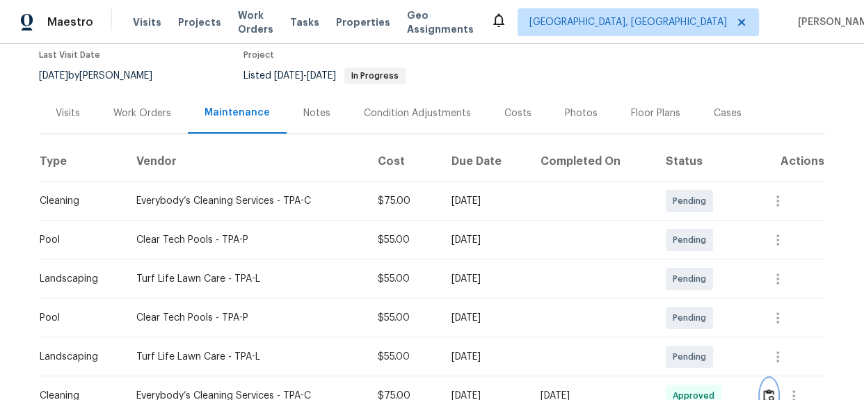
scroll to position [253, 0]
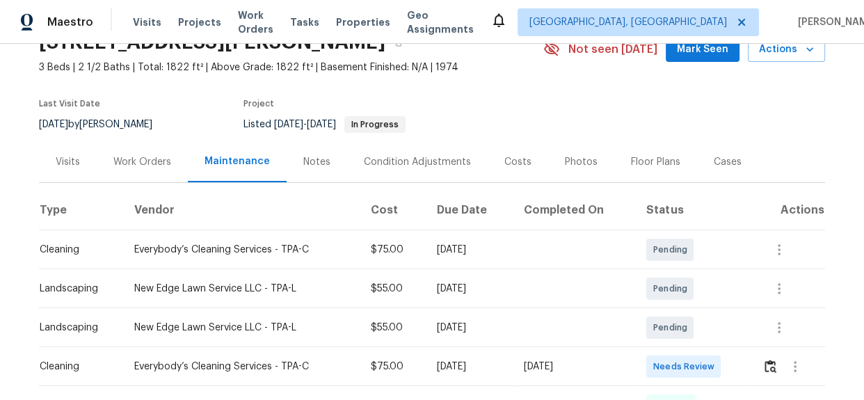
scroll to position [189, 0]
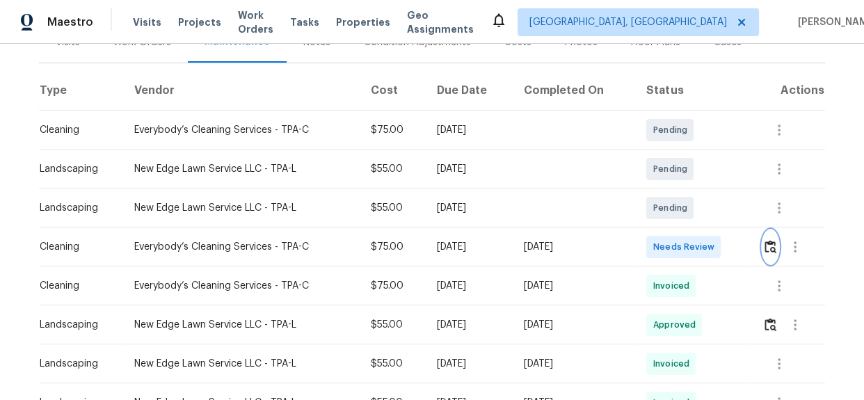
click at [765, 245] on img "button" at bounding box center [771, 246] width 12 height 13
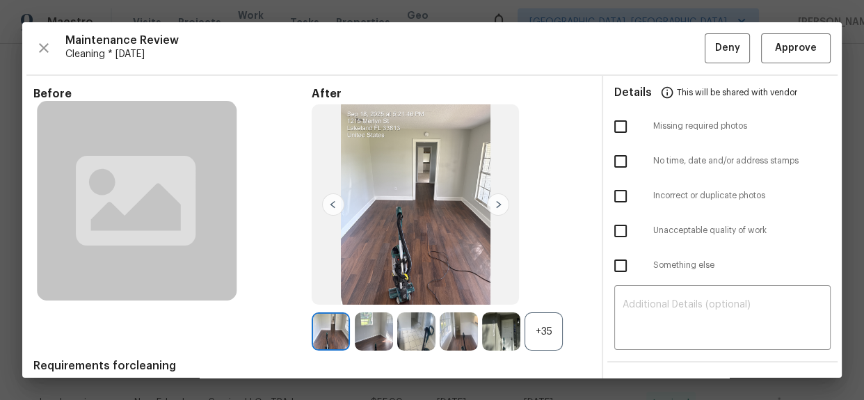
click at [529, 324] on div "+35" at bounding box center [544, 331] width 38 height 38
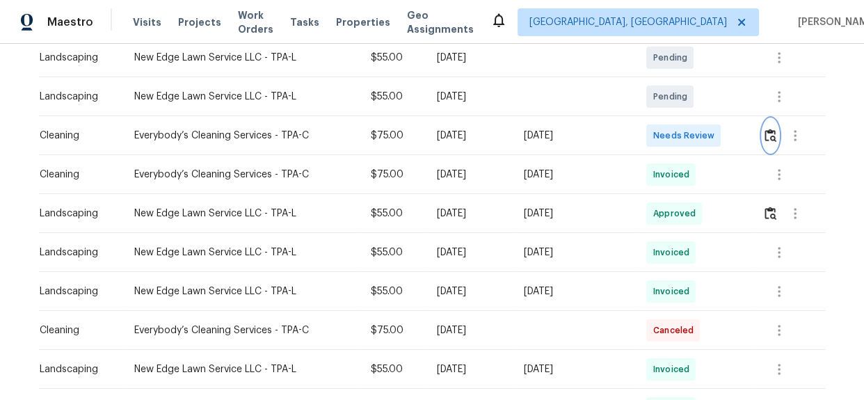
scroll to position [229, 0]
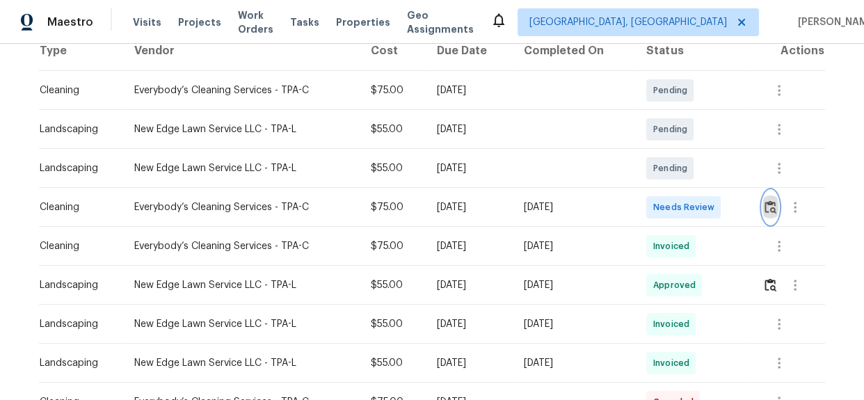
click at [765, 205] on img "button" at bounding box center [771, 206] width 12 height 13
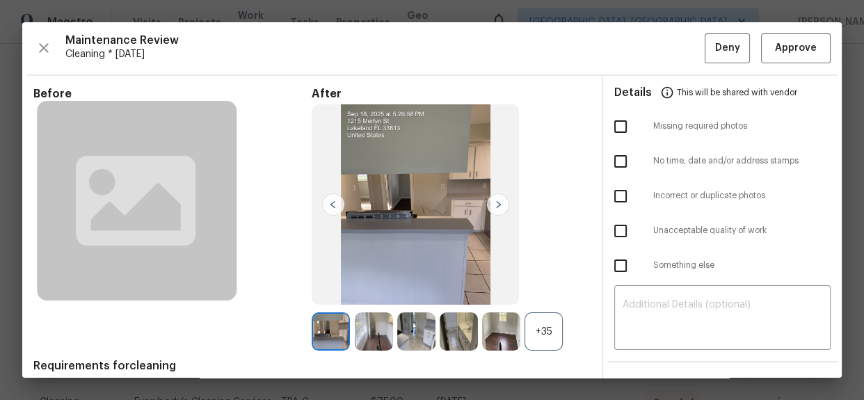
click at [541, 324] on div "+35" at bounding box center [544, 331] width 38 height 38
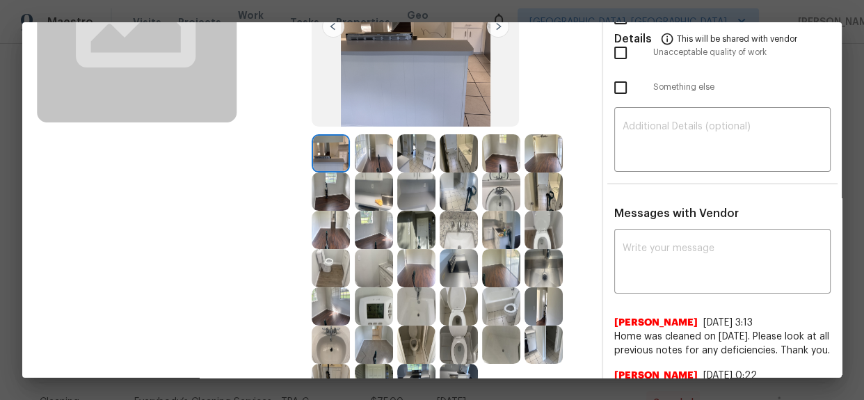
scroll to position [253, 0]
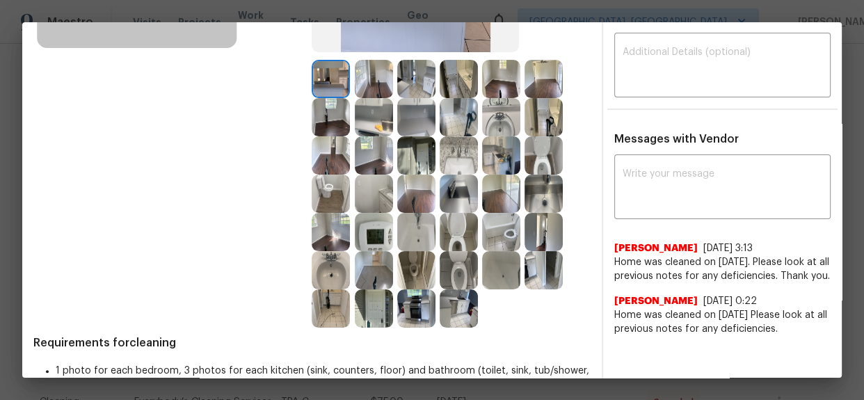
click at [369, 230] on img at bounding box center [374, 232] width 38 height 38
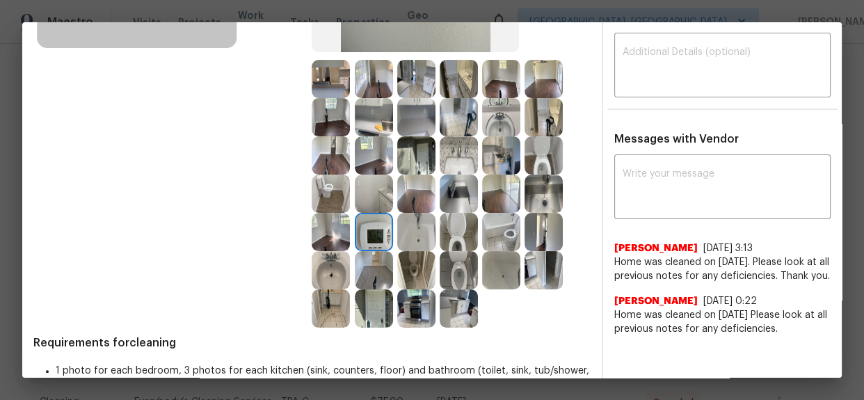
click at [369, 230] on img at bounding box center [374, 232] width 38 height 38
click at [373, 232] on img at bounding box center [374, 232] width 38 height 38
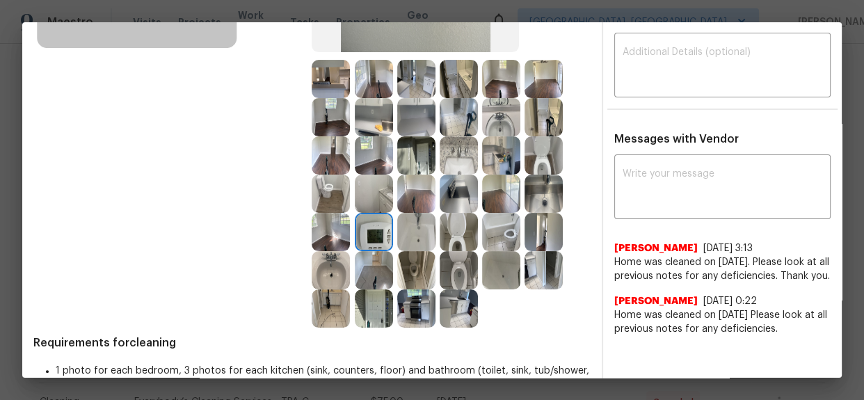
click at [373, 232] on img at bounding box center [374, 232] width 38 height 38
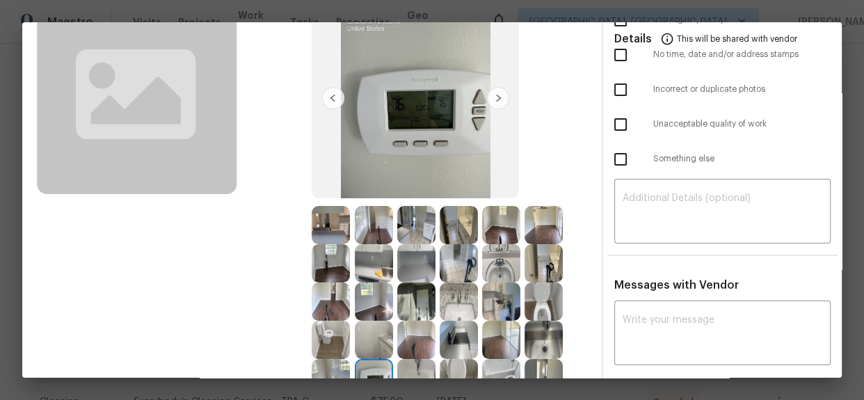
scroll to position [126, 0]
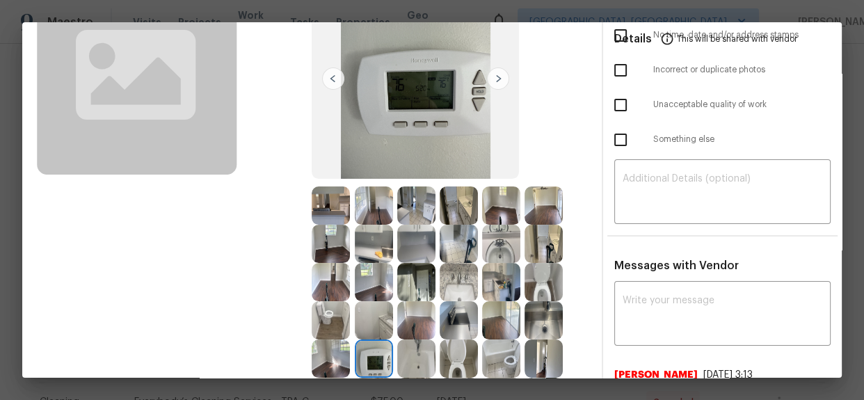
click at [369, 359] on img at bounding box center [374, 359] width 38 height 38
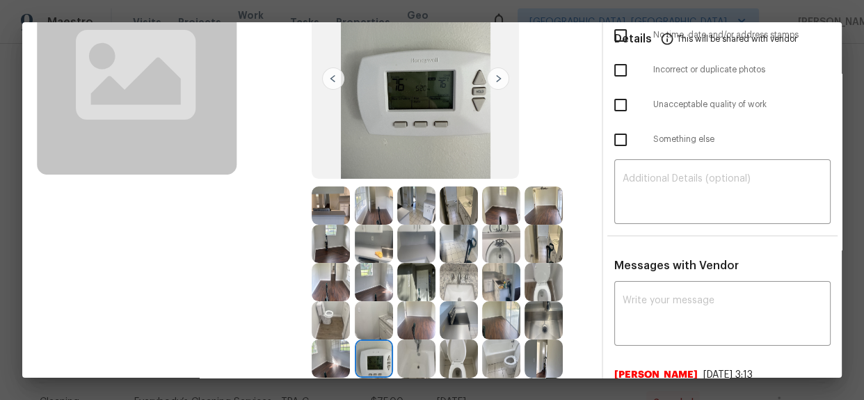
click at [369, 354] on img at bounding box center [374, 359] width 38 height 38
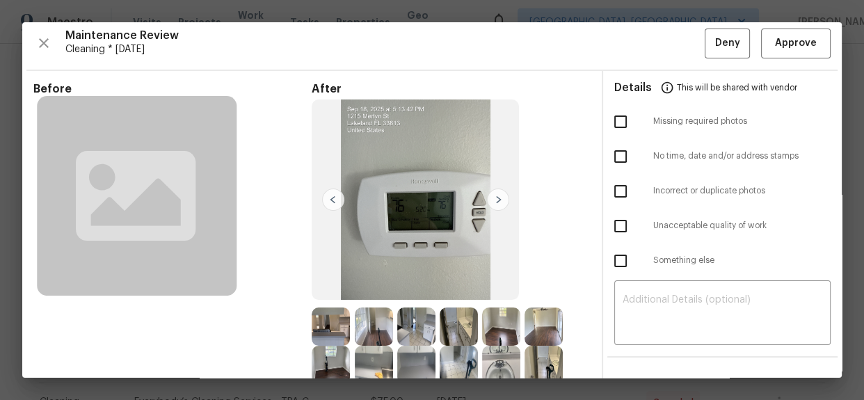
scroll to position [0, 0]
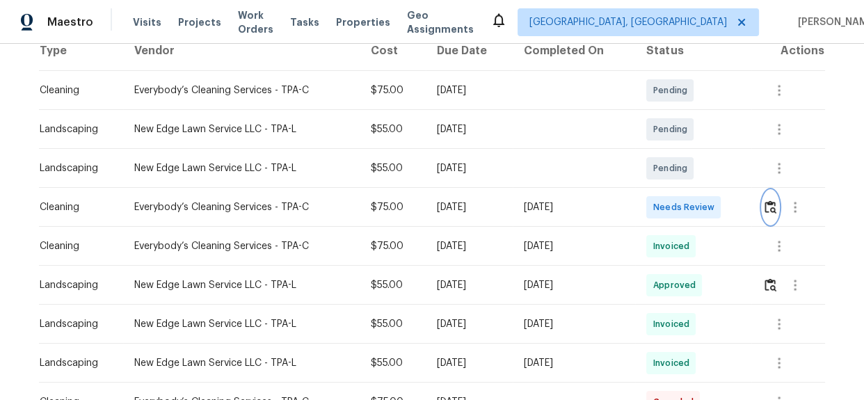
click at [772, 209] on img "button" at bounding box center [771, 206] width 12 height 13
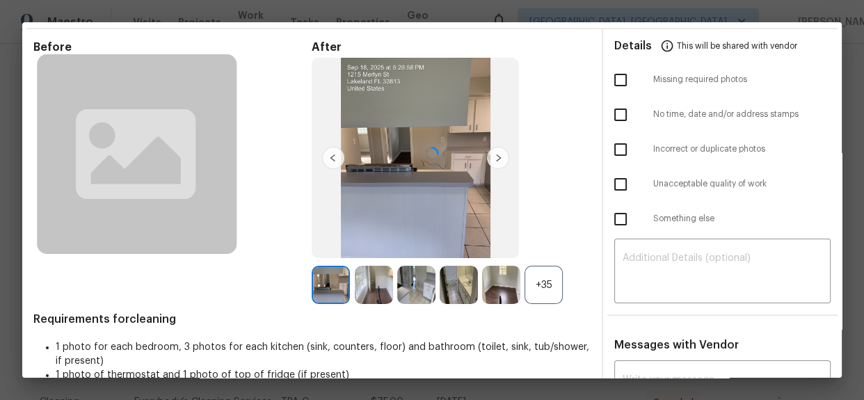
scroll to position [114, 0]
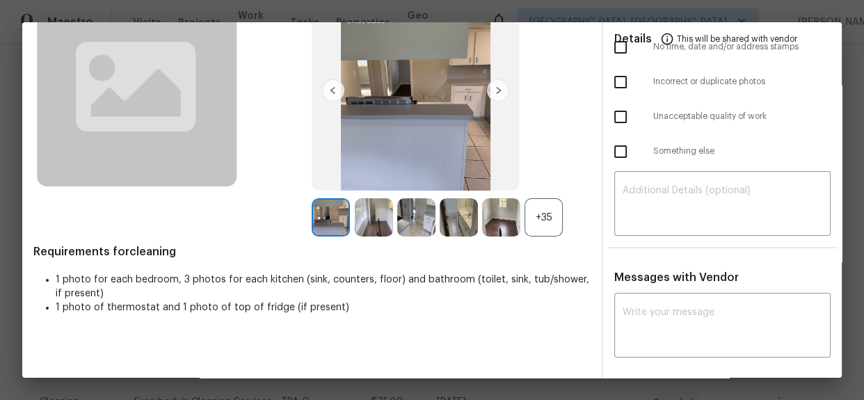
click at [532, 212] on div "+35" at bounding box center [544, 217] width 38 height 38
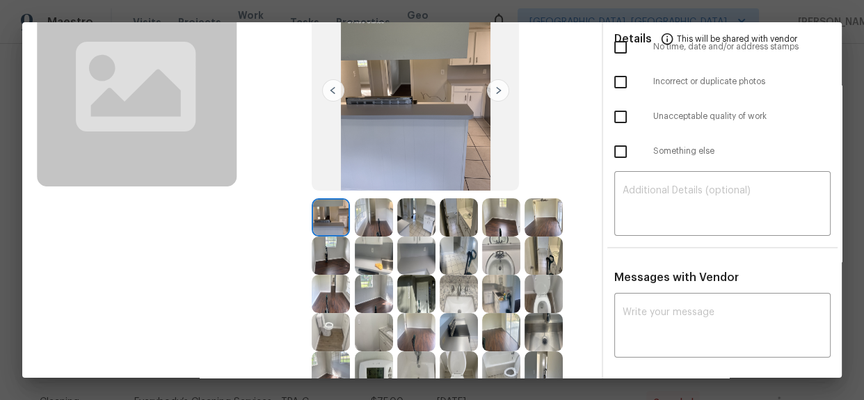
click at [369, 367] on img at bounding box center [374, 370] width 38 height 38
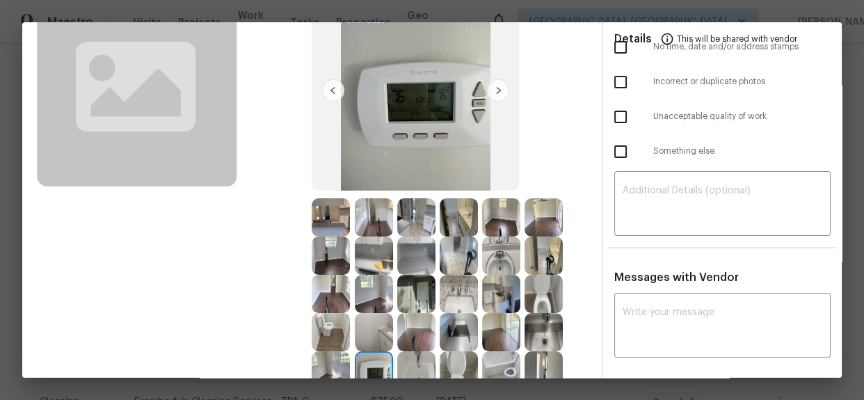
click at [369, 367] on img at bounding box center [374, 370] width 38 height 38
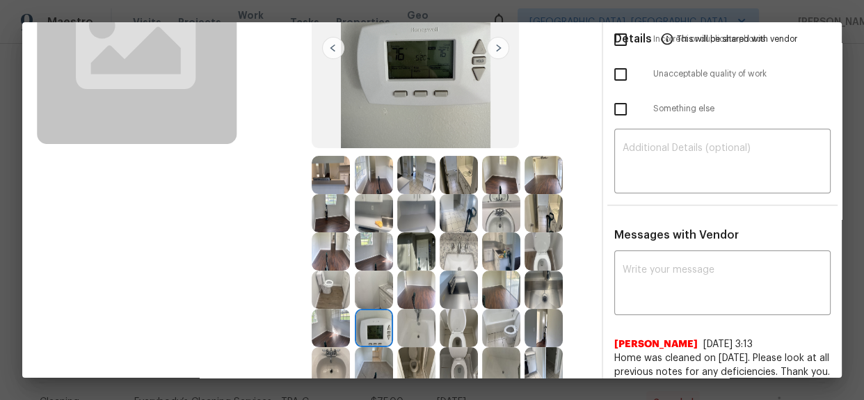
scroll to position [177, 0]
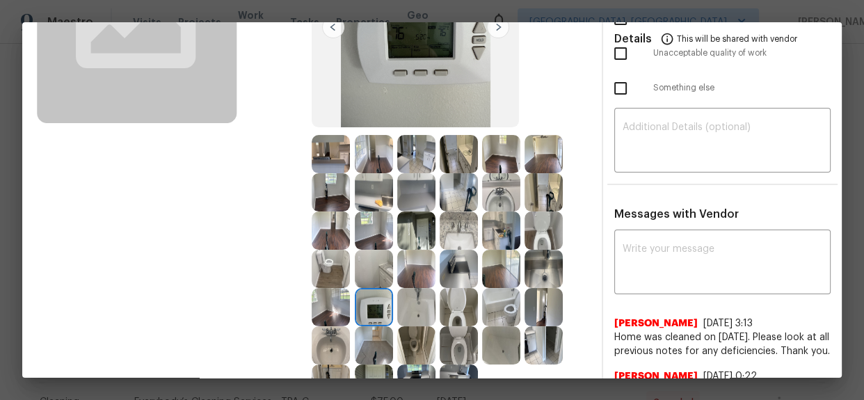
click at [362, 306] on img at bounding box center [374, 307] width 38 height 38
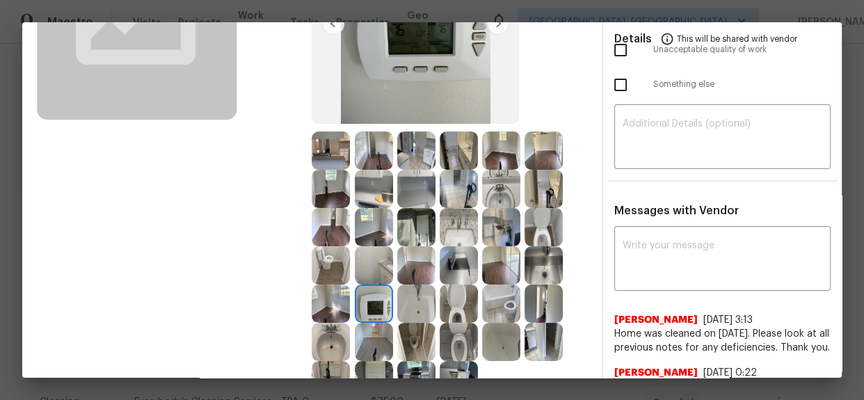
scroll to position [189, 0]
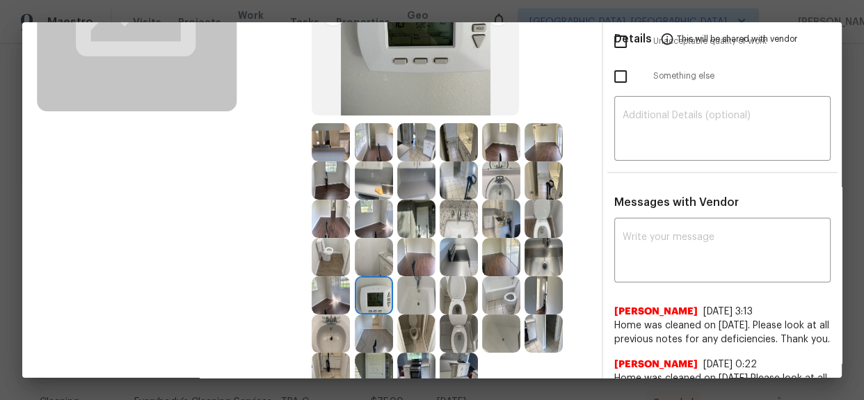
click at [367, 296] on img at bounding box center [374, 295] width 38 height 38
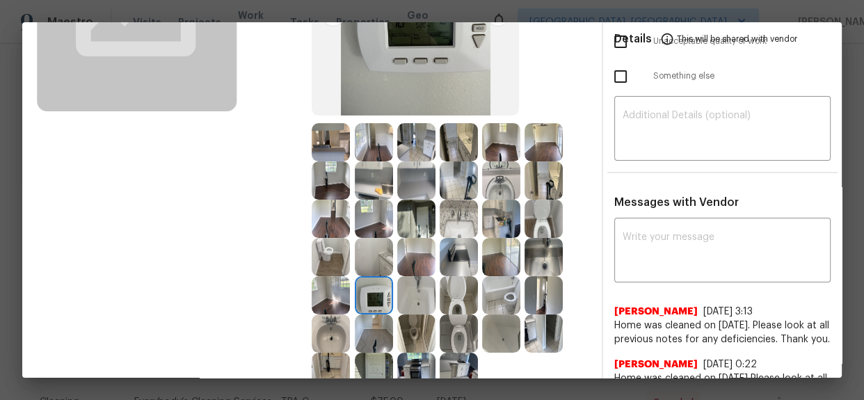
click at [367, 296] on img at bounding box center [374, 295] width 38 height 38
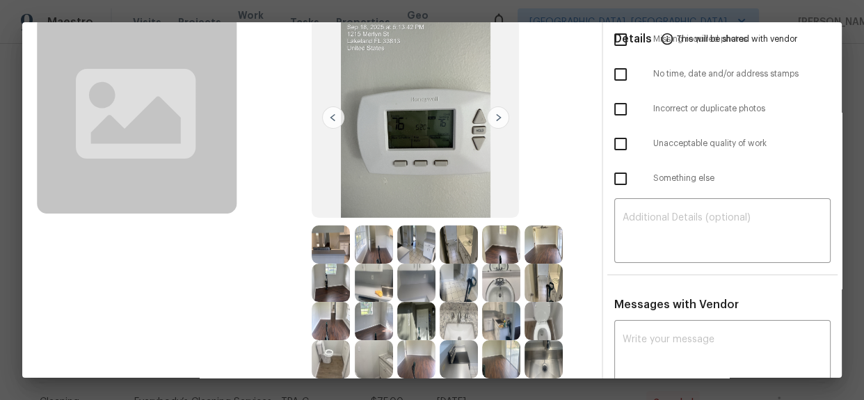
scroll to position [253, 0]
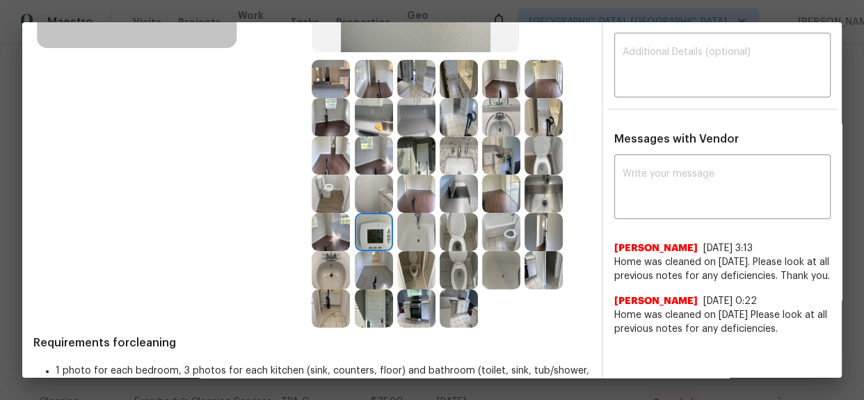
click at [365, 235] on img at bounding box center [374, 232] width 38 height 38
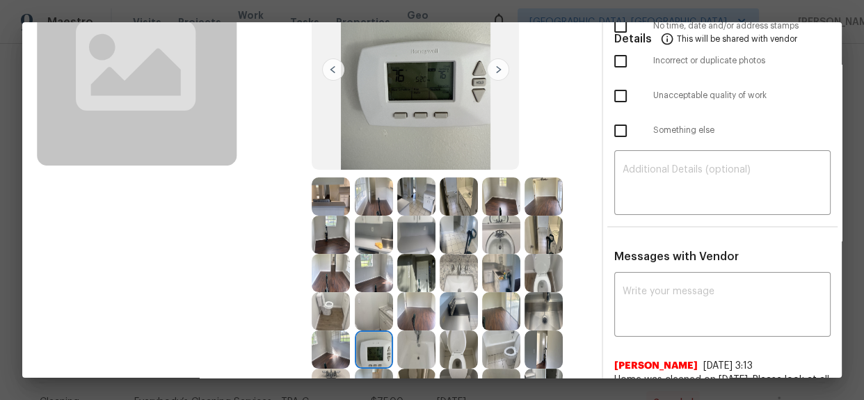
scroll to position [0, 0]
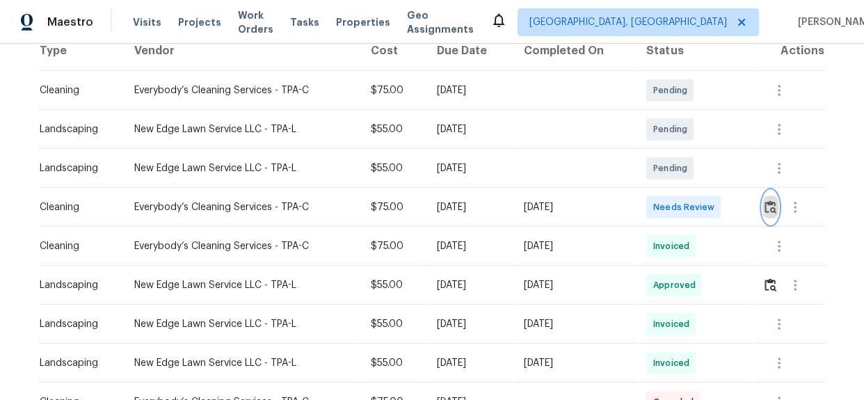
click at [776, 206] on button "button" at bounding box center [771, 207] width 16 height 33
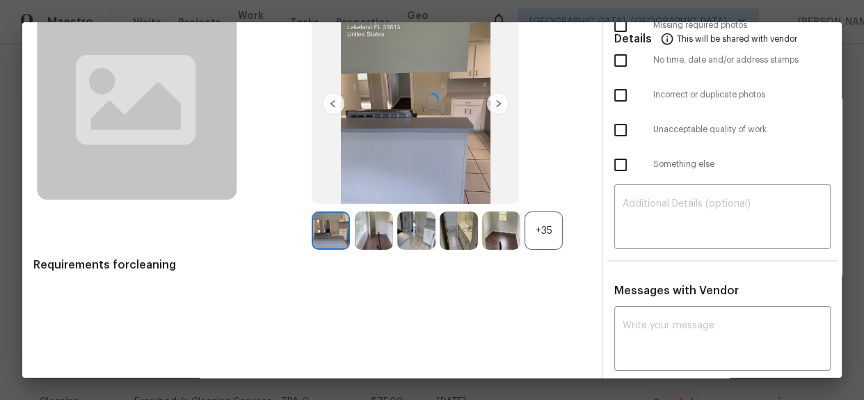
scroll to position [114, 0]
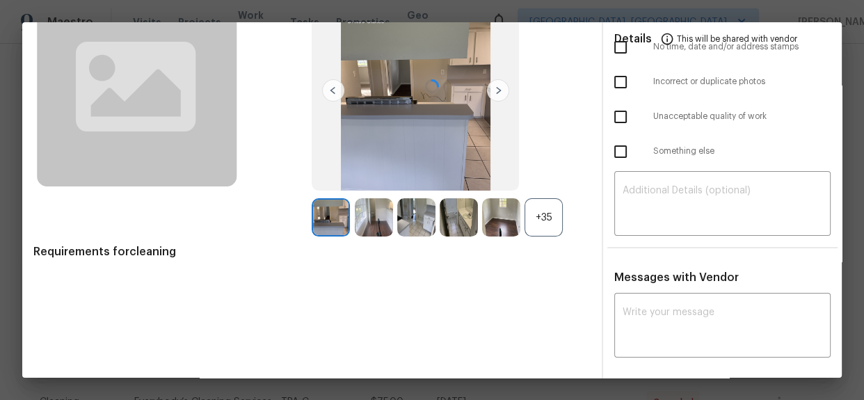
click at [548, 216] on div at bounding box center [432, 86] width 820 height 356
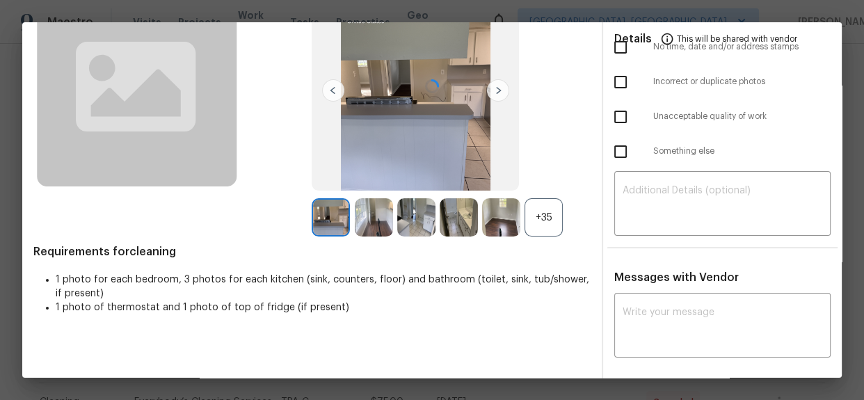
click at [536, 212] on div "+35" at bounding box center [544, 217] width 38 height 38
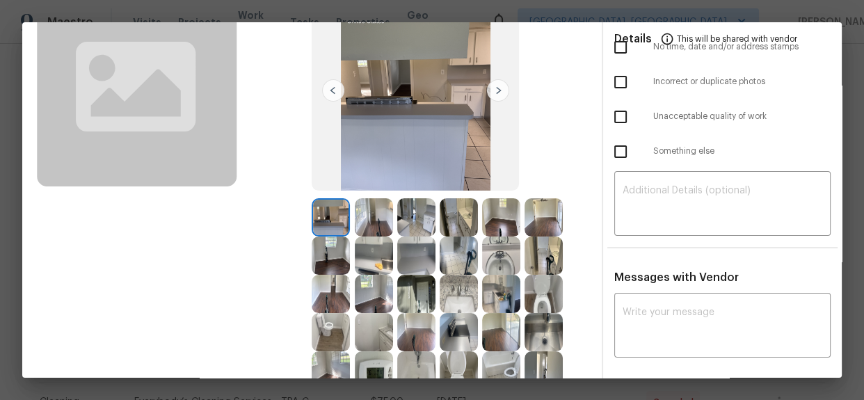
click at [365, 362] on img at bounding box center [374, 370] width 38 height 38
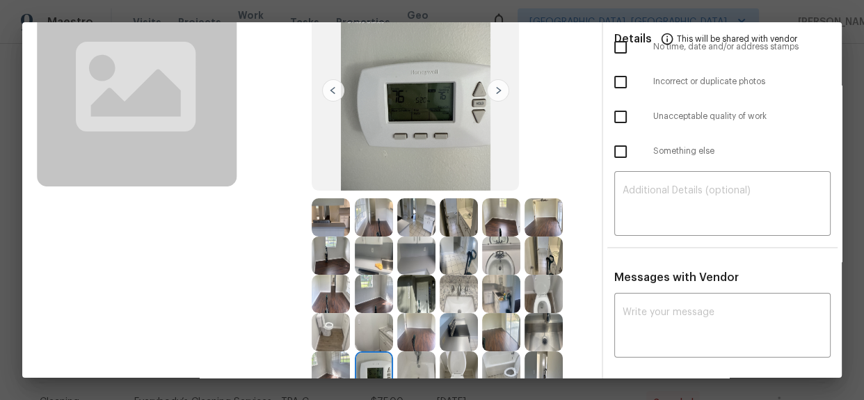
click at [365, 362] on img at bounding box center [374, 370] width 38 height 38
click at [367, 362] on img at bounding box center [374, 370] width 38 height 38
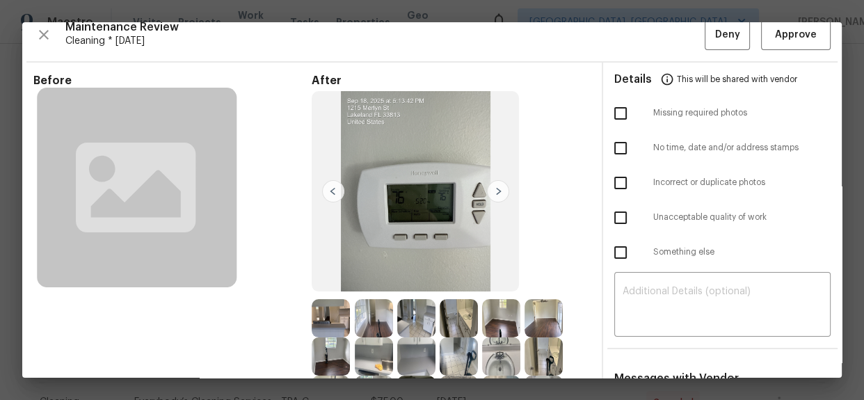
scroll to position [0, 0]
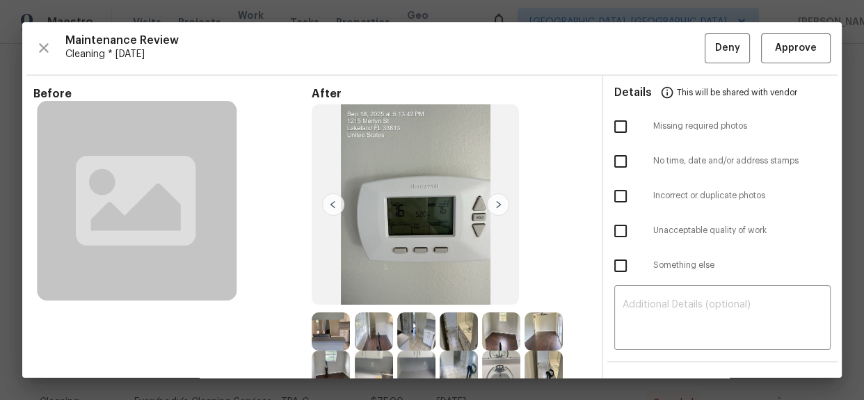
click at [783, 63] on div "Maintenance Review Cleaning * Thu, Sep 18 Deny Approve Before After Requirement…" at bounding box center [432, 200] width 820 height 356
click at [783, 45] on span "Approve" at bounding box center [796, 48] width 42 height 17
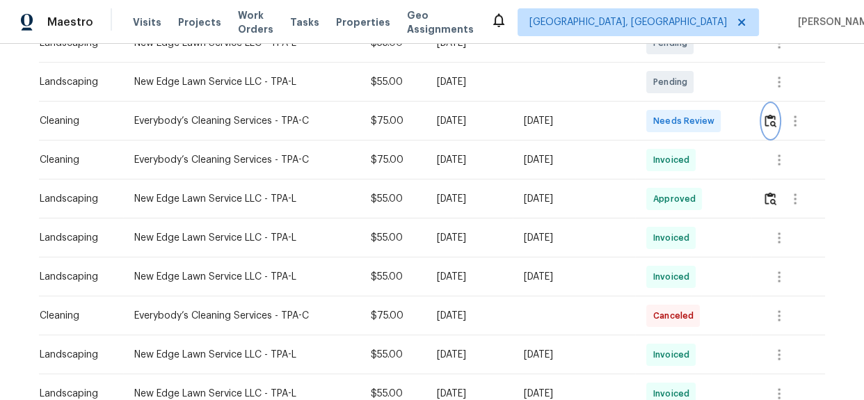
scroll to position [316, 0]
click at [772, 123] on img "button" at bounding box center [771, 119] width 12 height 13
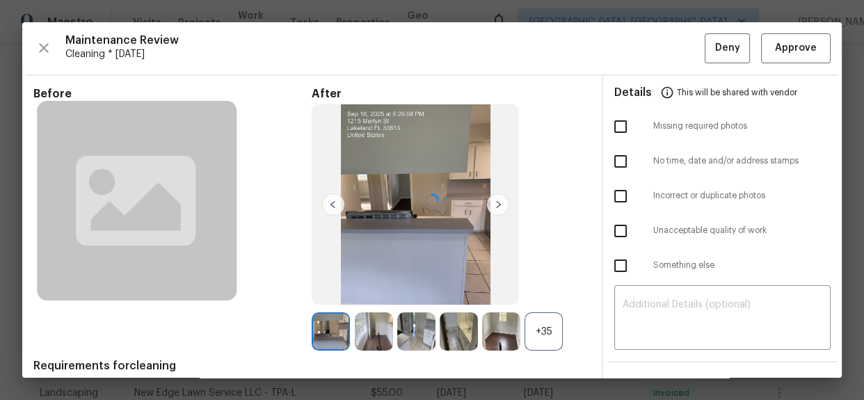
click at [791, 49] on div at bounding box center [432, 200] width 820 height 356
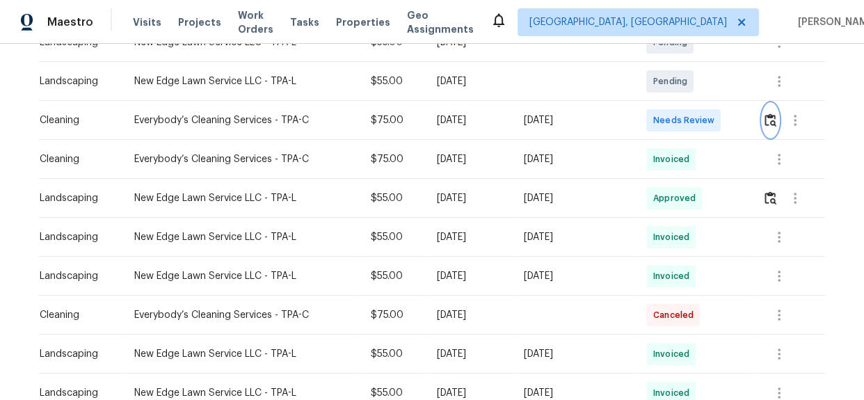
click at [772, 129] on button "button" at bounding box center [771, 120] width 16 height 33
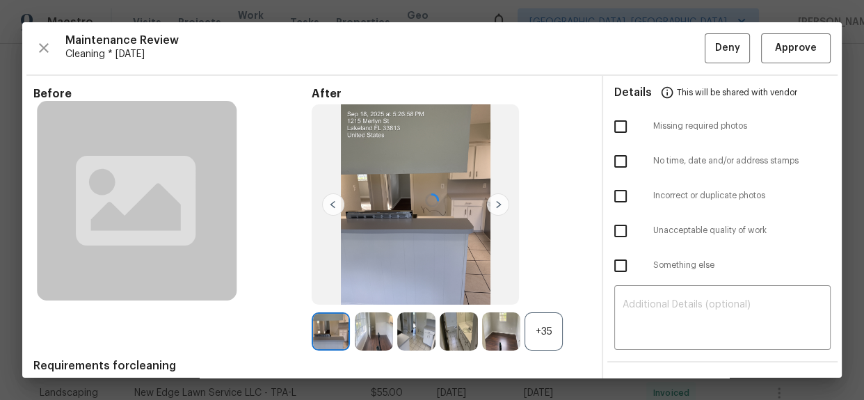
click at [790, 46] on div at bounding box center [432, 200] width 820 height 356
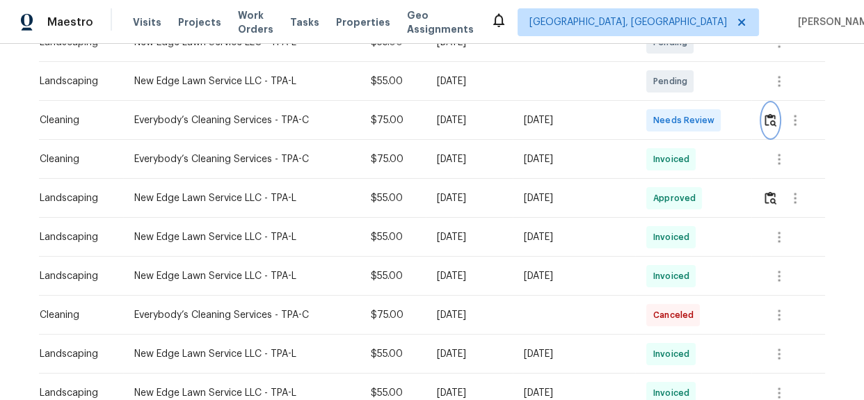
scroll to position [253, 0]
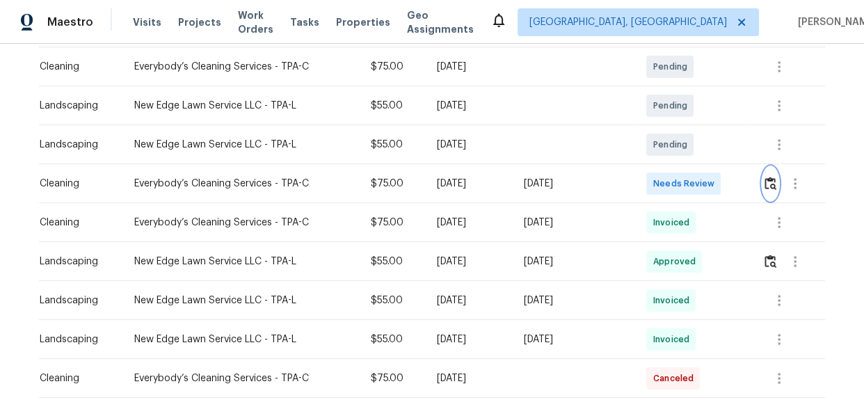
click at [765, 188] on img "button" at bounding box center [771, 183] width 12 height 13
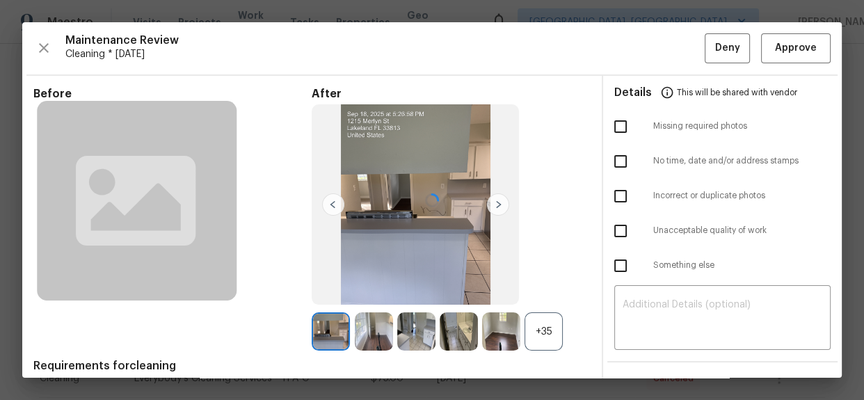
click at [774, 46] on div at bounding box center [432, 200] width 820 height 356
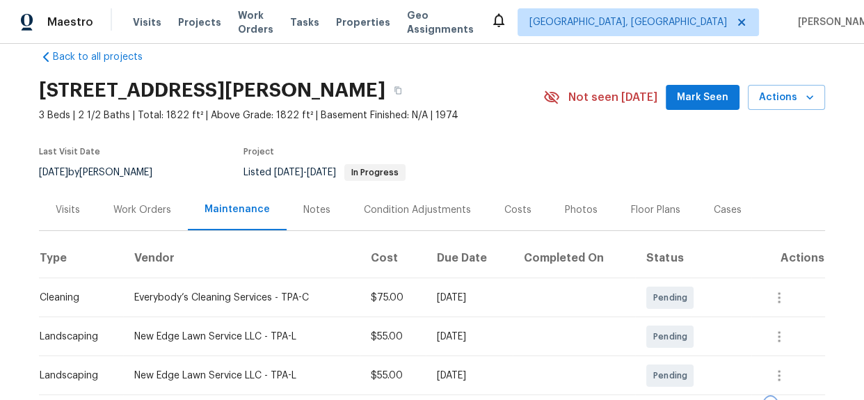
scroll to position [0, 0]
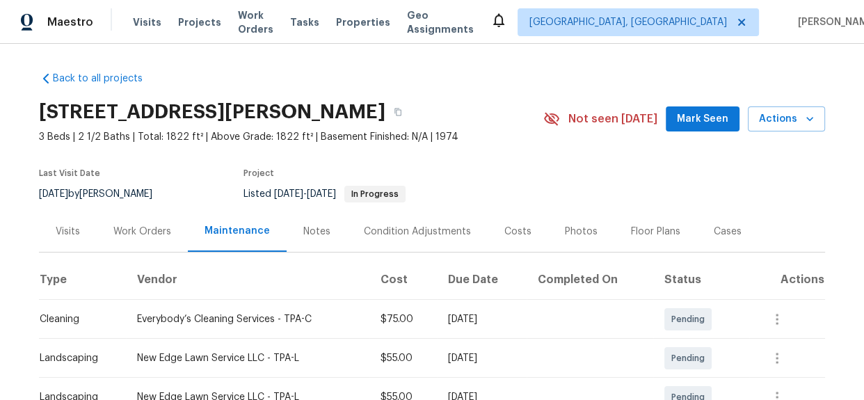
click at [834, 83] on div "Back to all projects 1215 Merlyn St, Lakeland, FL 33813 3 Beds | 2 1/2 Baths | …" at bounding box center [432, 222] width 864 height 356
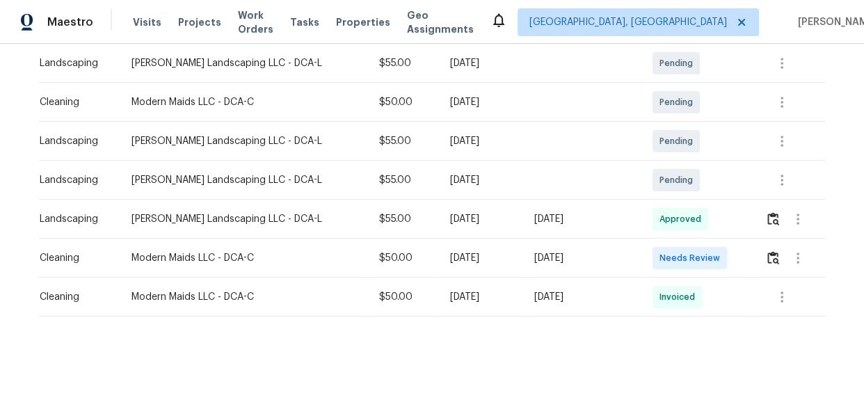
scroll to position [342, 0]
click at [767, 251] on img "button" at bounding box center [773, 257] width 12 height 13
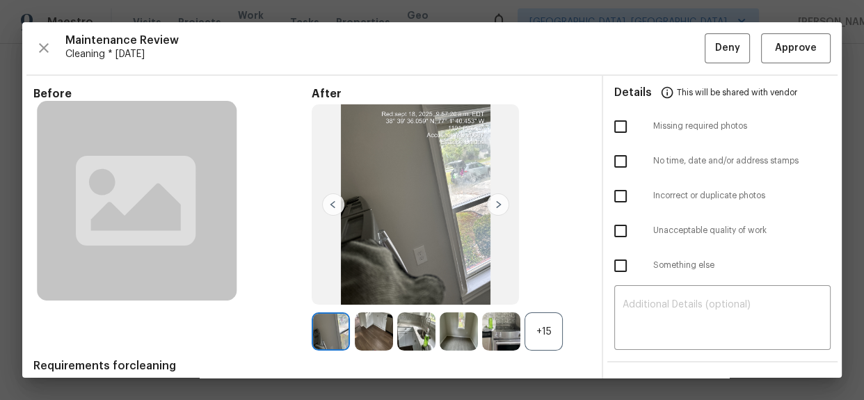
click at [547, 339] on div "+15" at bounding box center [544, 331] width 38 height 38
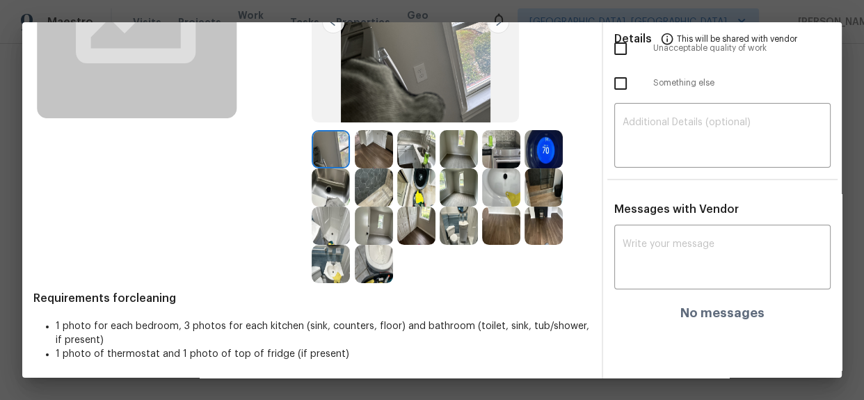
scroll to position [119, 0]
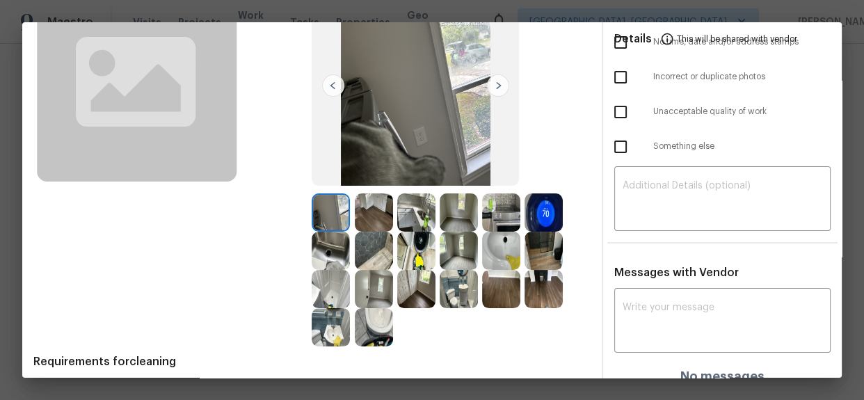
click at [530, 214] on img at bounding box center [544, 212] width 38 height 38
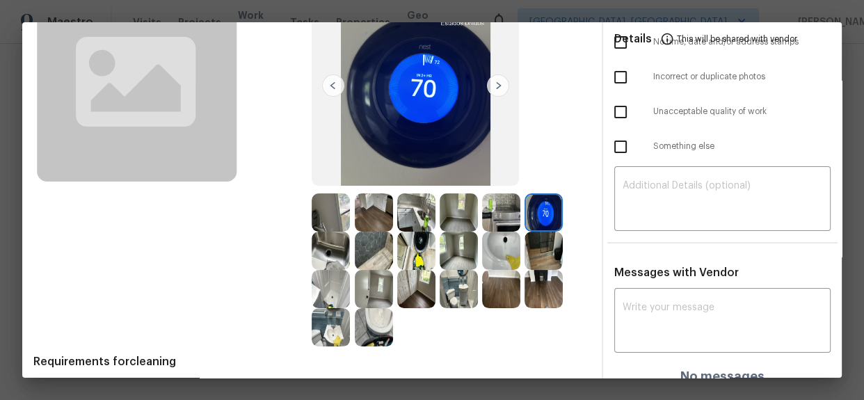
click at [530, 214] on img at bounding box center [544, 212] width 38 height 38
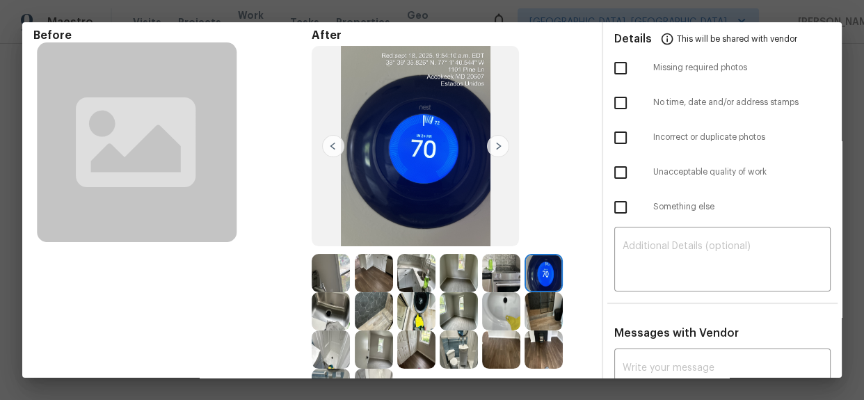
scroll to position [0, 0]
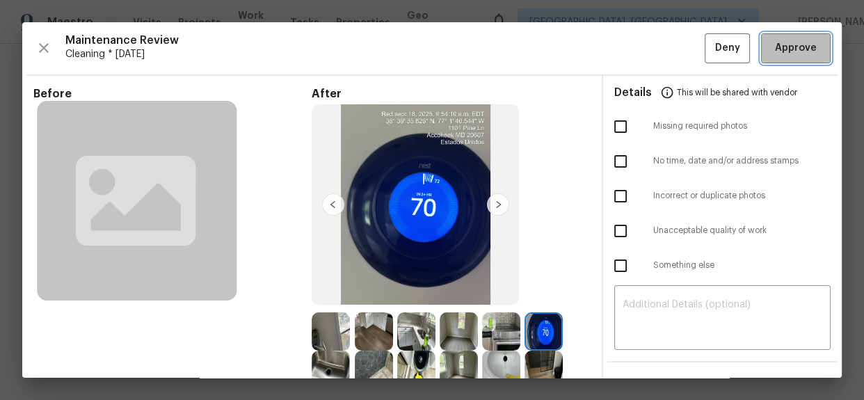
click at [791, 41] on span "Approve" at bounding box center [796, 48] width 42 height 17
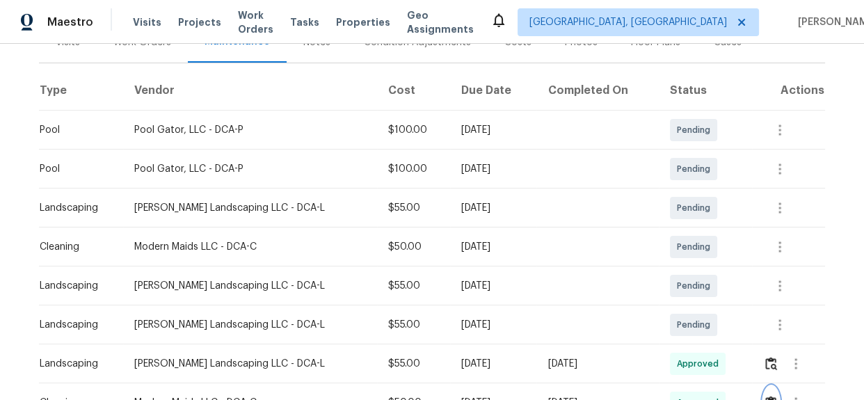
scroll to position [342, 0]
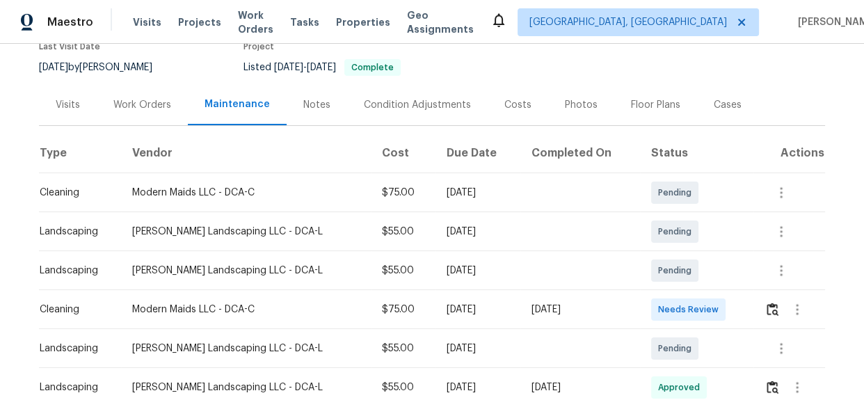
scroll to position [114, 0]
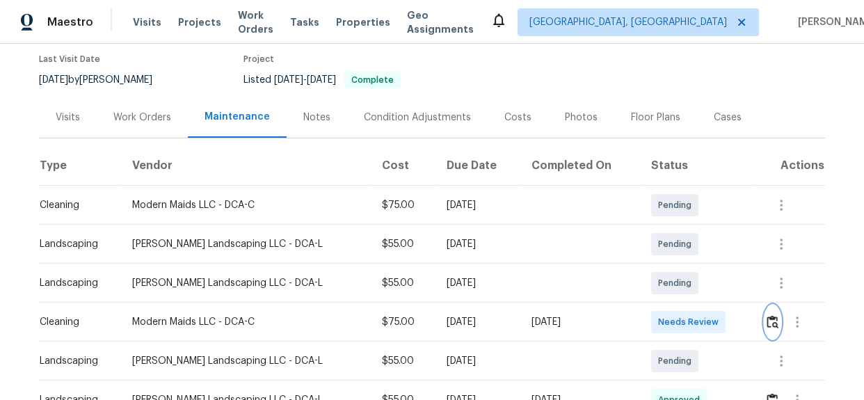
click at [767, 322] on img "button" at bounding box center [773, 321] width 12 height 13
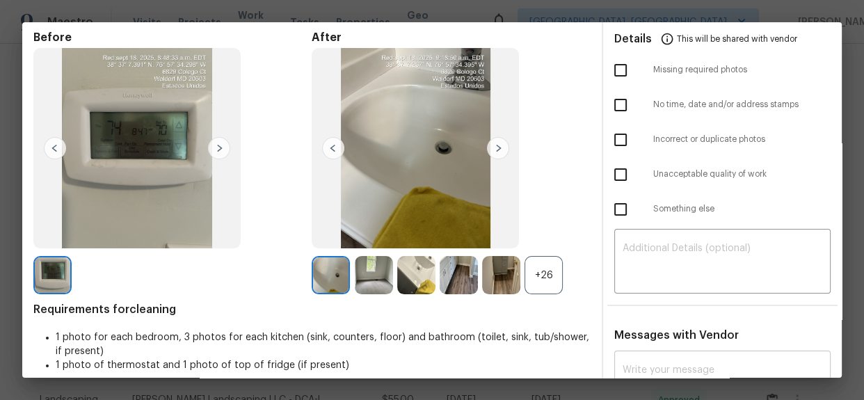
scroll to position [0, 0]
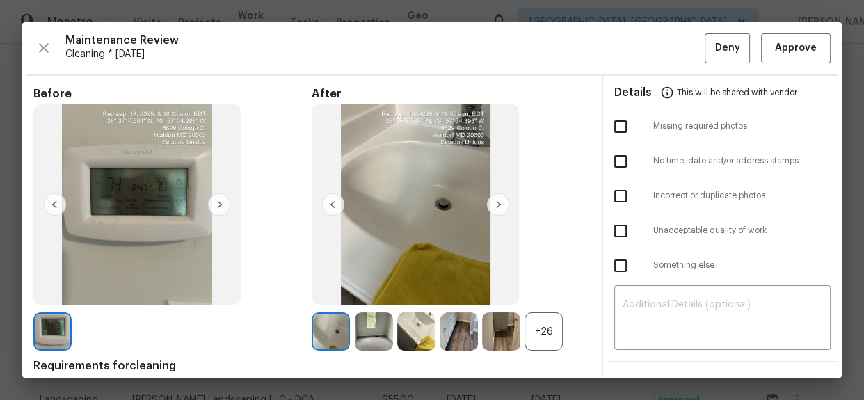
click at [527, 324] on div "+26" at bounding box center [544, 331] width 38 height 38
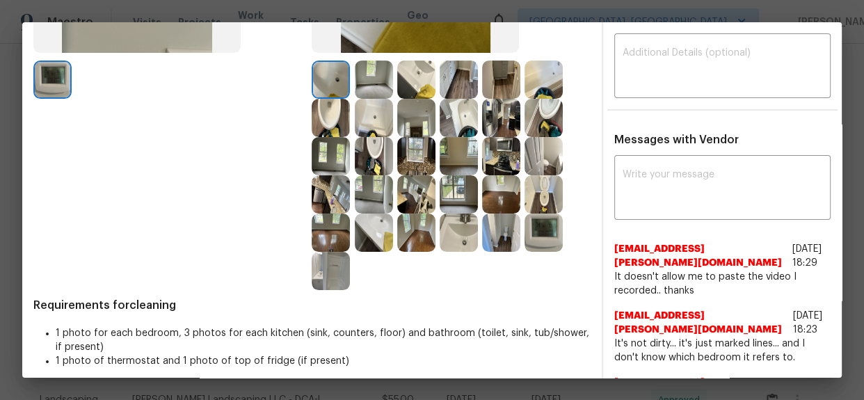
scroll to position [253, 0]
click at [557, 233] on div at bounding box center [546, 232] width 42 height 38
click at [532, 236] on img at bounding box center [544, 232] width 38 height 38
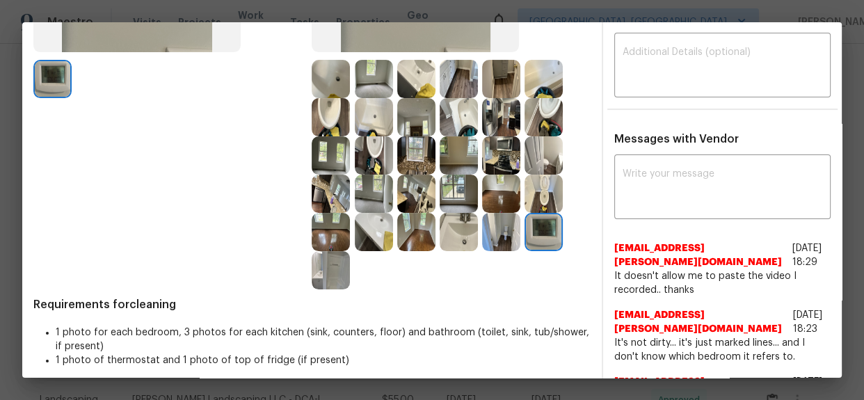
click at [532, 236] on img at bounding box center [544, 232] width 38 height 38
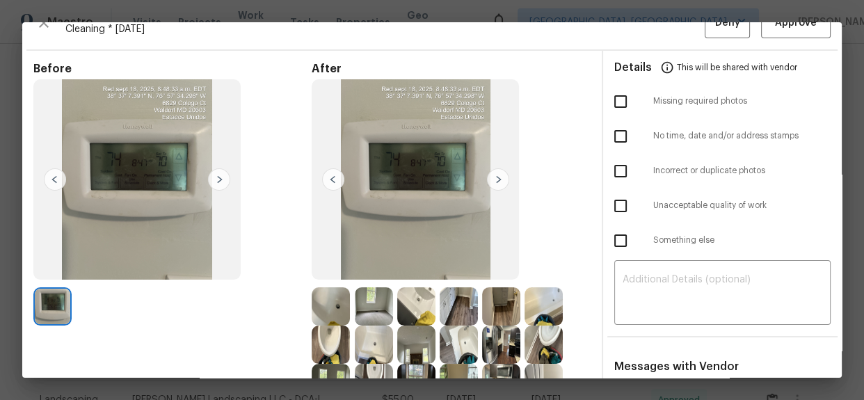
scroll to position [0, 0]
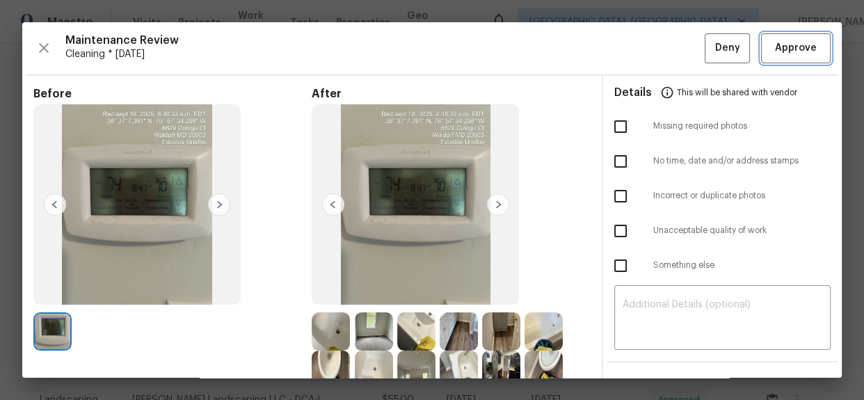
click at [783, 52] on span "Approve" at bounding box center [796, 48] width 42 height 17
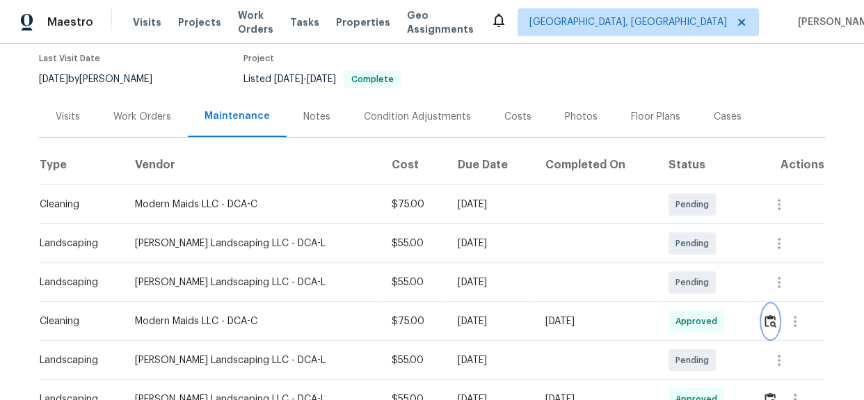
scroll to position [114, 0]
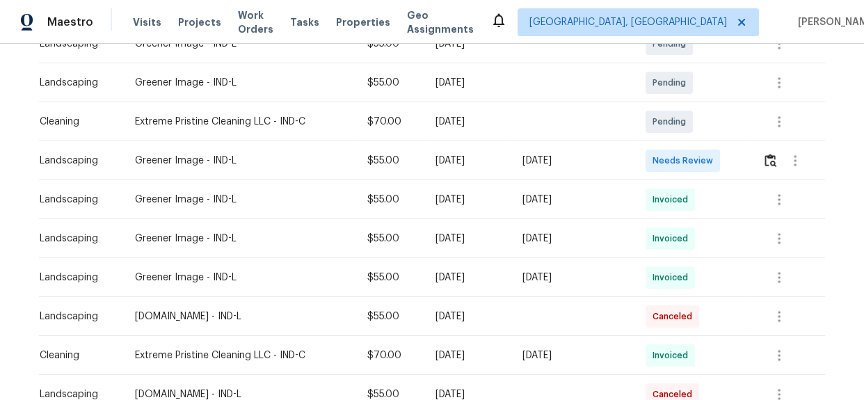
scroll to position [253, 0]
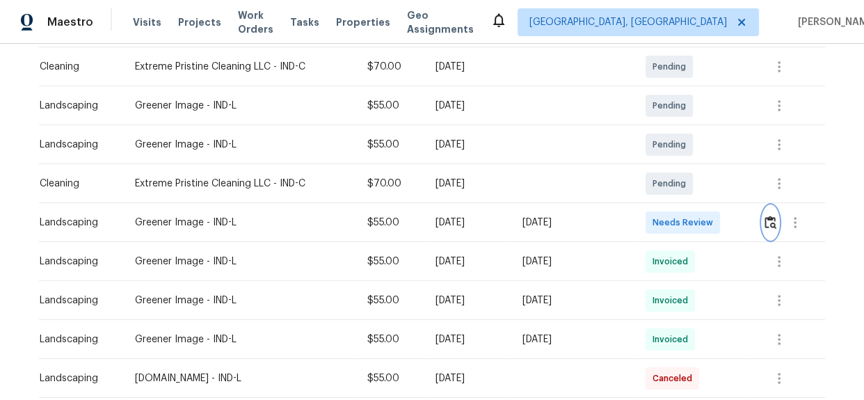
click at [765, 219] on img "button" at bounding box center [771, 222] width 12 height 13
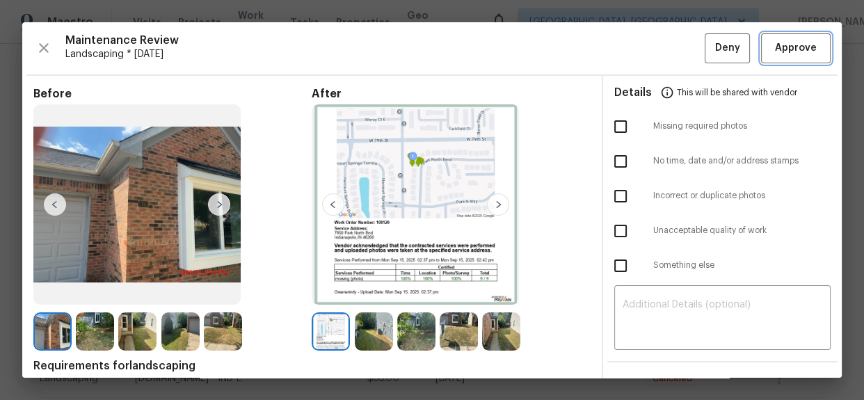
click at [761, 48] on button "Approve" at bounding box center [796, 48] width 70 height 30
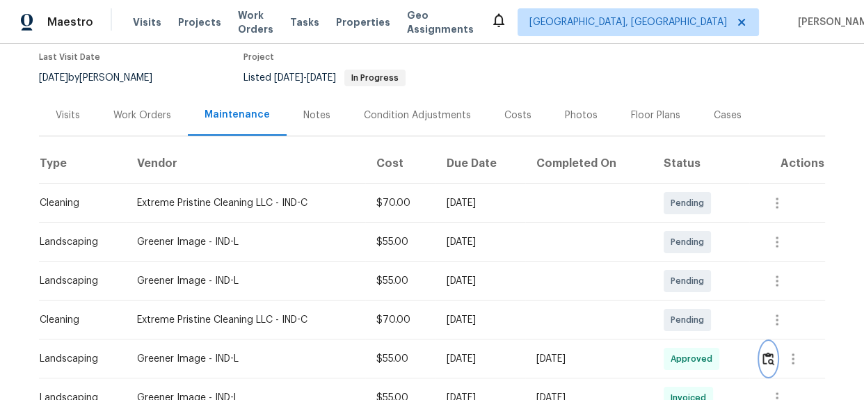
scroll to position [0, 0]
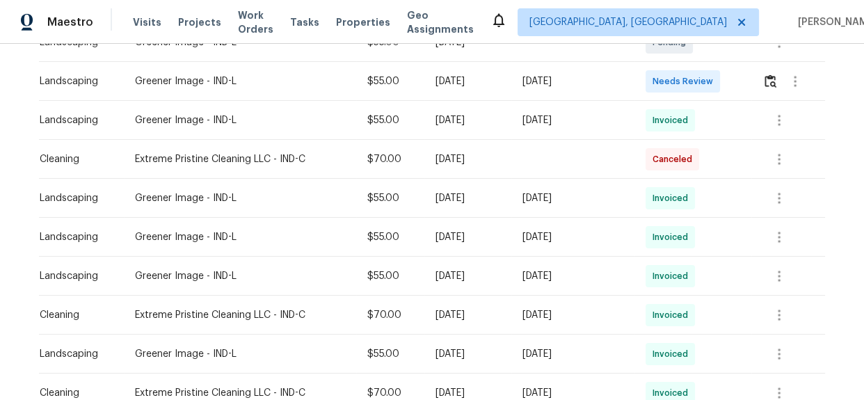
scroll to position [221, 0]
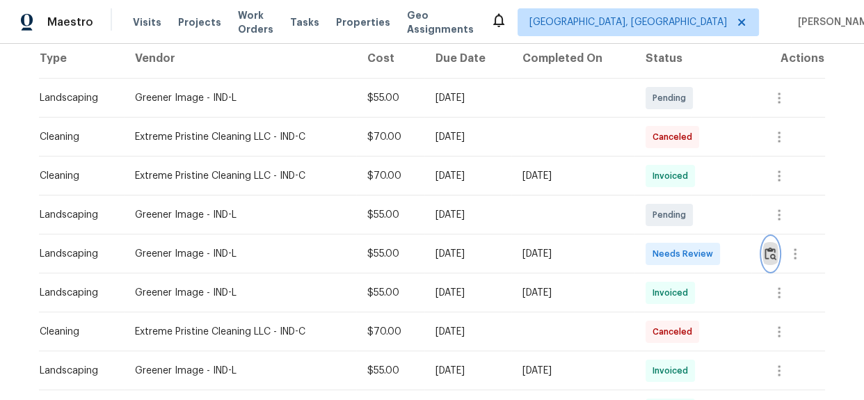
click at [768, 254] on img "button" at bounding box center [771, 253] width 12 height 13
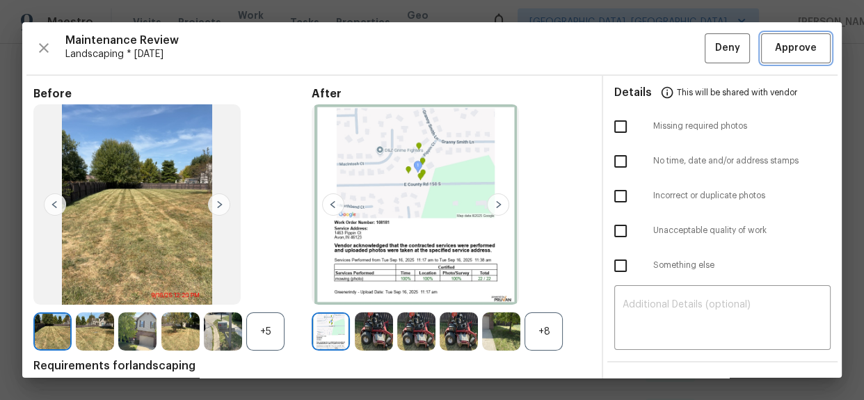
click at [775, 53] on span "Approve" at bounding box center [796, 48] width 42 height 17
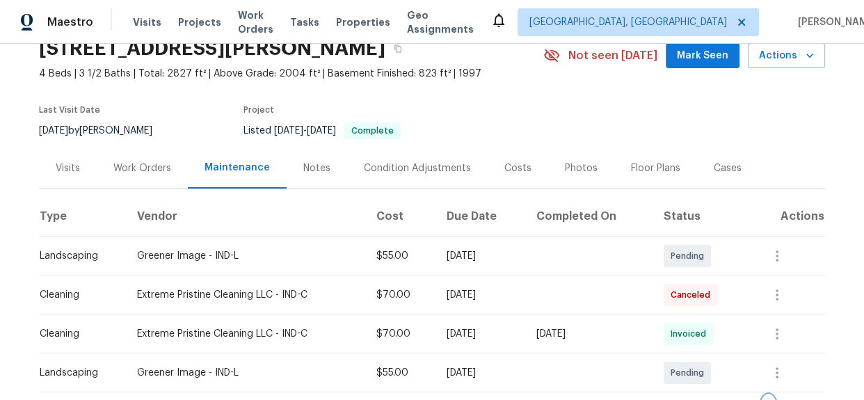
scroll to position [189, 0]
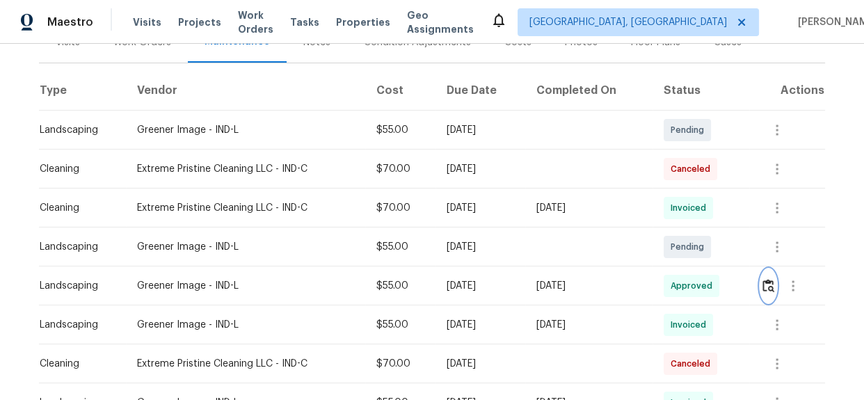
click at [767, 292] on button "button" at bounding box center [768, 285] width 16 height 33
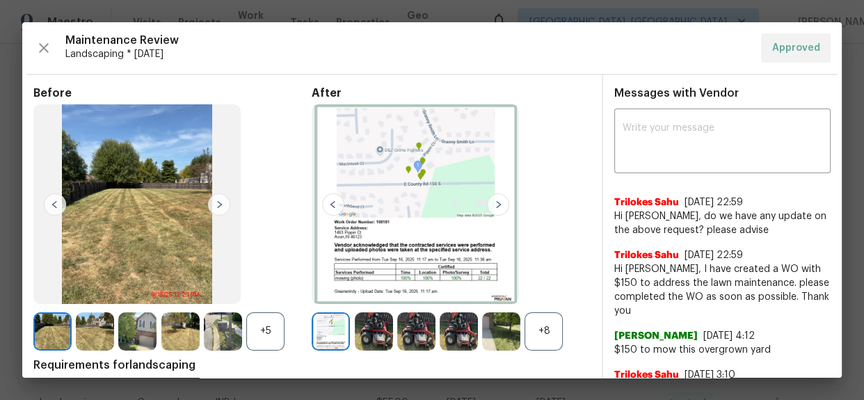
click at [490, 333] on img at bounding box center [501, 331] width 38 height 38
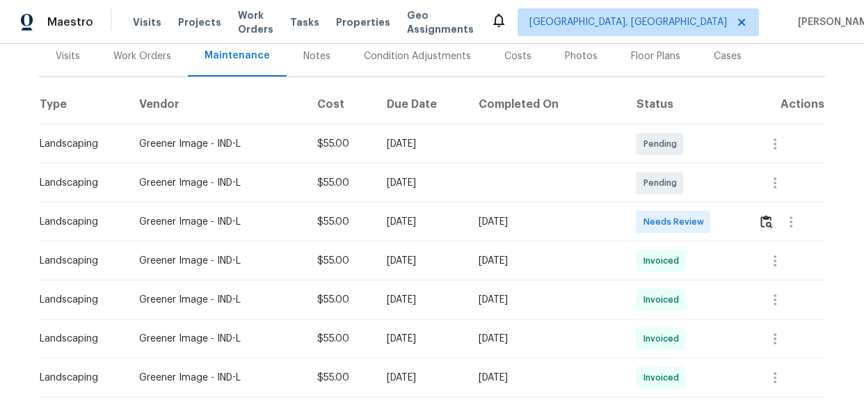
scroll to position [166, 0]
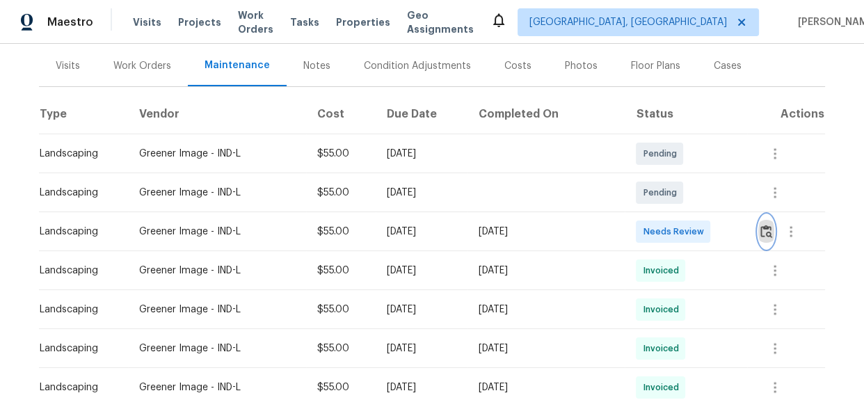
click at [763, 235] on img "button" at bounding box center [766, 231] width 12 height 13
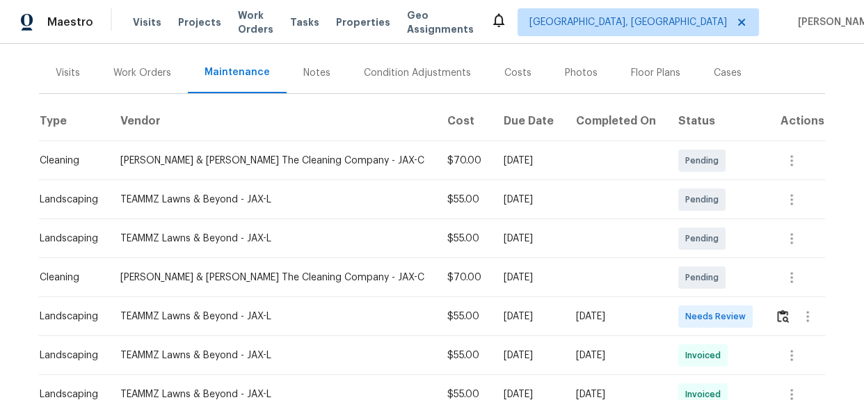
scroll to position [166, 0]
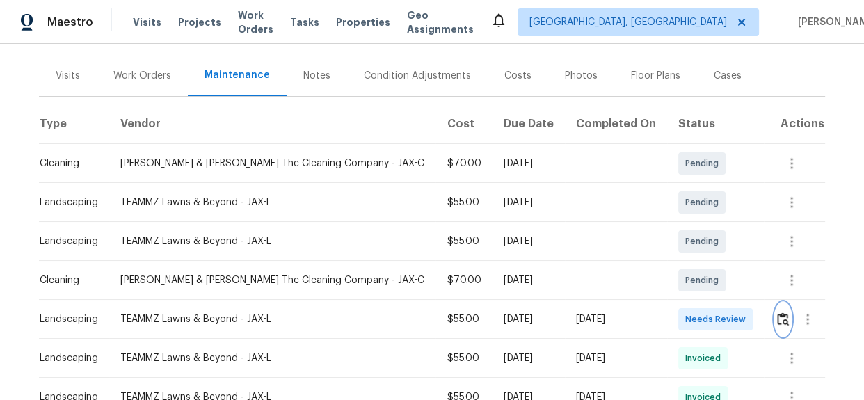
click at [779, 312] on img "button" at bounding box center [783, 318] width 12 height 13
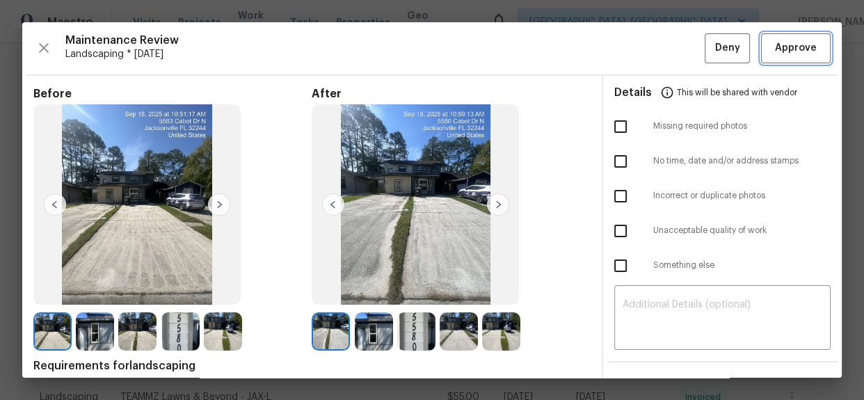
click at [797, 61] on button "Approve" at bounding box center [796, 48] width 70 height 30
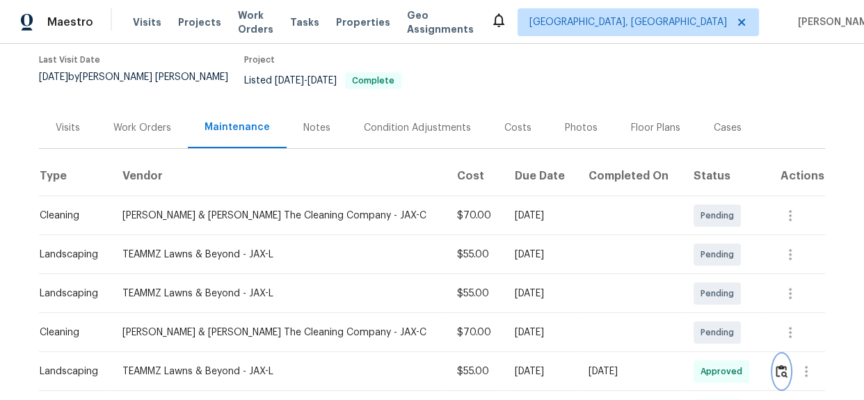
scroll to position [0, 0]
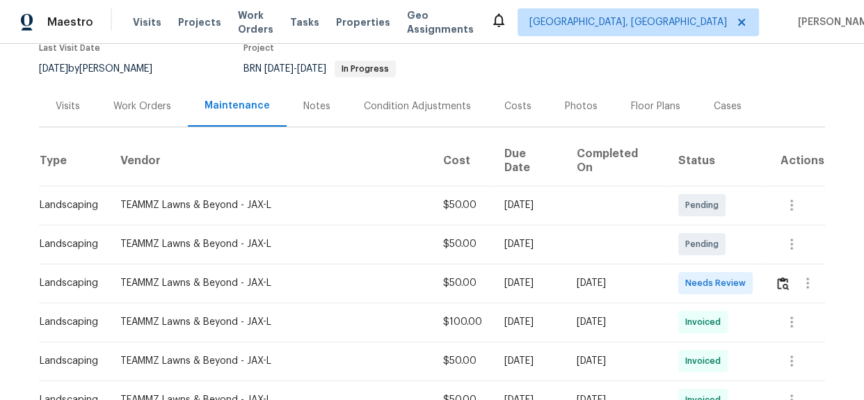
scroll to position [126, 0]
click at [779, 276] on img "button" at bounding box center [783, 282] width 12 height 13
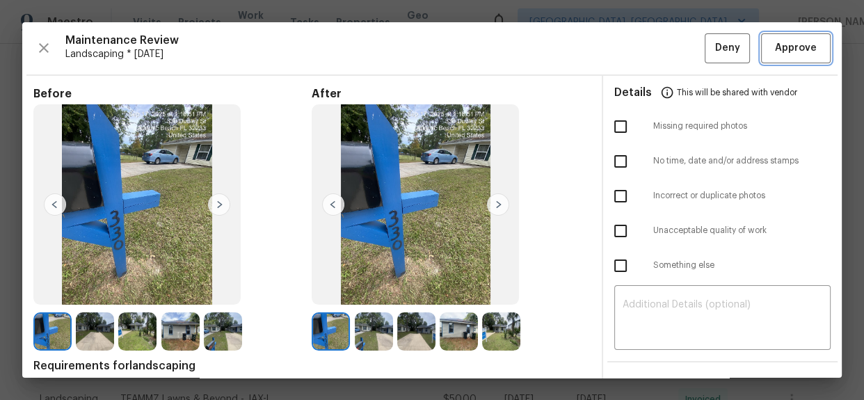
click at [783, 57] on button "Approve" at bounding box center [796, 48] width 70 height 30
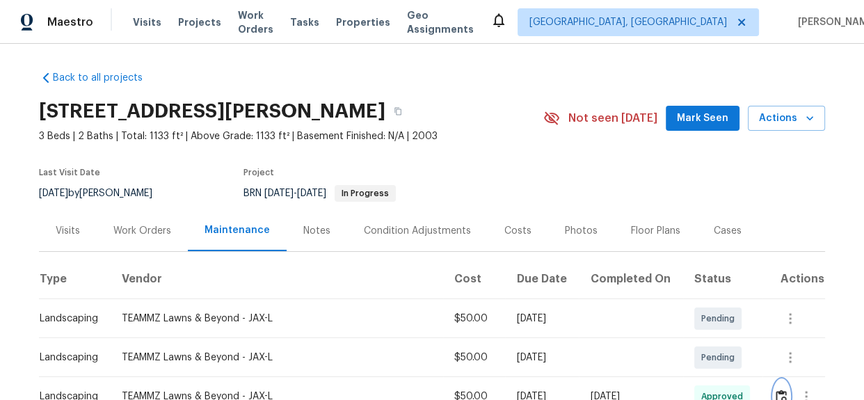
scroll to position [0, 0]
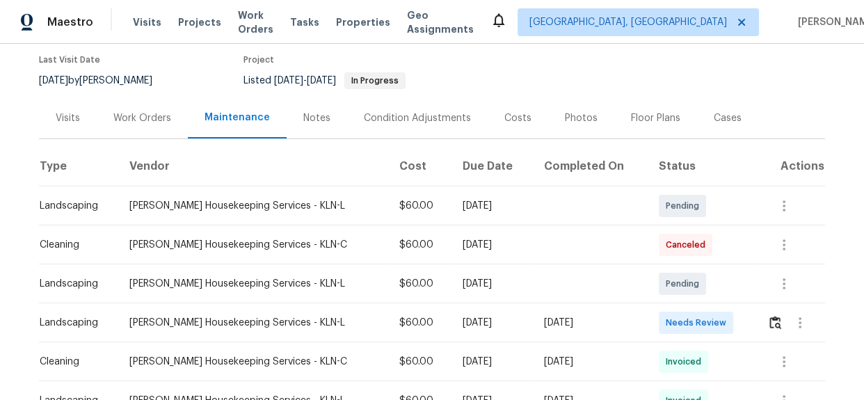
scroll to position [102, 0]
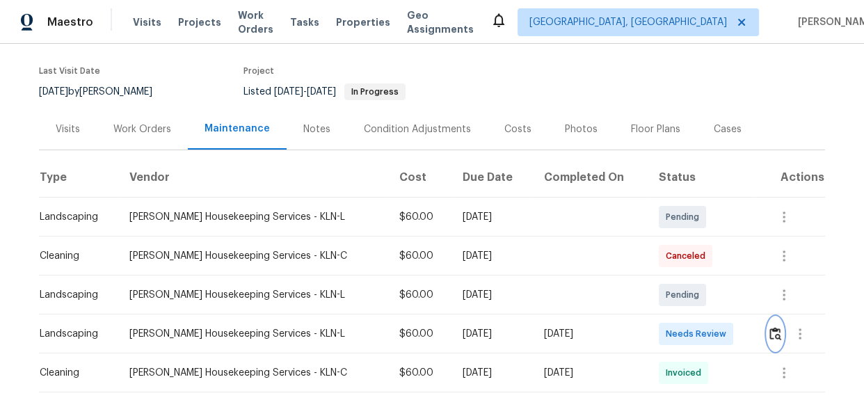
click at [767, 328] on button "button" at bounding box center [775, 333] width 16 height 33
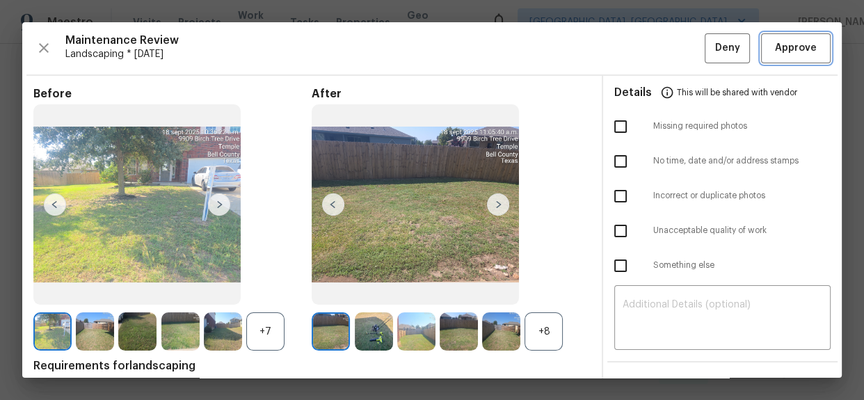
click at [775, 45] on span "Approve" at bounding box center [796, 48] width 42 height 17
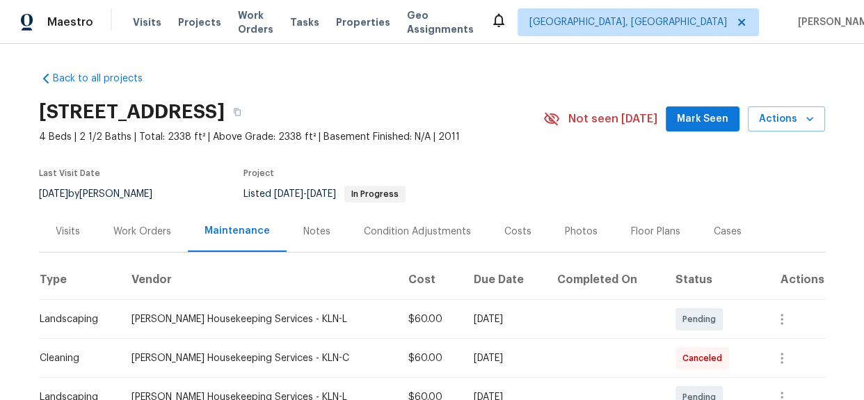
scroll to position [316, 0]
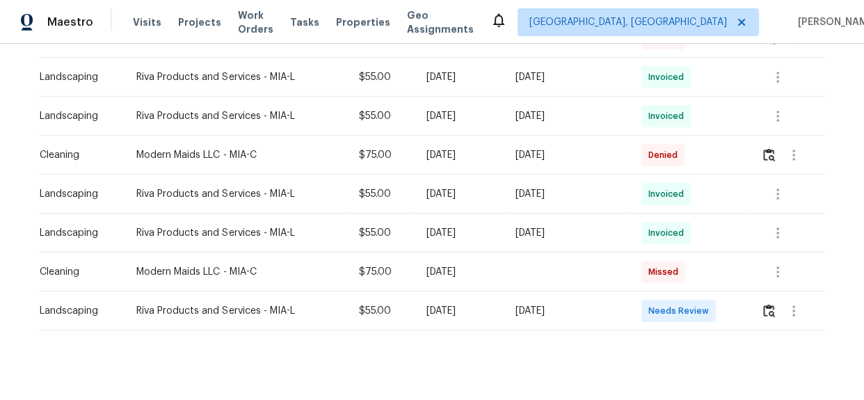
scroll to position [810, 0]
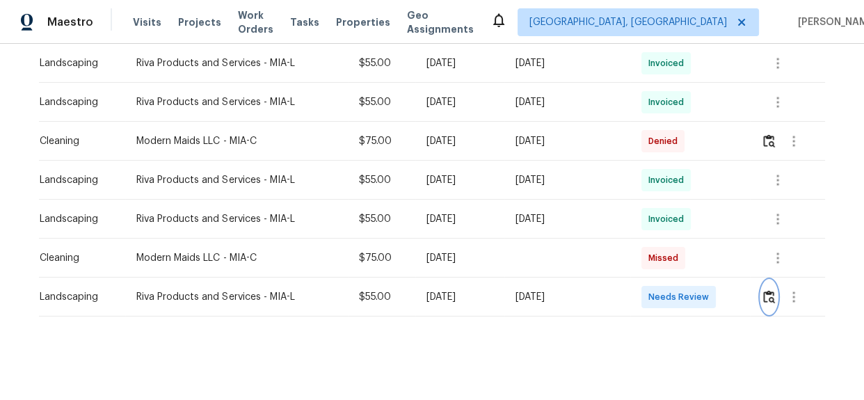
click at [763, 290] on img "button" at bounding box center [769, 296] width 12 height 13
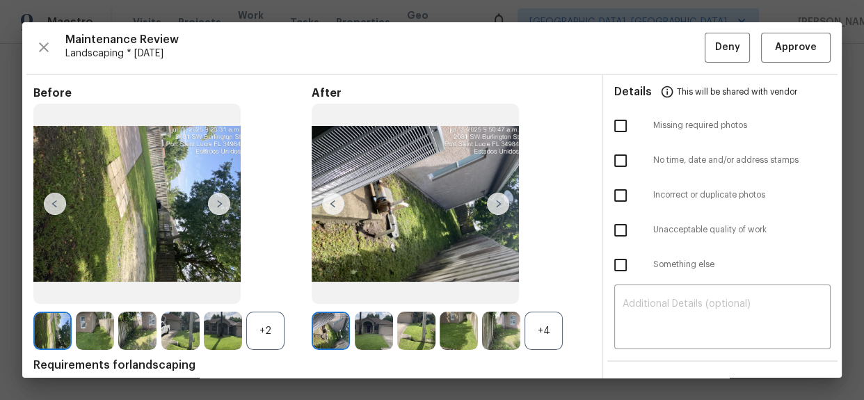
scroll to position [0, 0]
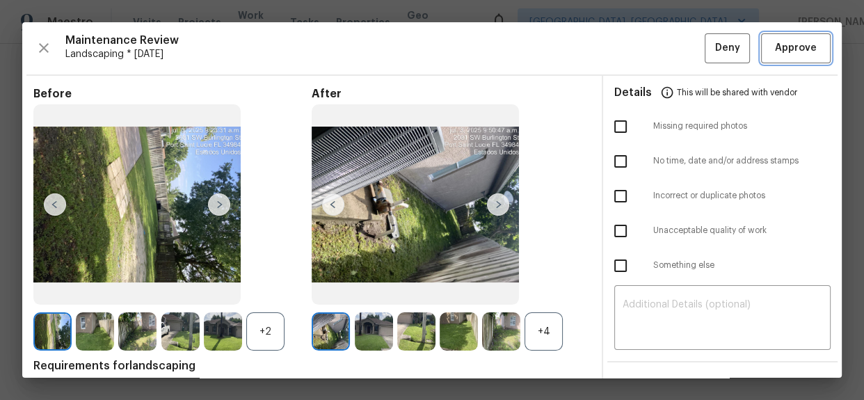
click at [774, 35] on button "Approve" at bounding box center [796, 48] width 70 height 30
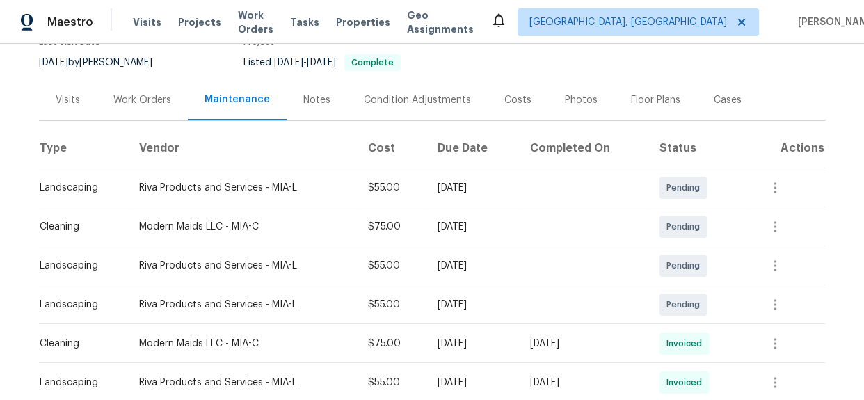
scroll to position [51, 0]
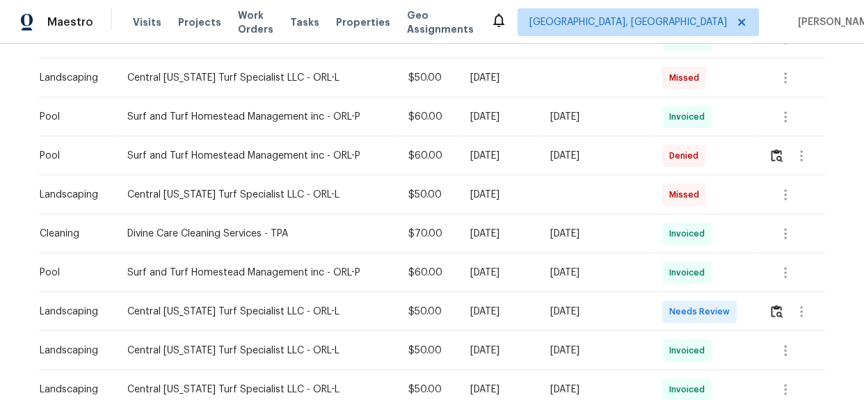
scroll to position [545, 0]
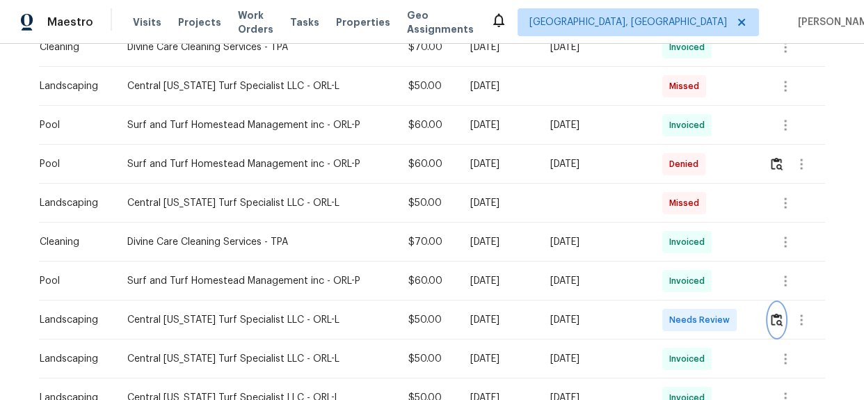
click at [776, 319] on img "button" at bounding box center [777, 319] width 12 height 13
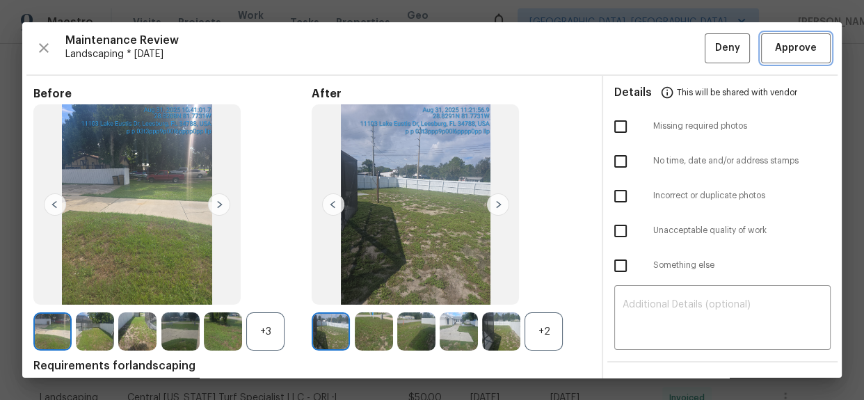
click at [774, 61] on button "Approve" at bounding box center [796, 48] width 70 height 30
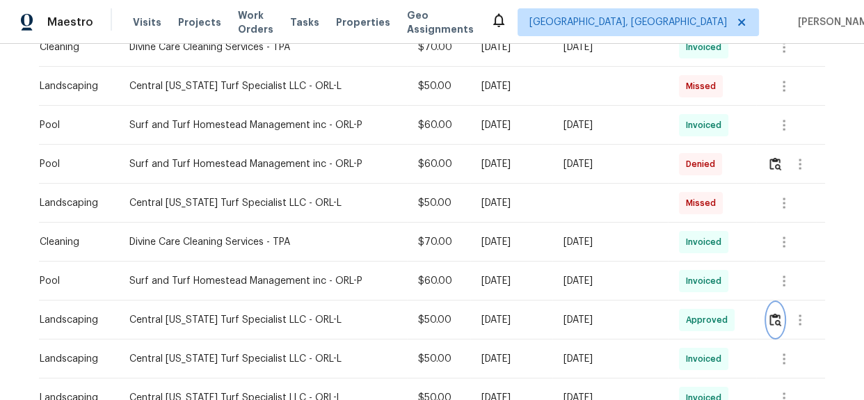
scroll to position [229, 0]
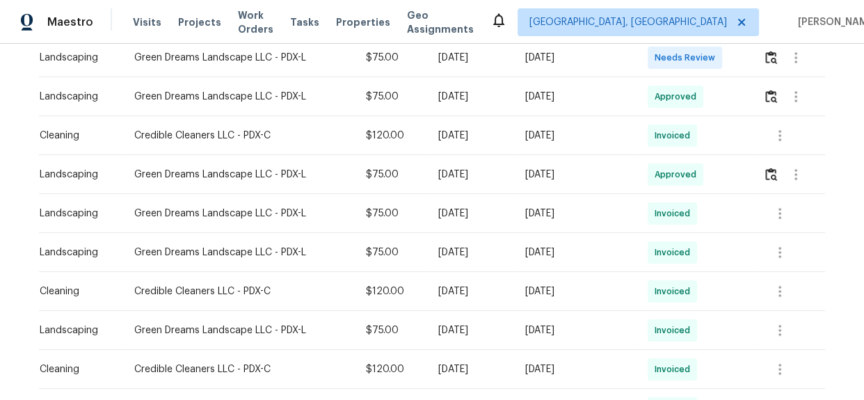
scroll to position [292, 0]
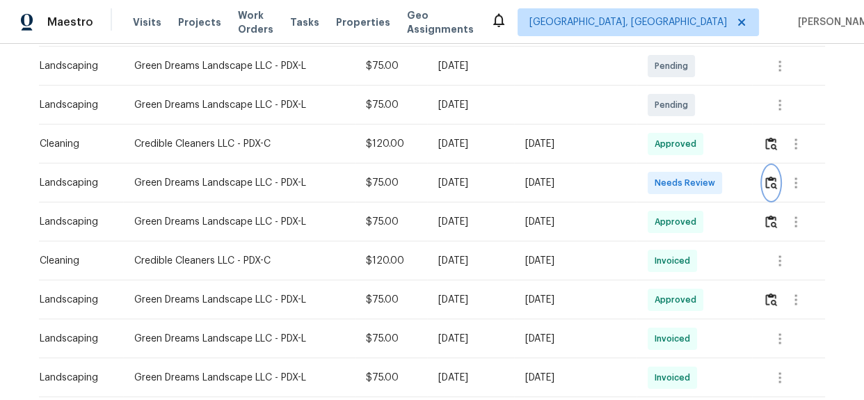
click at [769, 186] on img "button" at bounding box center [771, 182] width 12 height 13
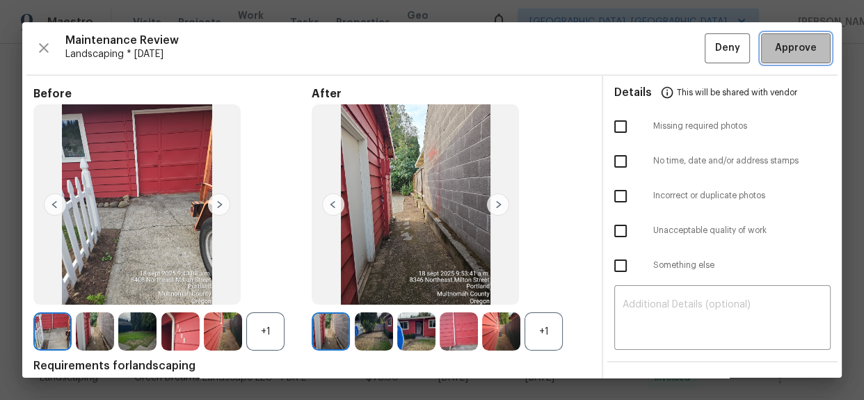
click at [776, 49] on span "Approve" at bounding box center [796, 48] width 42 height 17
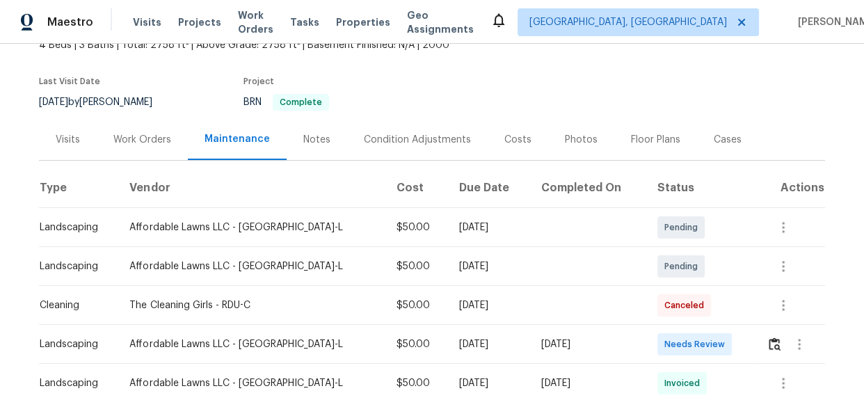
scroll to position [253, 0]
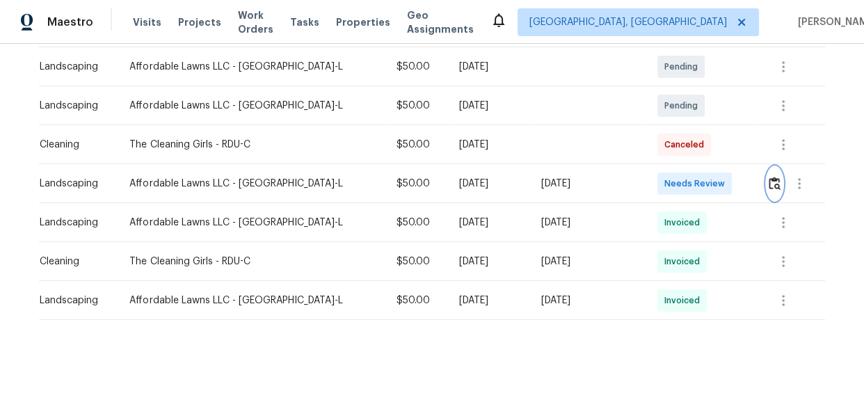
click at [769, 182] on img "button" at bounding box center [775, 183] width 12 height 13
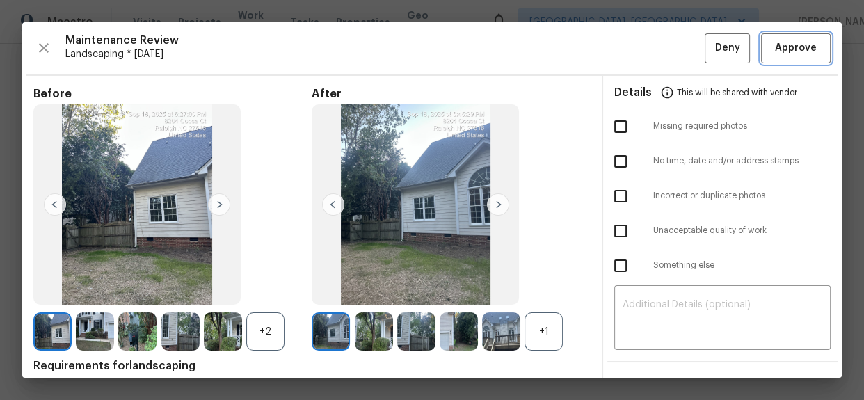
click at [779, 49] on span "Approve" at bounding box center [796, 48] width 42 height 17
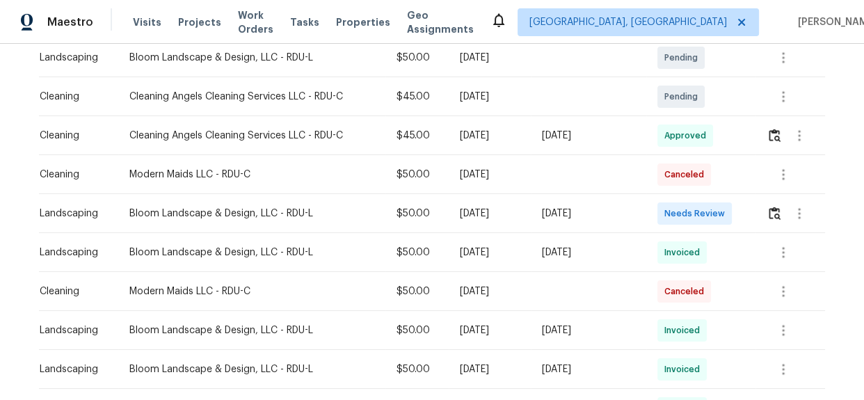
scroll to position [316, 0]
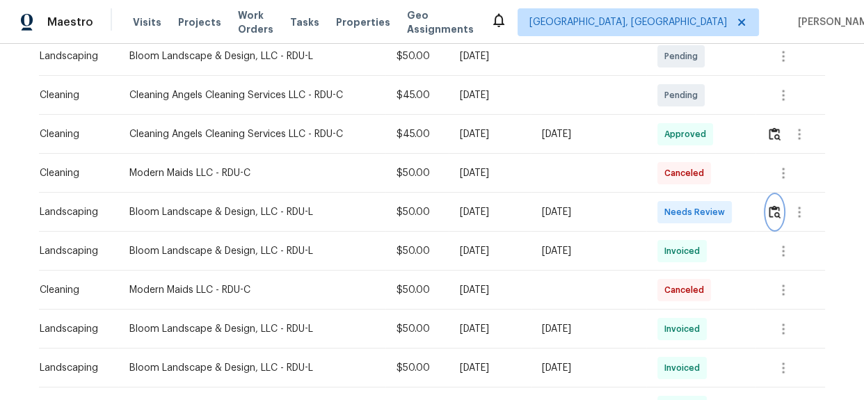
click at [774, 205] on img "button" at bounding box center [775, 211] width 12 height 13
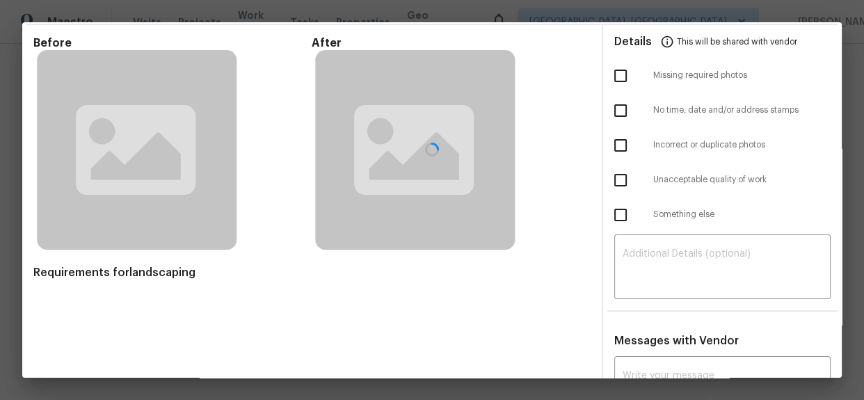
scroll to position [0, 0]
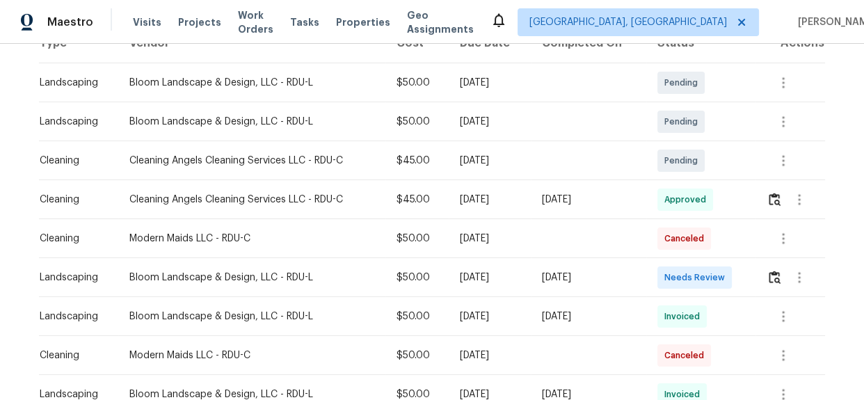
scroll to position [250, 0]
click at [774, 271] on img "button" at bounding box center [775, 277] width 12 height 13
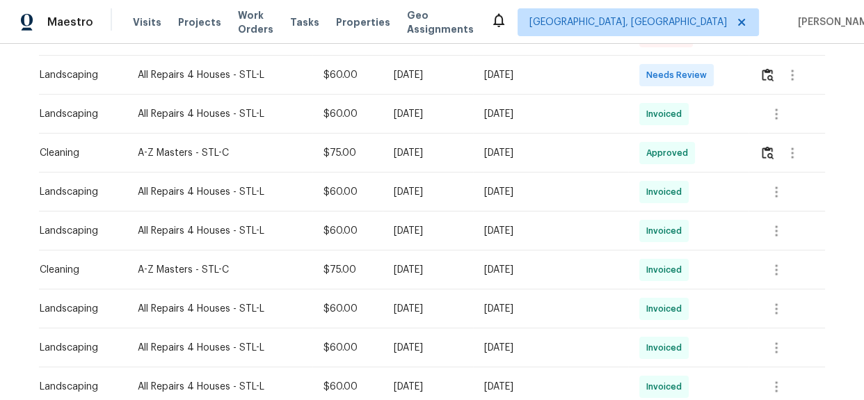
scroll to position [253, 0]
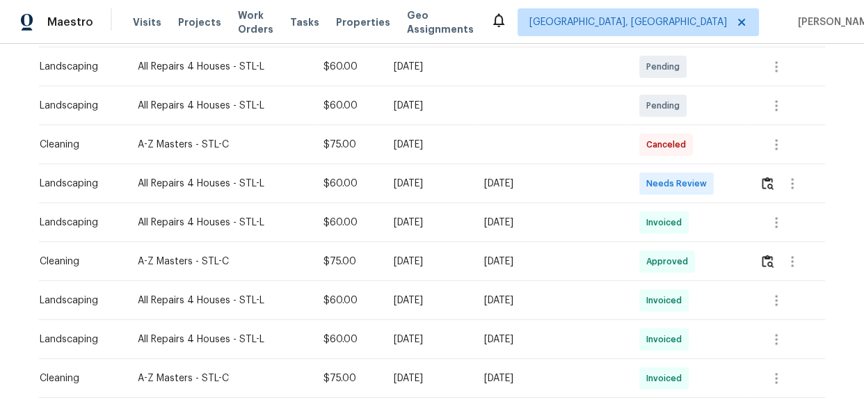
click at [760, 183] on div at bounding box center [792, 183] width 65 height 33
click at [762, 185] on img "button" at bounding box center [768, 183] width 12 height 13
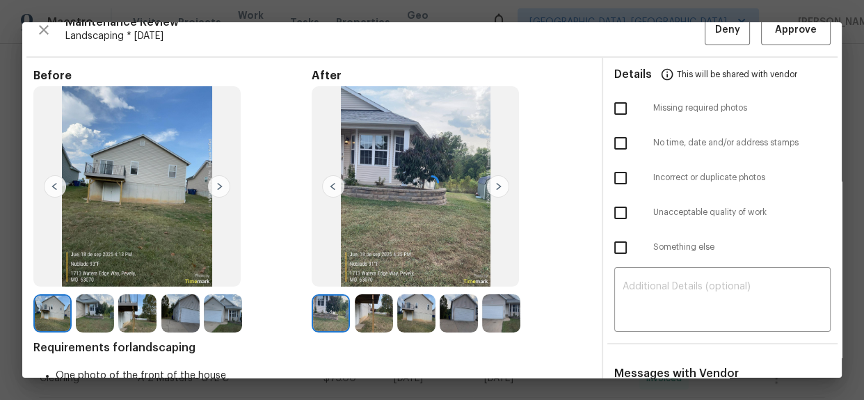
scroll to position [0, 0]
